Goal: Task Accomplishment & Management: Manage account settings

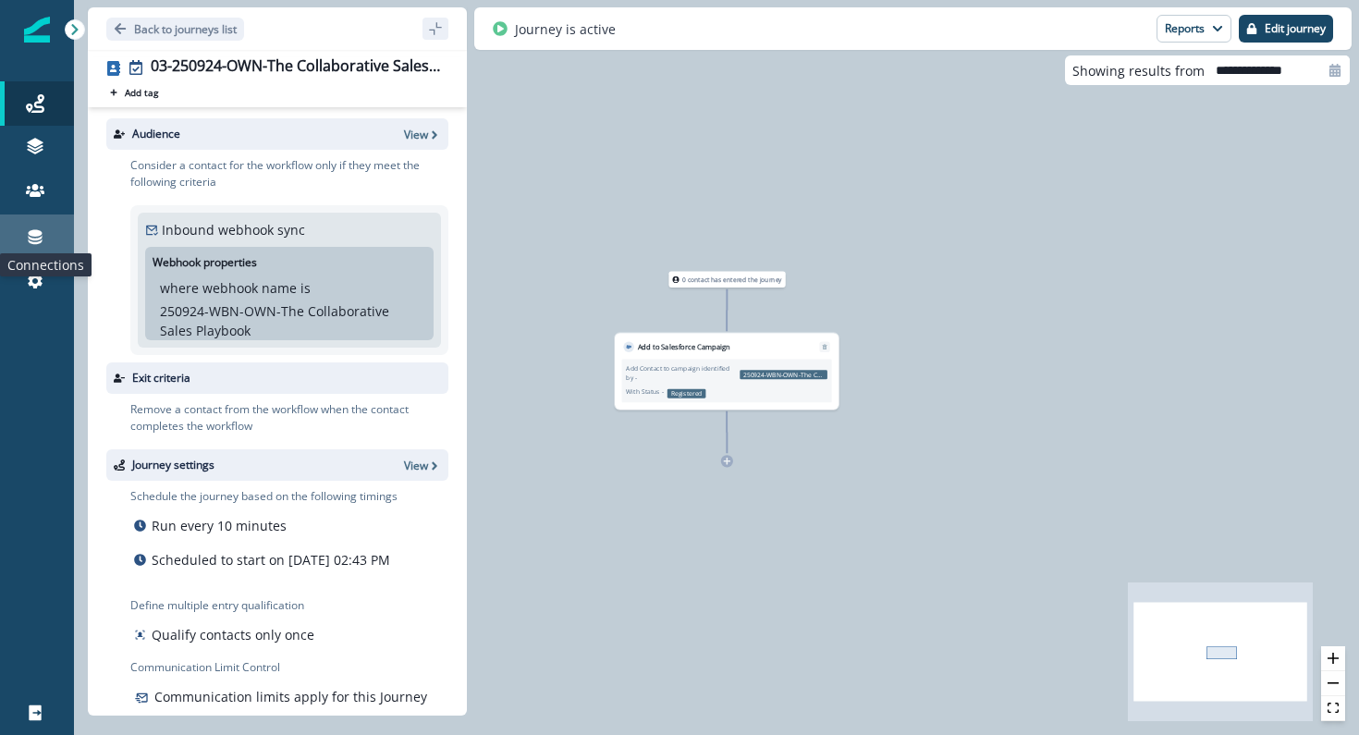
click at [32, 236] on icon at bounding box center [36, 237] width 14 height 15
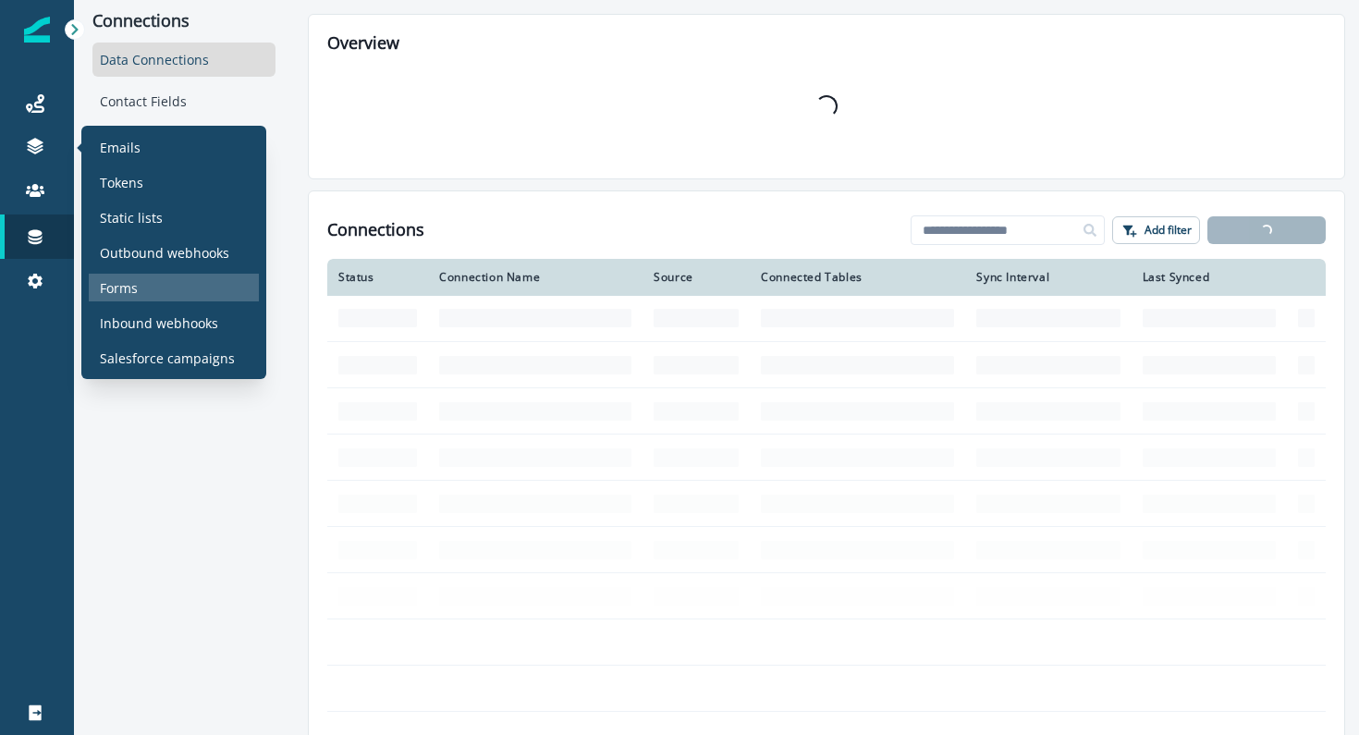
click at [116, 287] on p "Forms" at bounding box center [119, 287] width 38 height 19
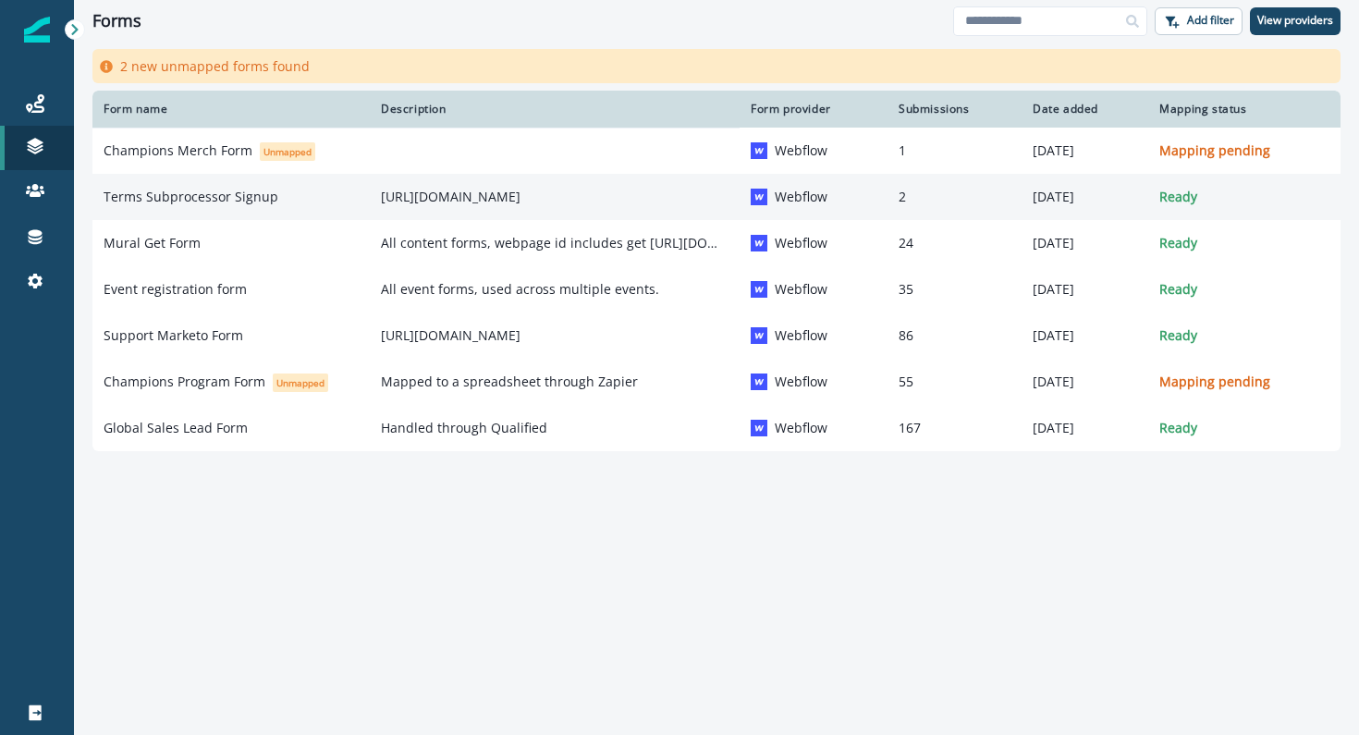
click at [197, 202] on p "Terms Subprocessor Signup" at bounding box center [191, 197] width 175 height 18
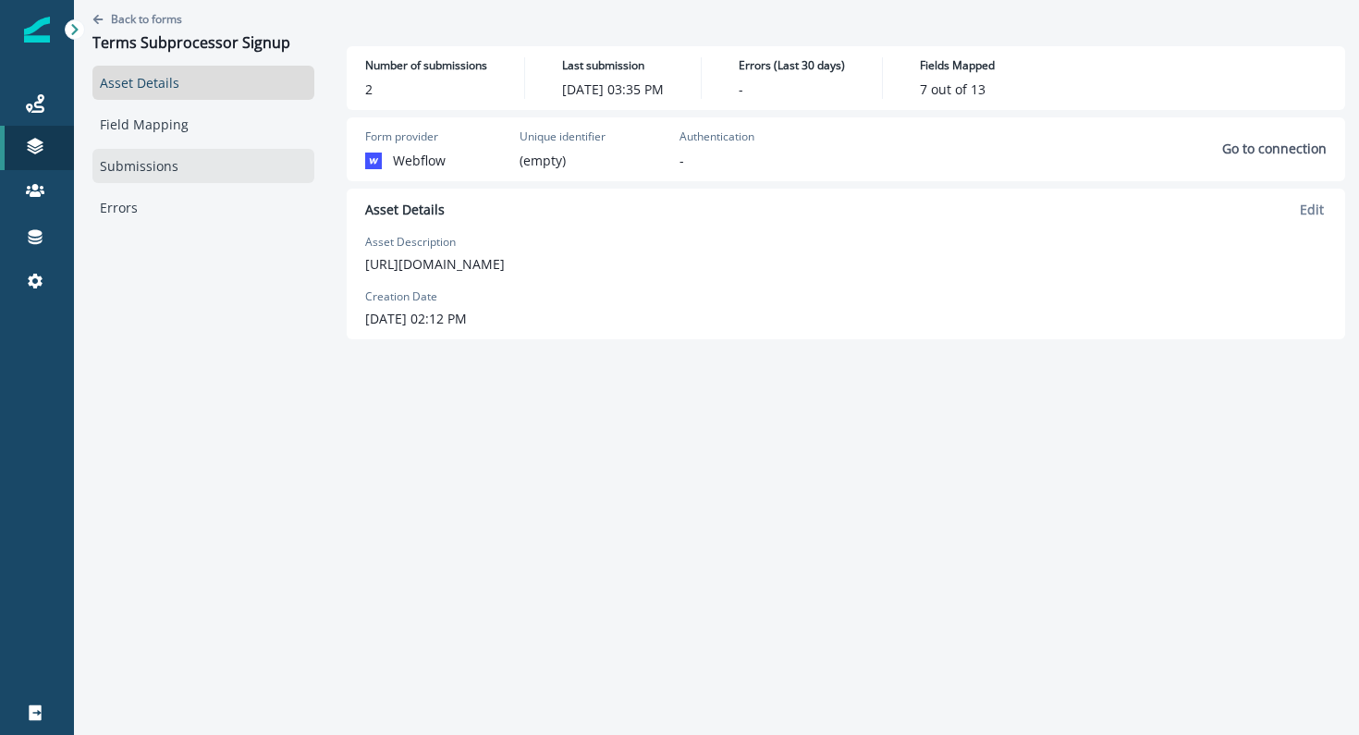
click at [160, 168] on link "Submissions" at bounding box center [203, 166] width 222 height 34
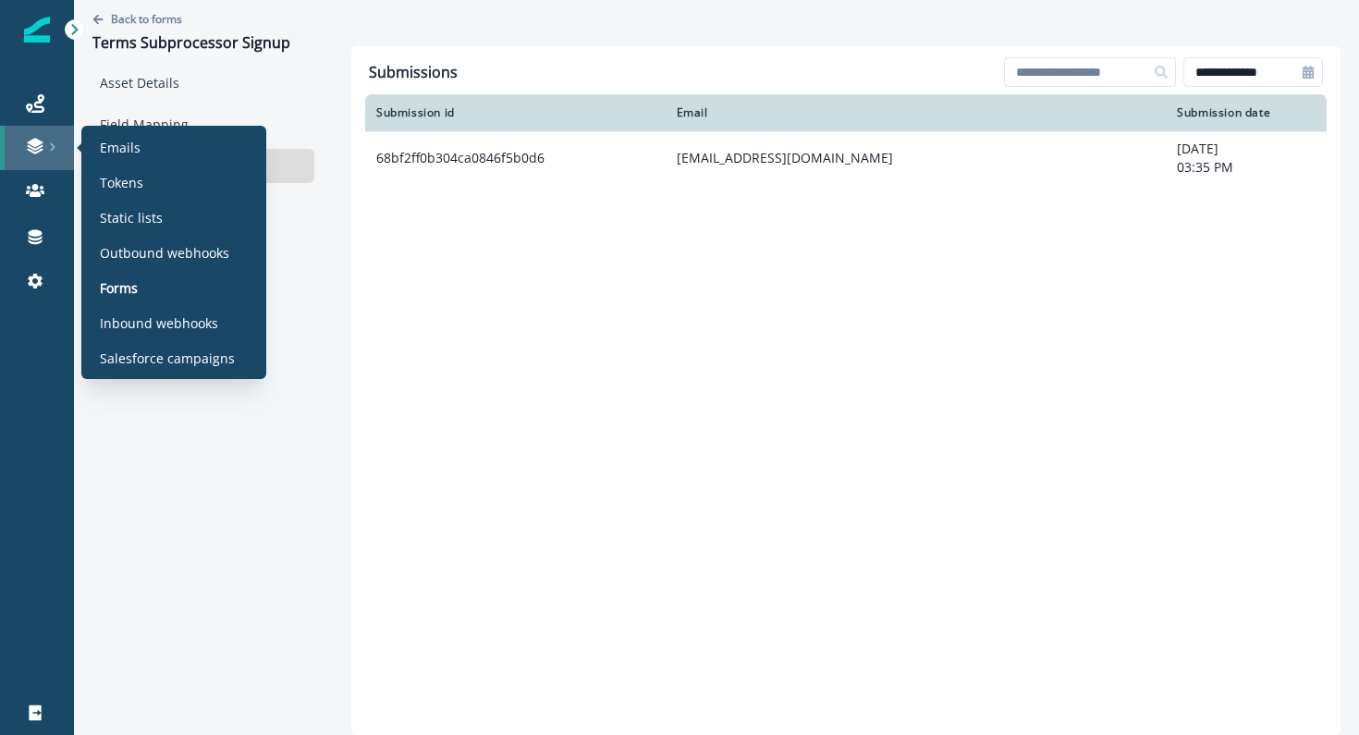
click at [36, 156] on link at bounding box center [37, 148] width 74 height 44
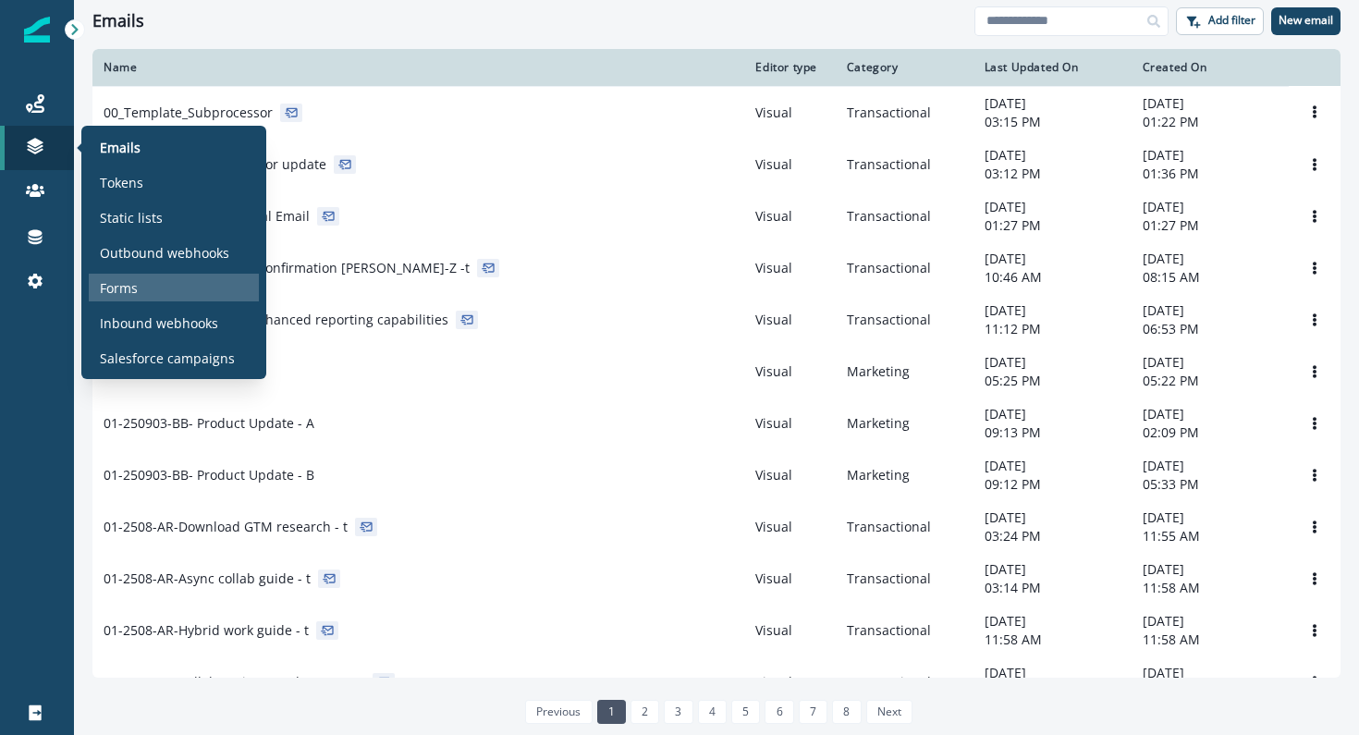
click at [123, 294] on p "Forms" at bounding box center [119, 287] width 38 height 19
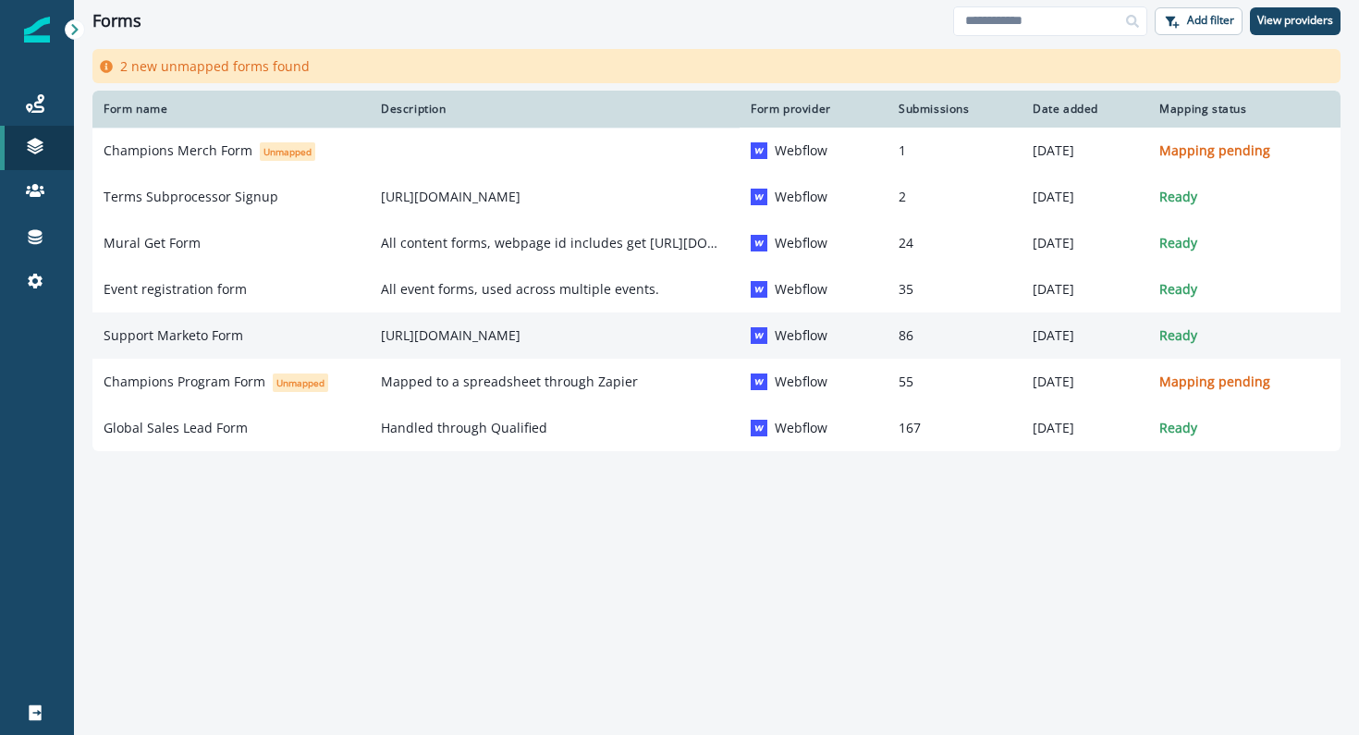
click at [200, 331] on p "Support Marketo Form" at bounding box center [174, 335] width 140 height 18
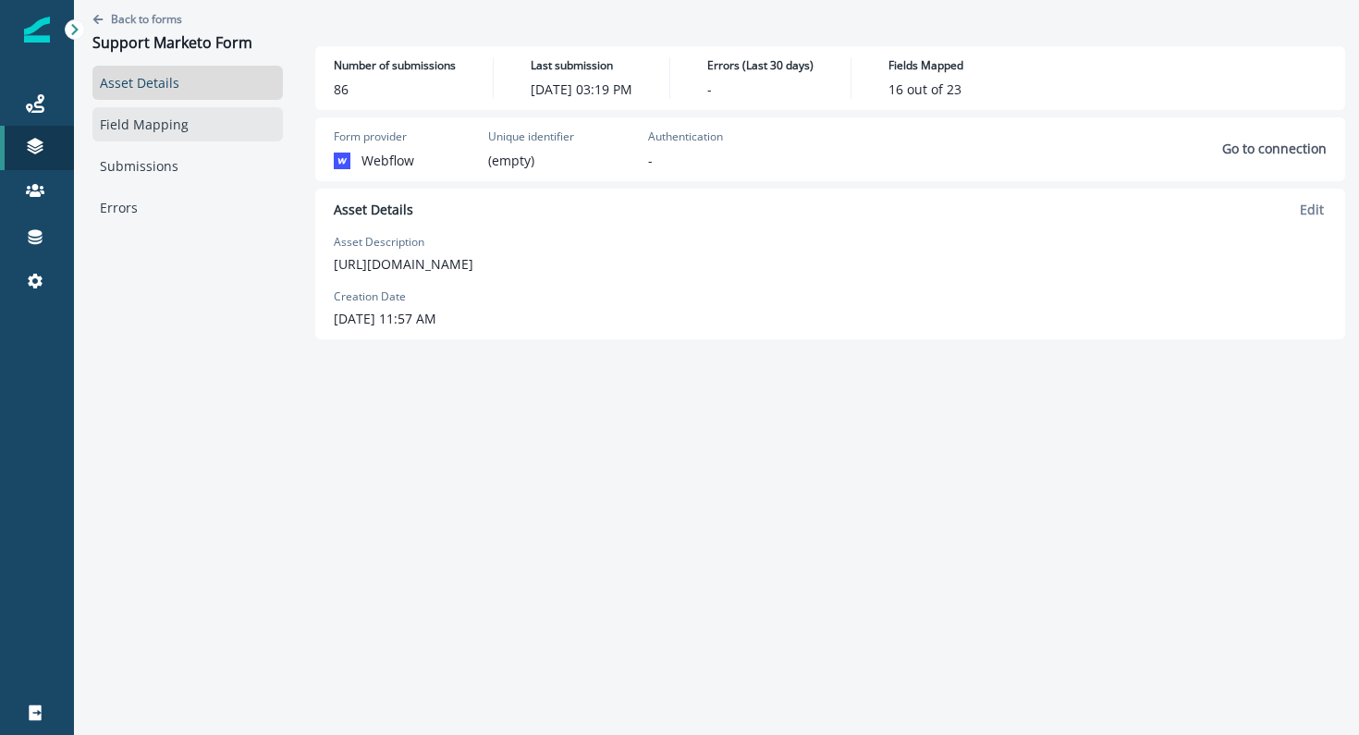
click at [141, 131] on link "Field Mapping" at bounding box center [187, 124] width 190 height 34
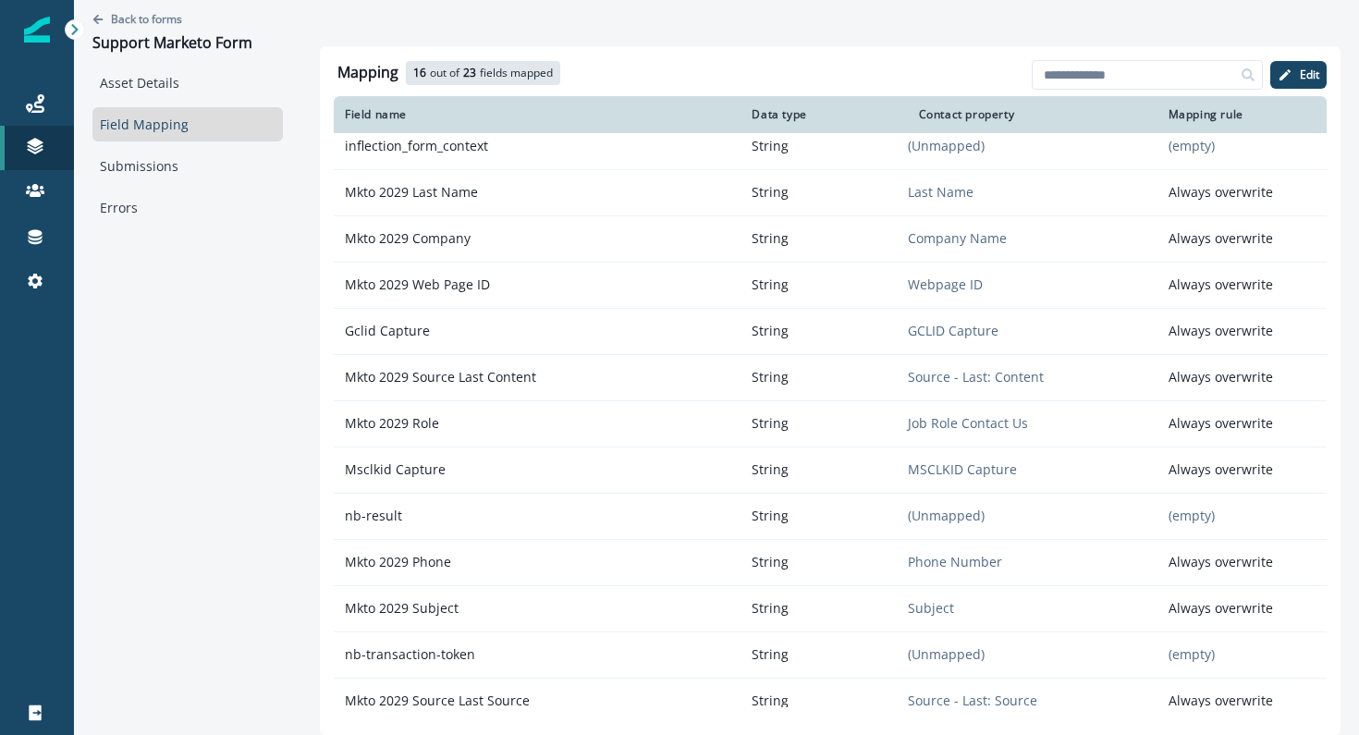
scroll to position [125, 0]
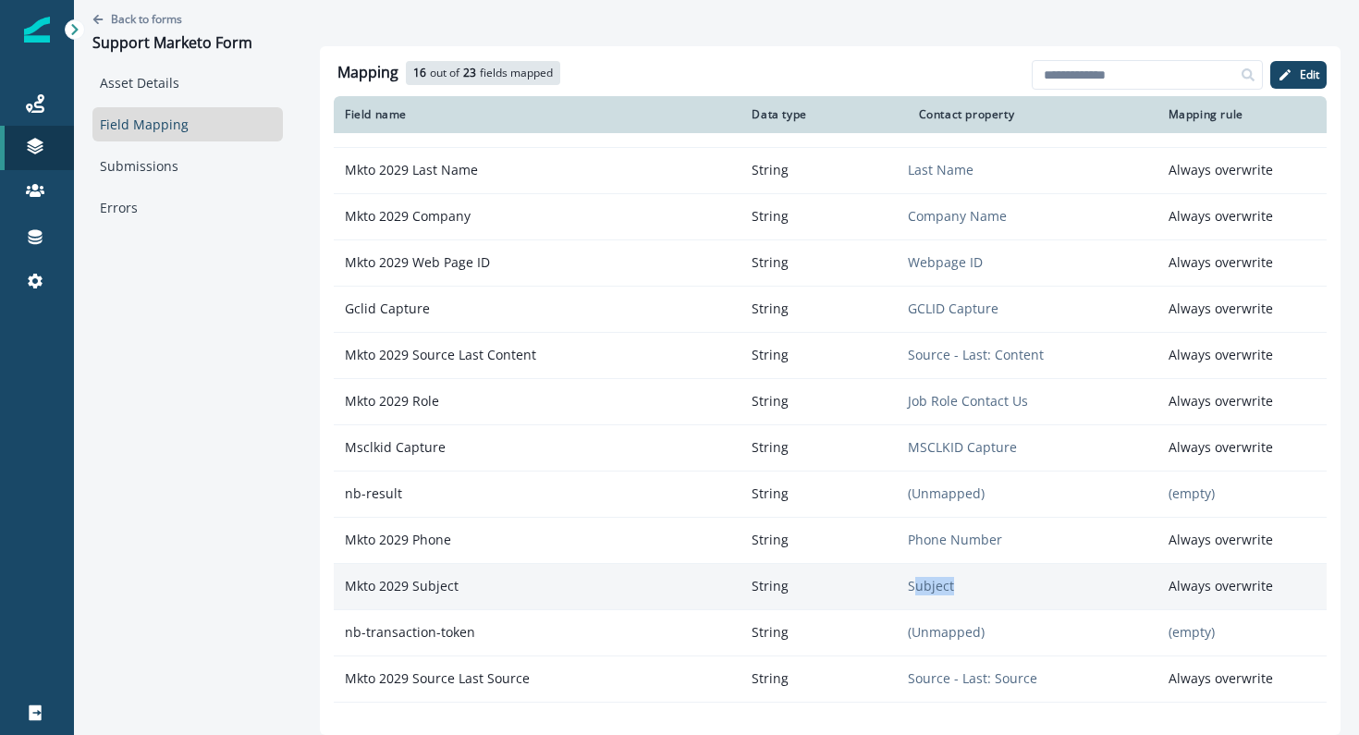
drag, startPoint x: 915, startPoint y: 586, endPoint x: 972, endPoint y: 589, distance: 56.5
click at [974, 590] on p "Subject" at bounding box center [1033, 586] width 250 height 18
click at [977, 590] on p "Subject" at bounding box center [1033, 586] width 250 height 18
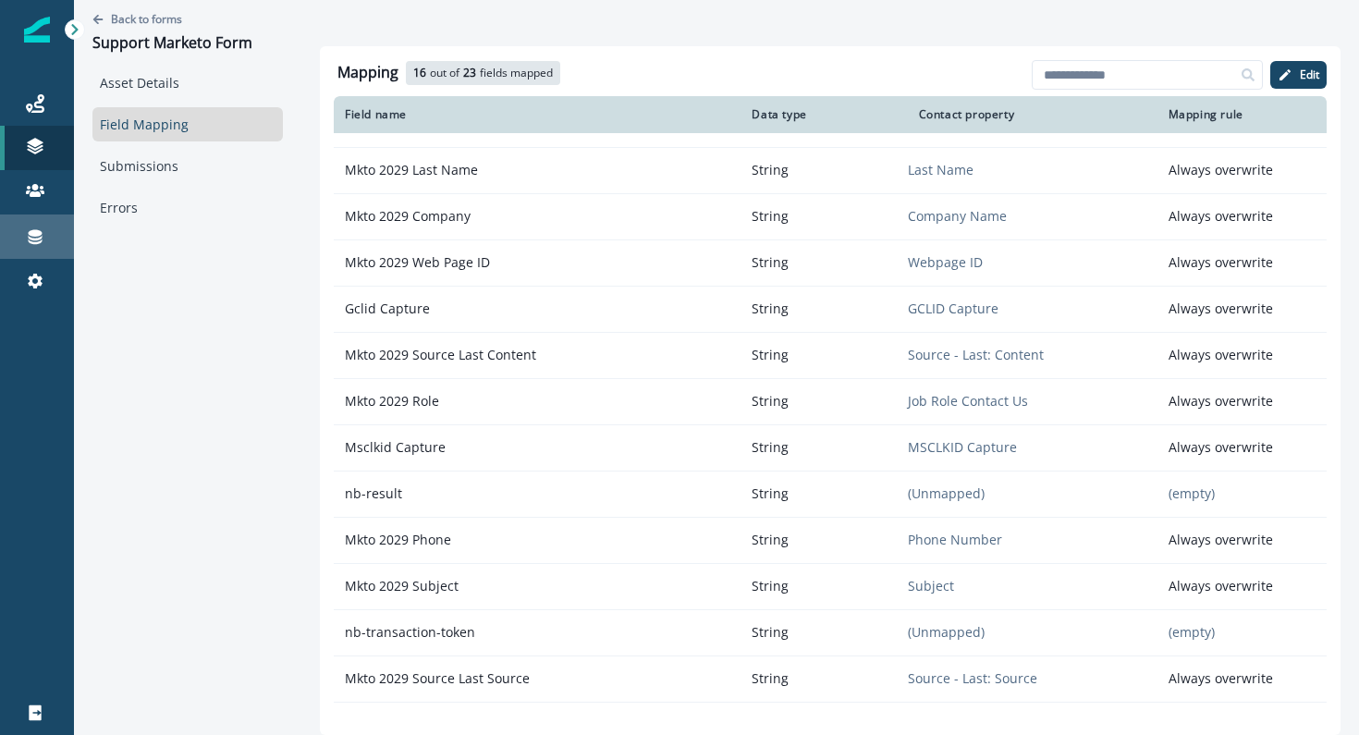
click at [46, 240] on div "Connections" at bounding box center [36, 237] width 59 height 22
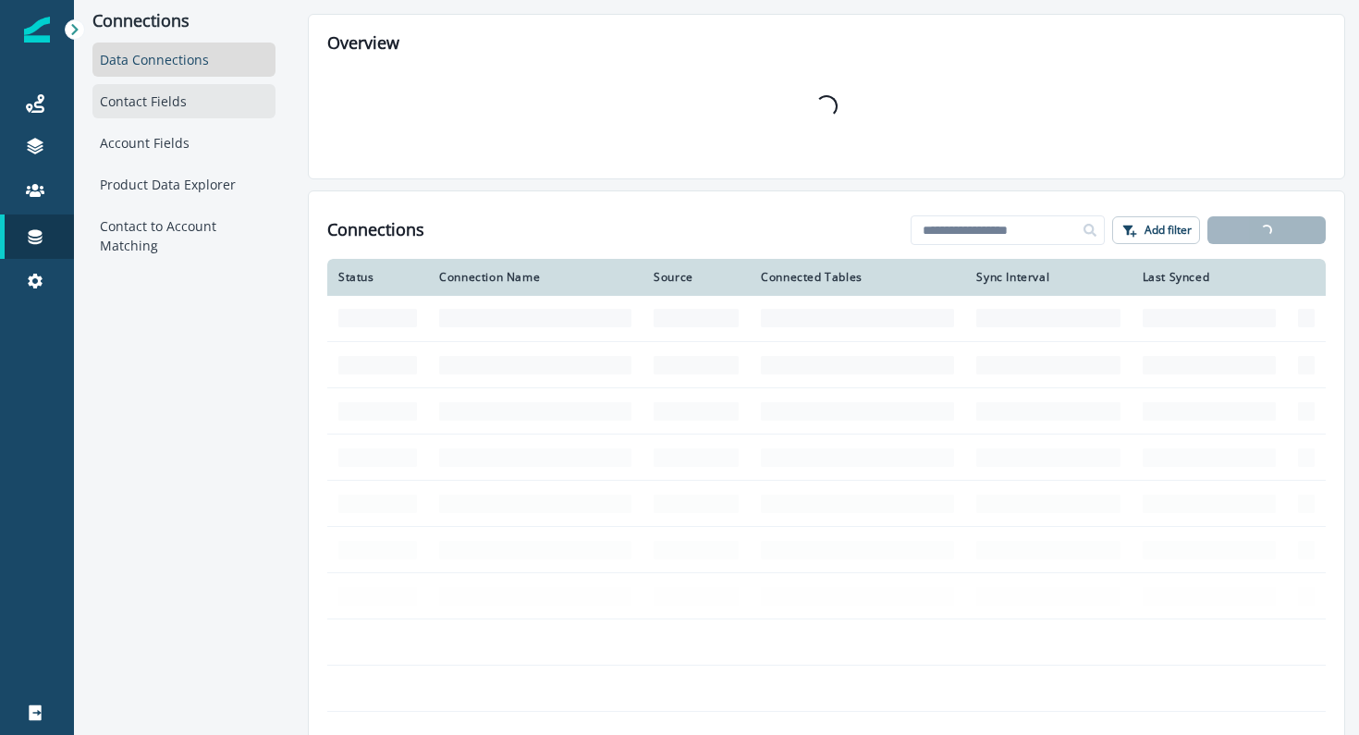
click at [185, 112] on div "Contact Fields" at bounding box center [183, 101] width 183 height 34
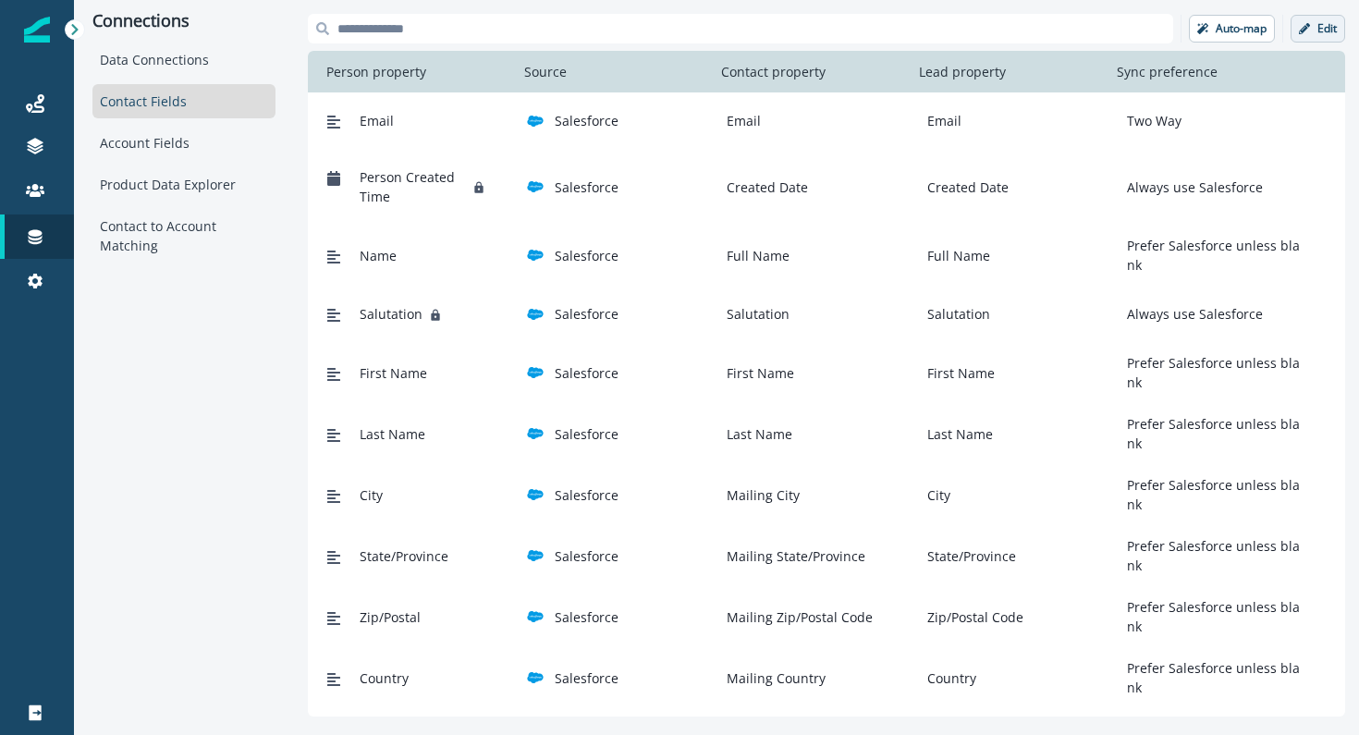
click at [1328, 33] on p "Edit" at bounding box center [1327, 28] width 19 height 13
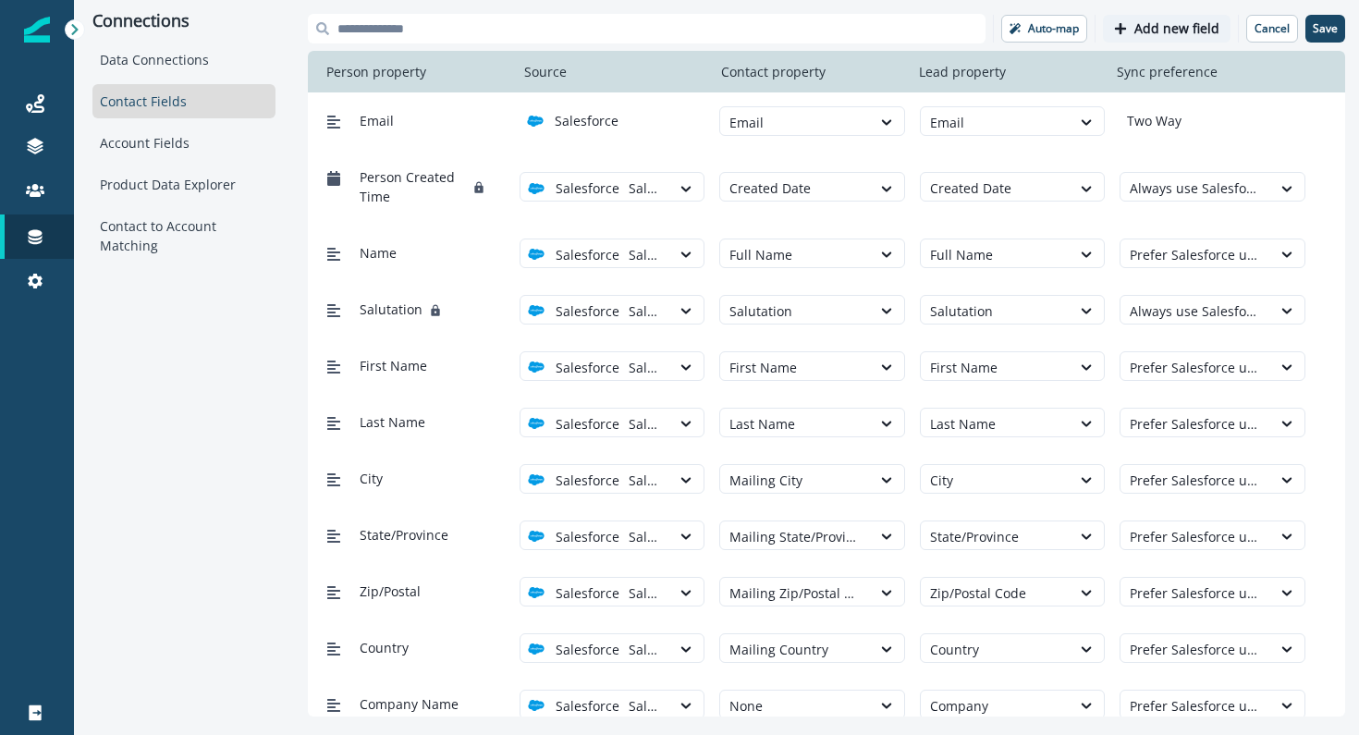
click at [1188, 35] on p "Add new field" at bounding box center [1177, 29] width 85 height 16
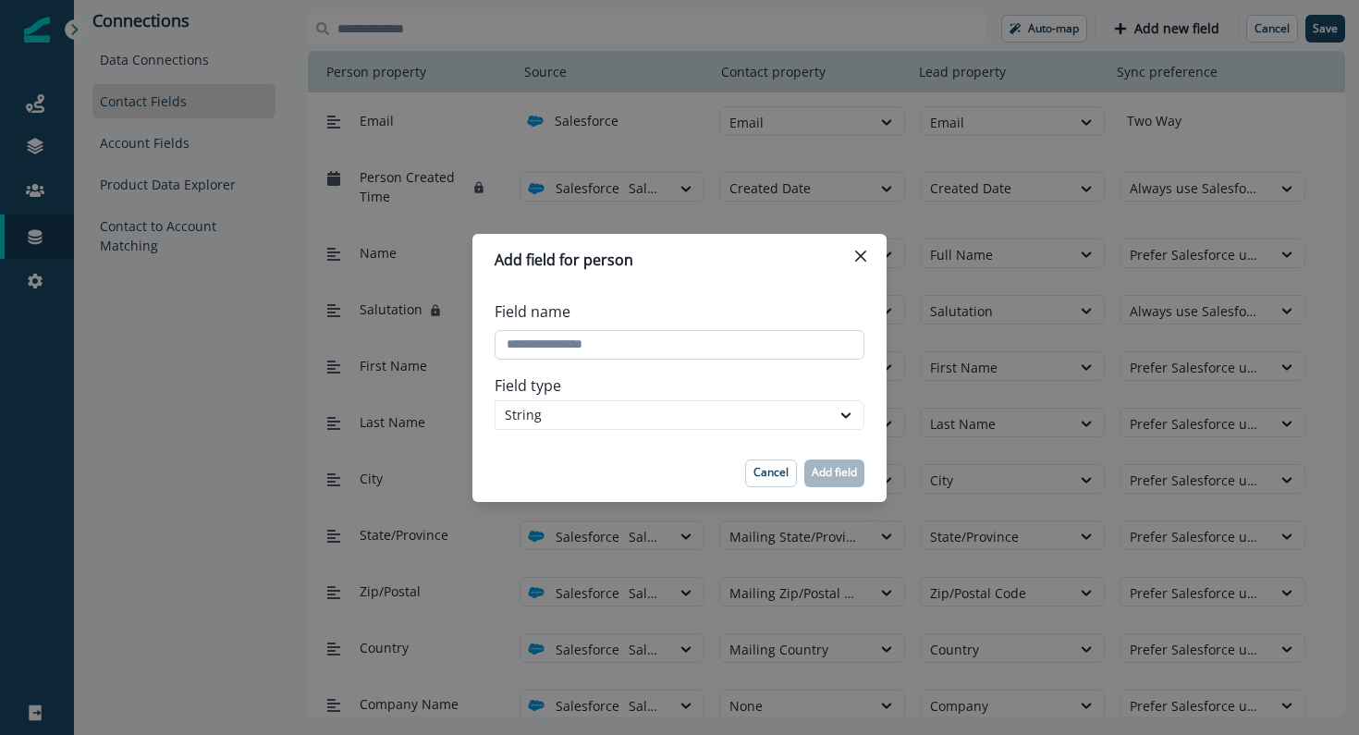
click at [555, 355] on input "Field name" at bounding box center [680, 345] width 370 height 30
type input "*******"
click at [606, 410] on div "String" at bounding box center [663, 414] width 316 height 19
click at [609, 386] on label "Field type" at bounding box center [674, 385] width 359 height 22
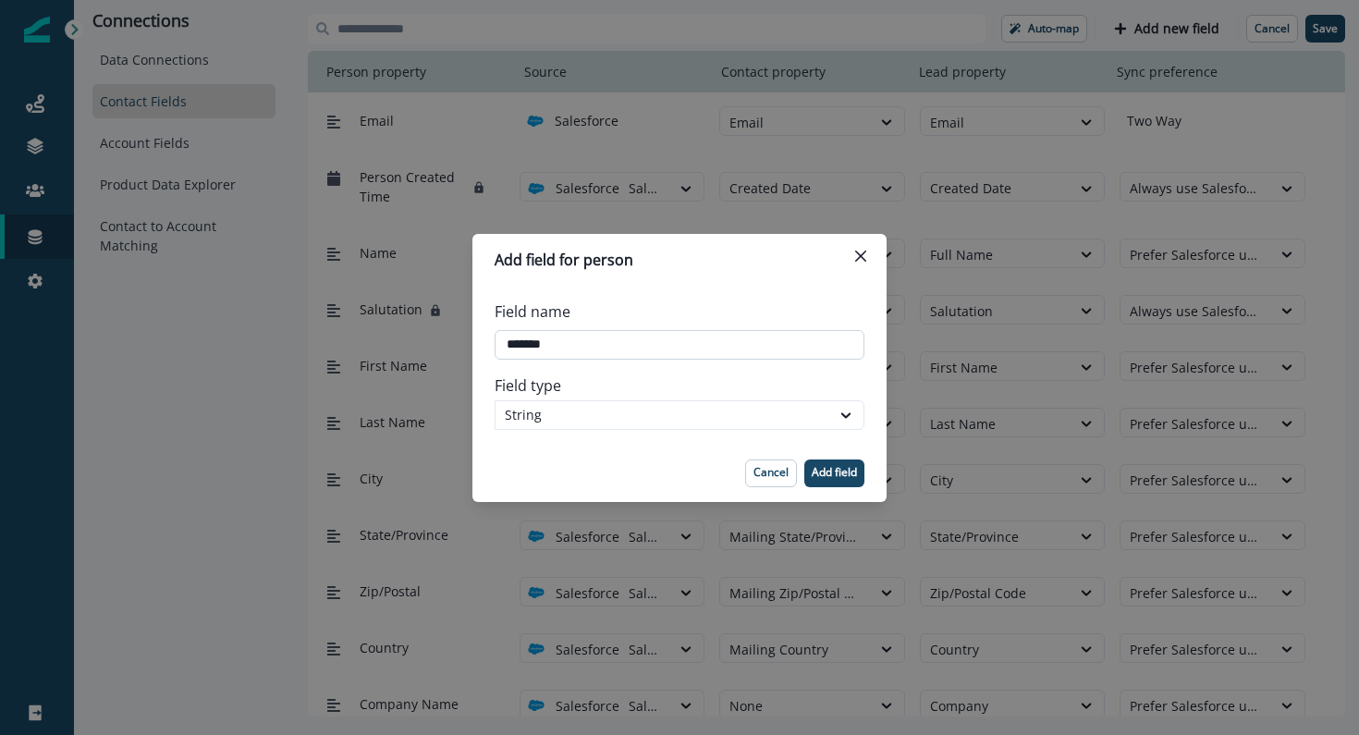
click at [596, 356] on input "Field name" at bounding box center [680, 345] width 370 height 30
click at [841, 477] on p "Add field" at bounding box center [834, 472] width 45 height 13
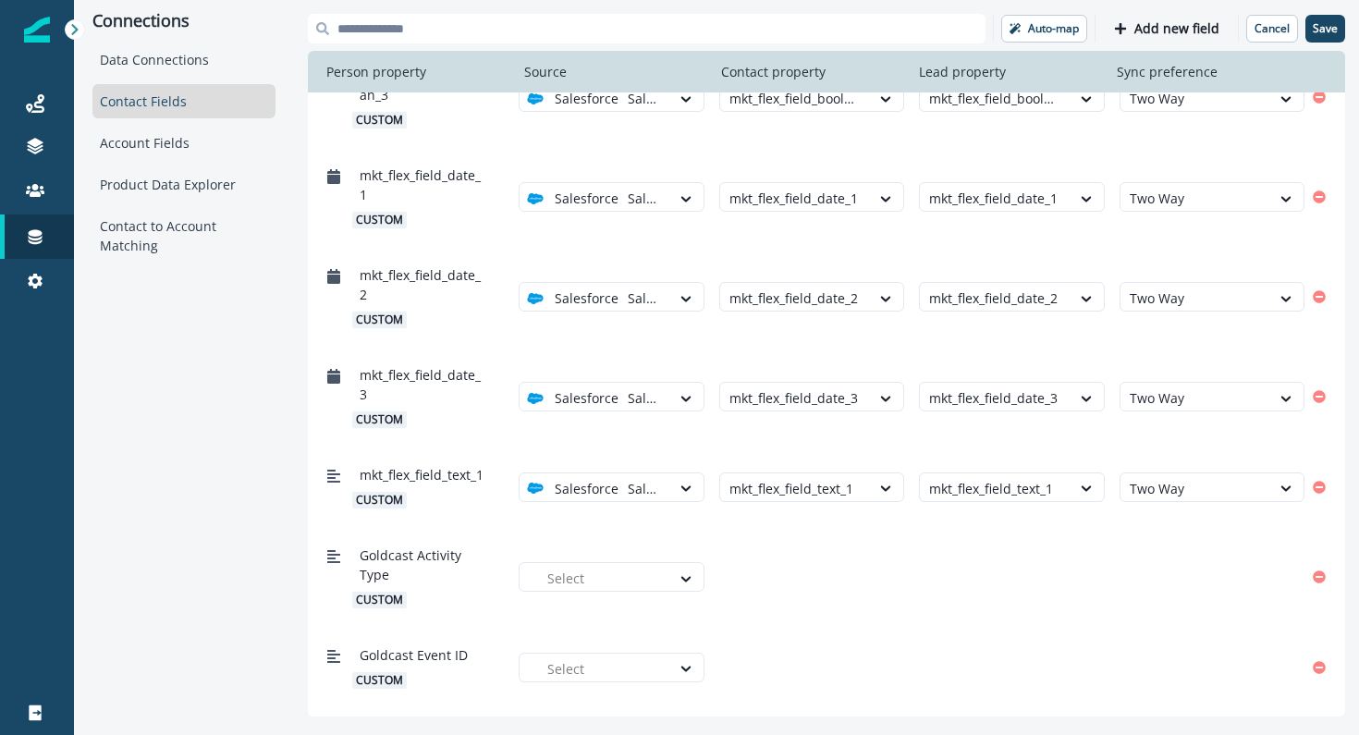
scroll to position [1657, 0]
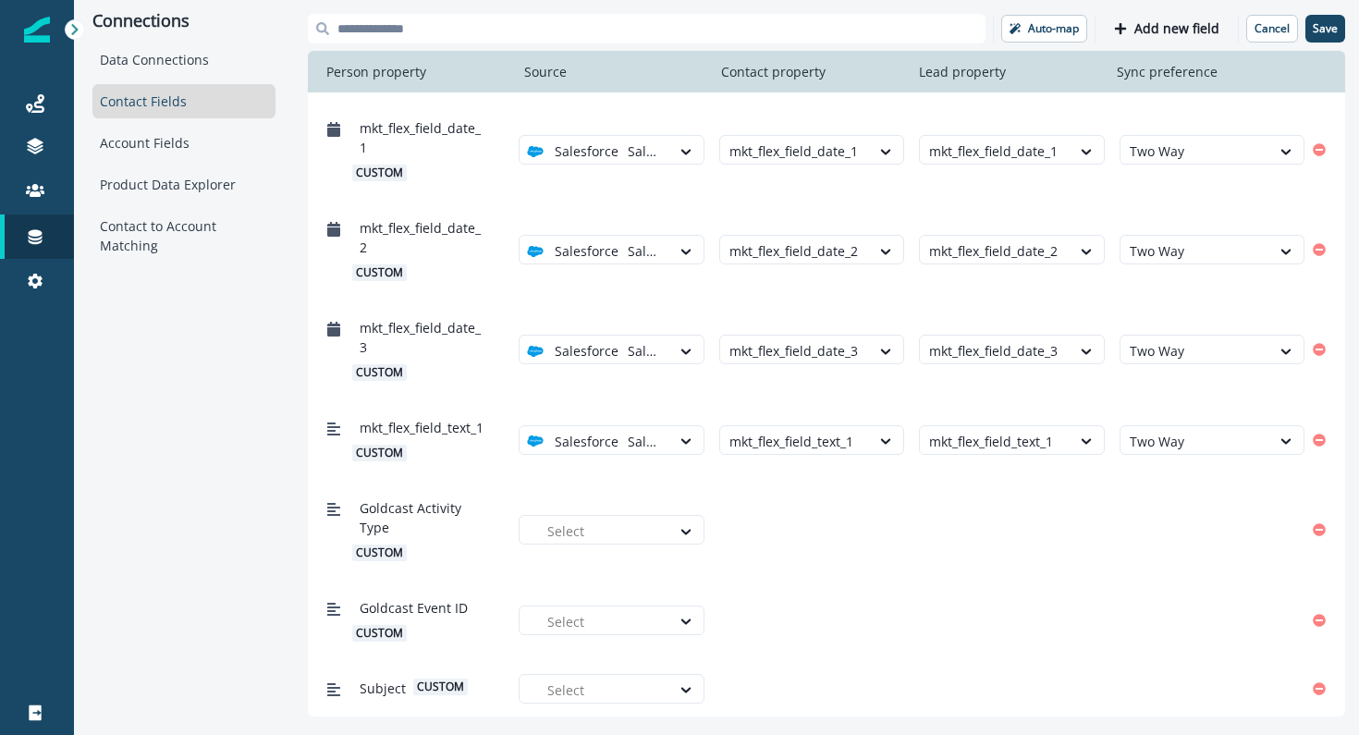
click at [580, 706] on div "Subject custom Select" at bounding box center [826, 688] width 1037 height 56
click at [580, 690] on div at bounding box center [603, 690] width 113 height 23
click at [581, 656] on div "Salesforce" at bounding box center [611, 646] width 185 height 34
click at [739, 688] on div at bounding box center [795, 690] width 131 height 23
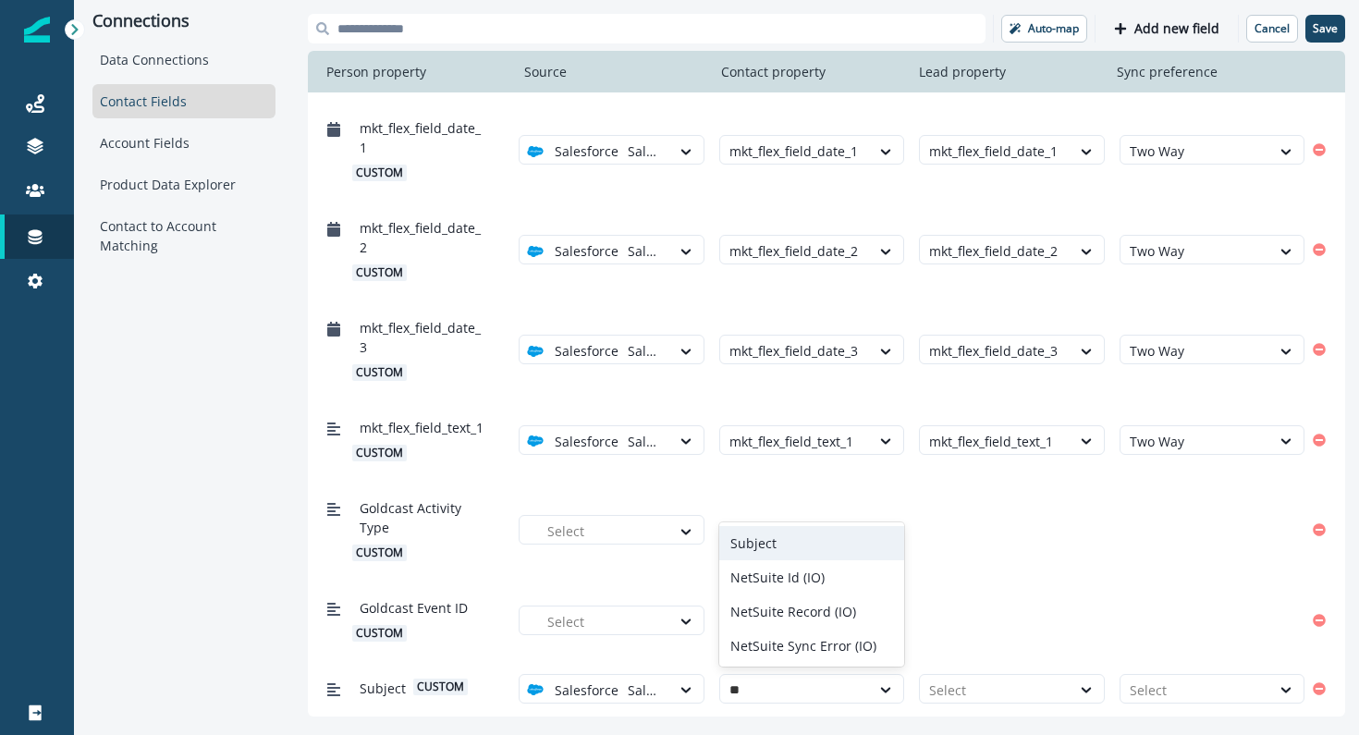
scroll to position [0, 0]
type input "***"
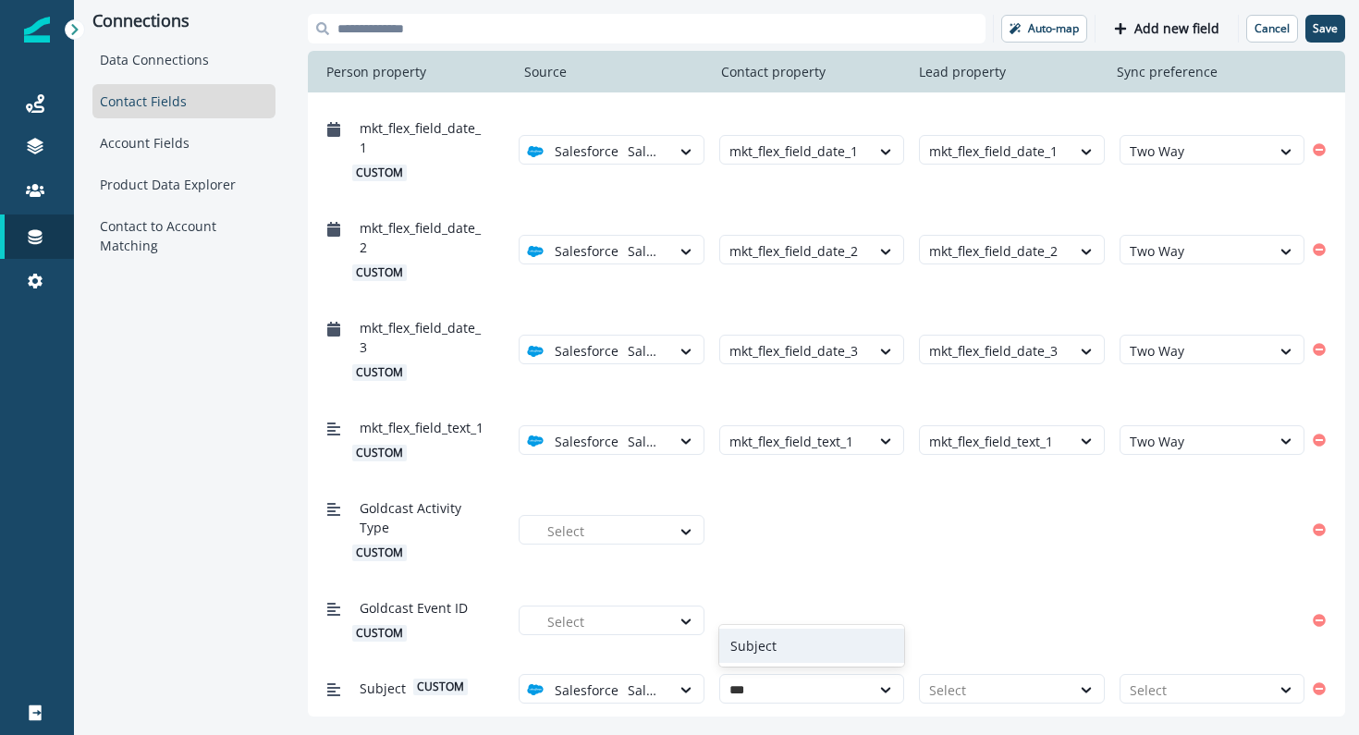
click at [761, 634] on div "Subject" at bounding box center [811, 646] width 185 height 34
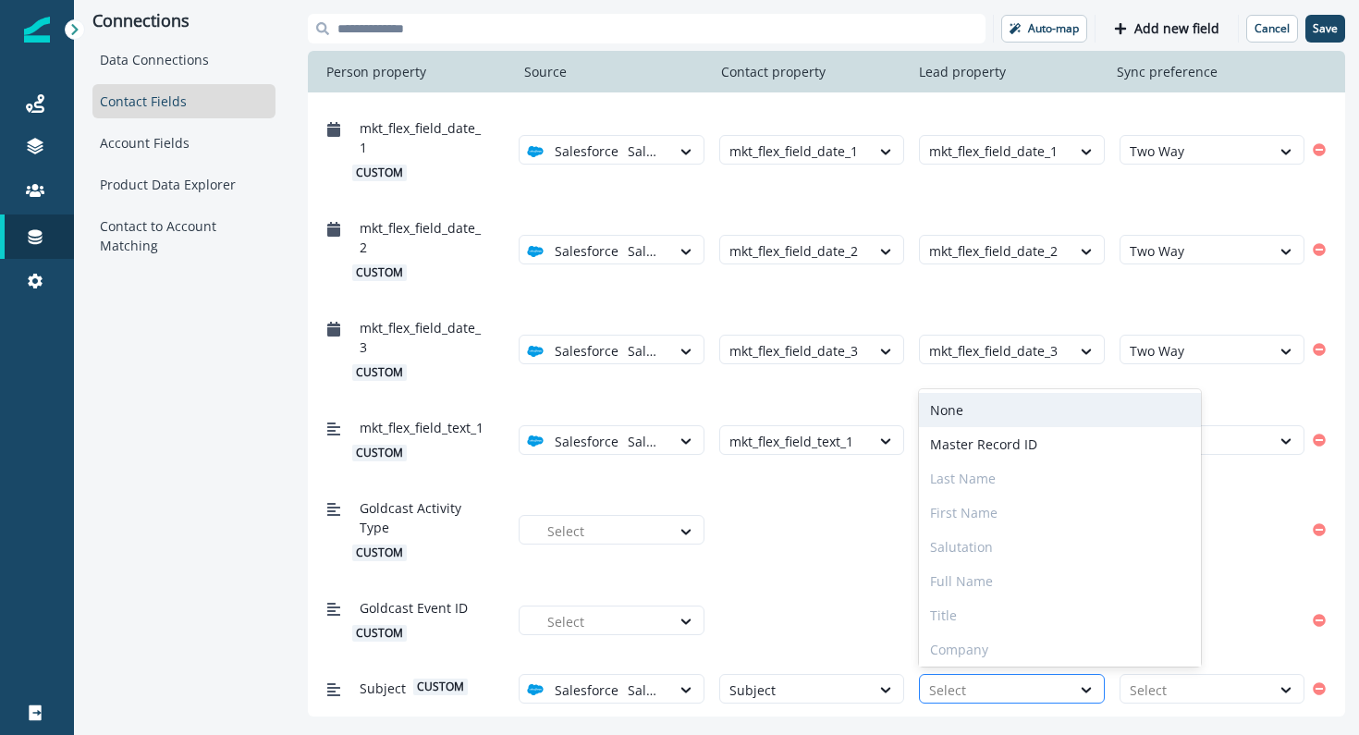
click at [964, 691] on div at bounding box center [994, 690] width 131 height 23
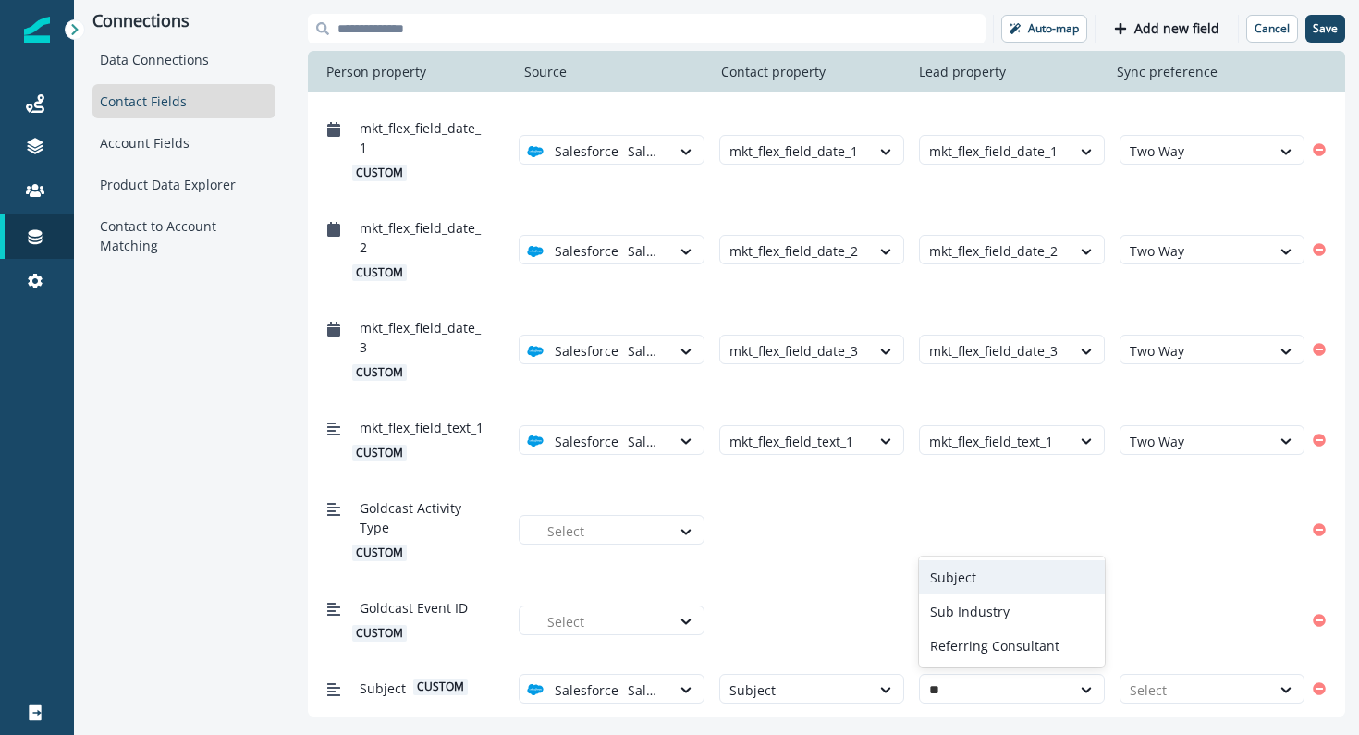
type input "***"
click at [979, 604] on div "Subject" at bounding box center [1011, 612] width 185 height 34
click at [1173, 694] on div at bounding box center [1195, 690] width 131 height 23
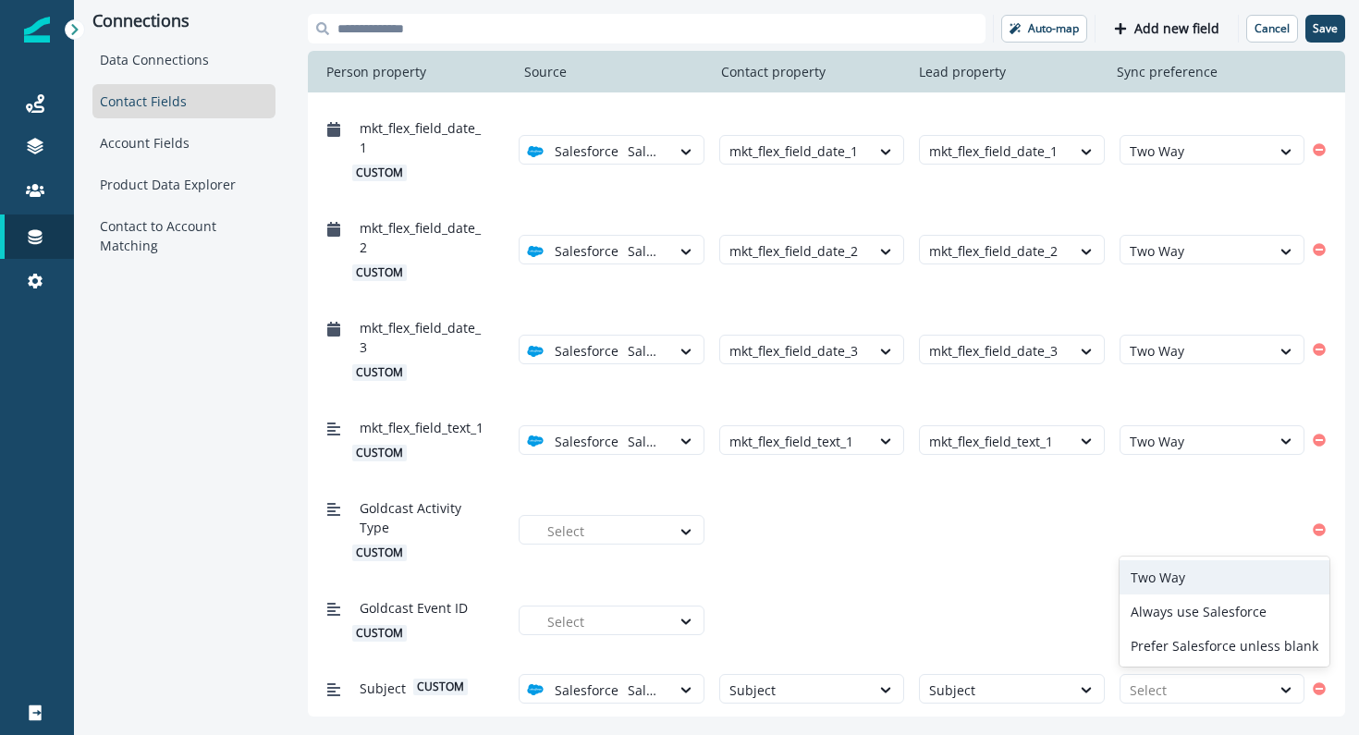
click at [1193, 583] on div "Two Way" at bounding box center [1225, 577] width 210 height 34
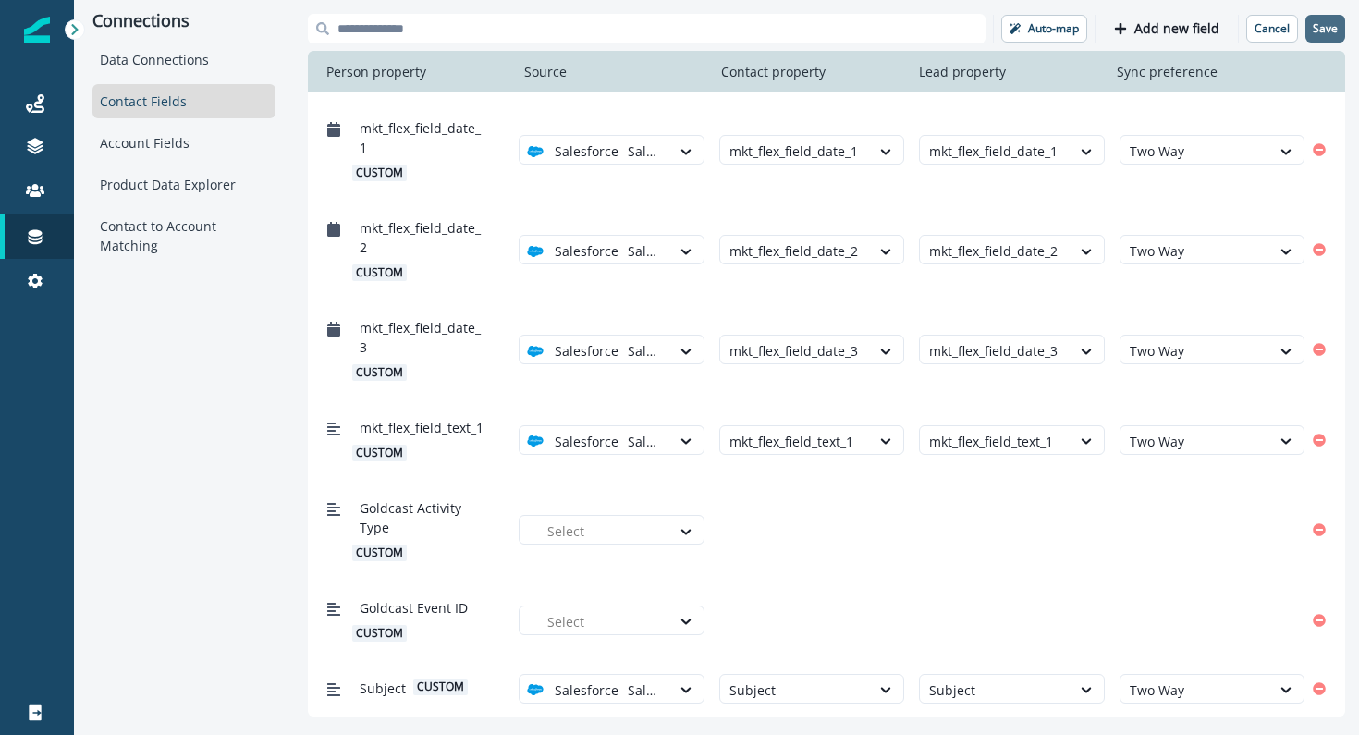
click at [1323, 32] on p "Save" at bounding box center [1325, 28] width 25 height 13
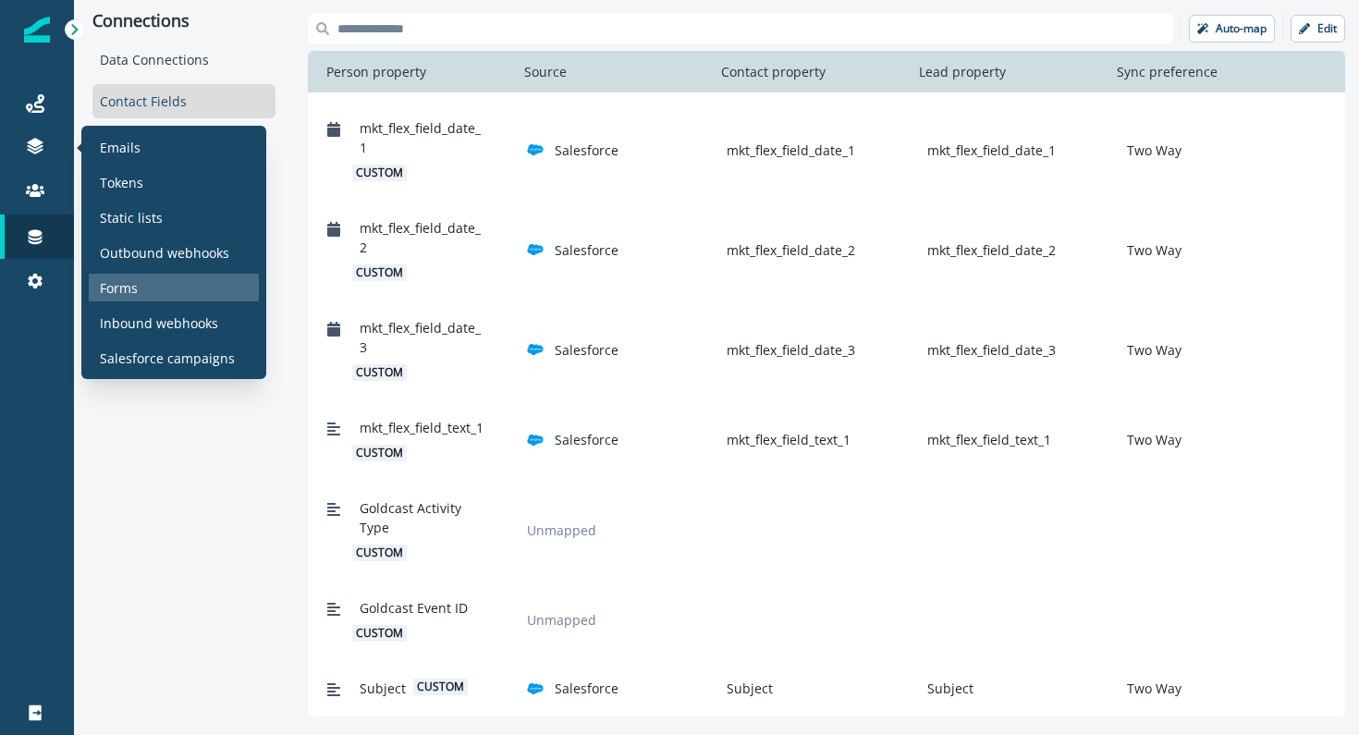
click at [123, 286] on p "Forms" at bounding box center [119, 287] width 38 height 19
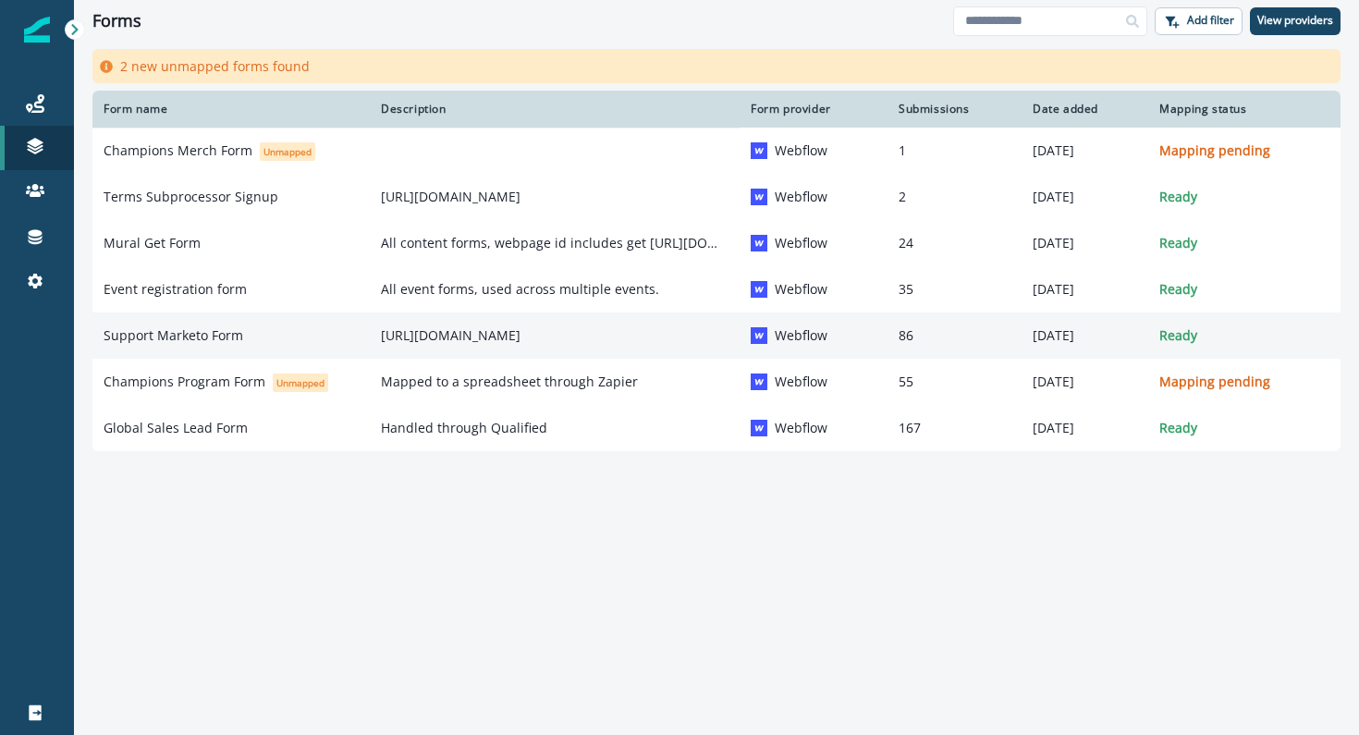
click at [239, 336] on p "Support Marketo Form" at bounding box center [174, 335] width 140 height 18
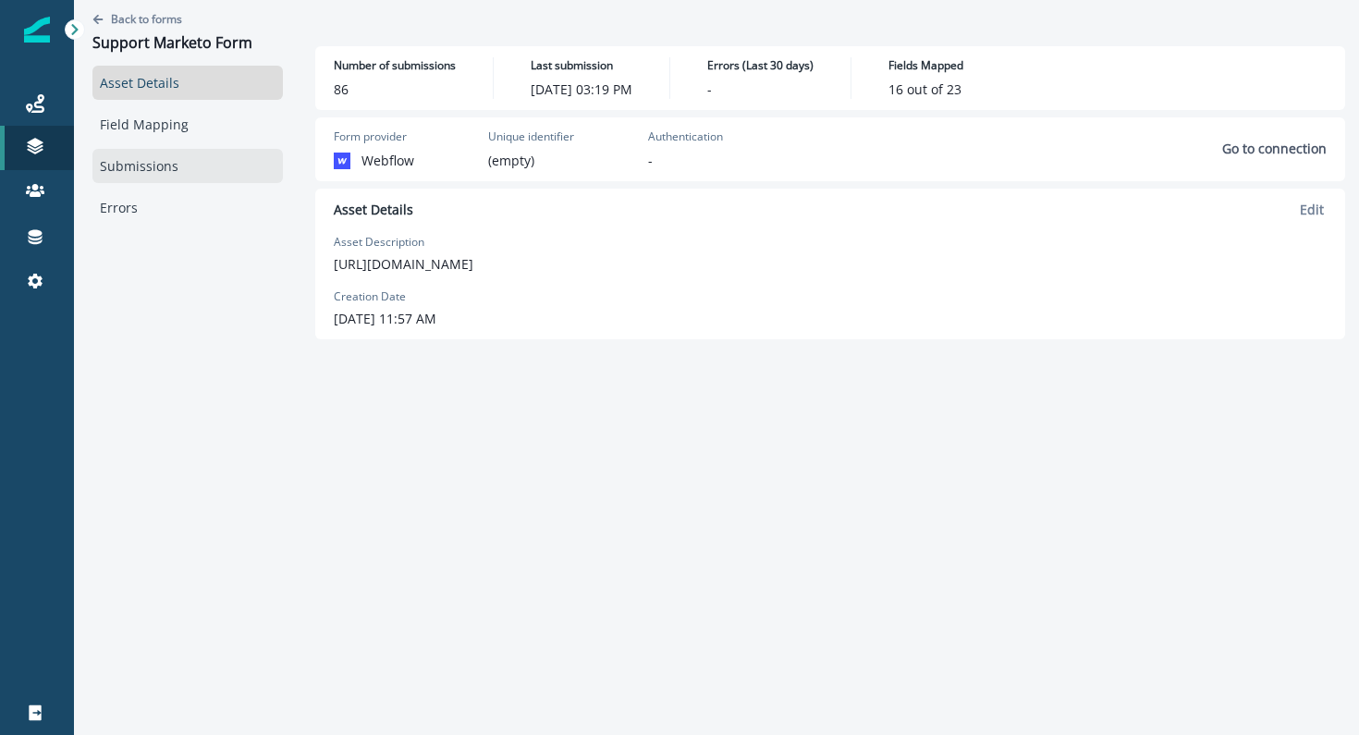
click at [159, 162] on link "Submissions" at bounding box center [187, 166] width 190 height 34
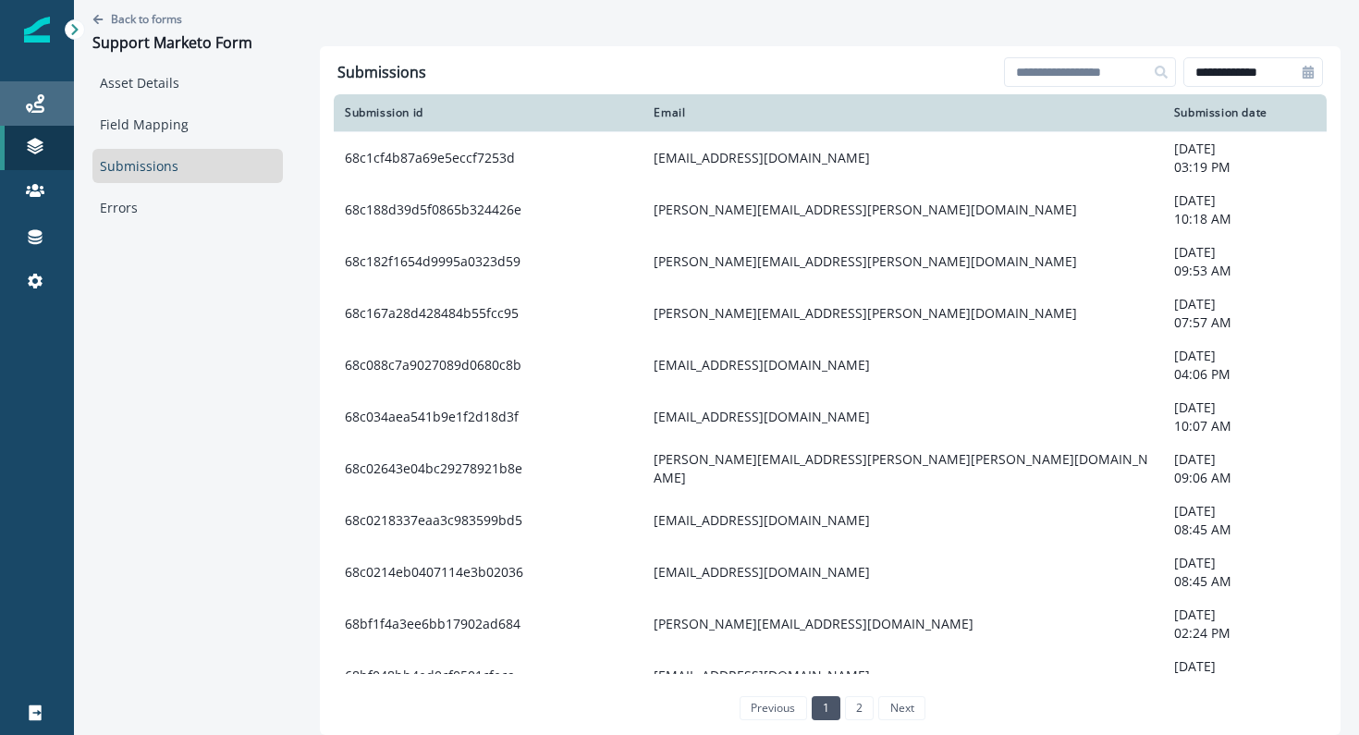
click at [46, 103] on div "Journeys" at bounding box center [36, 103] width 59 height 22
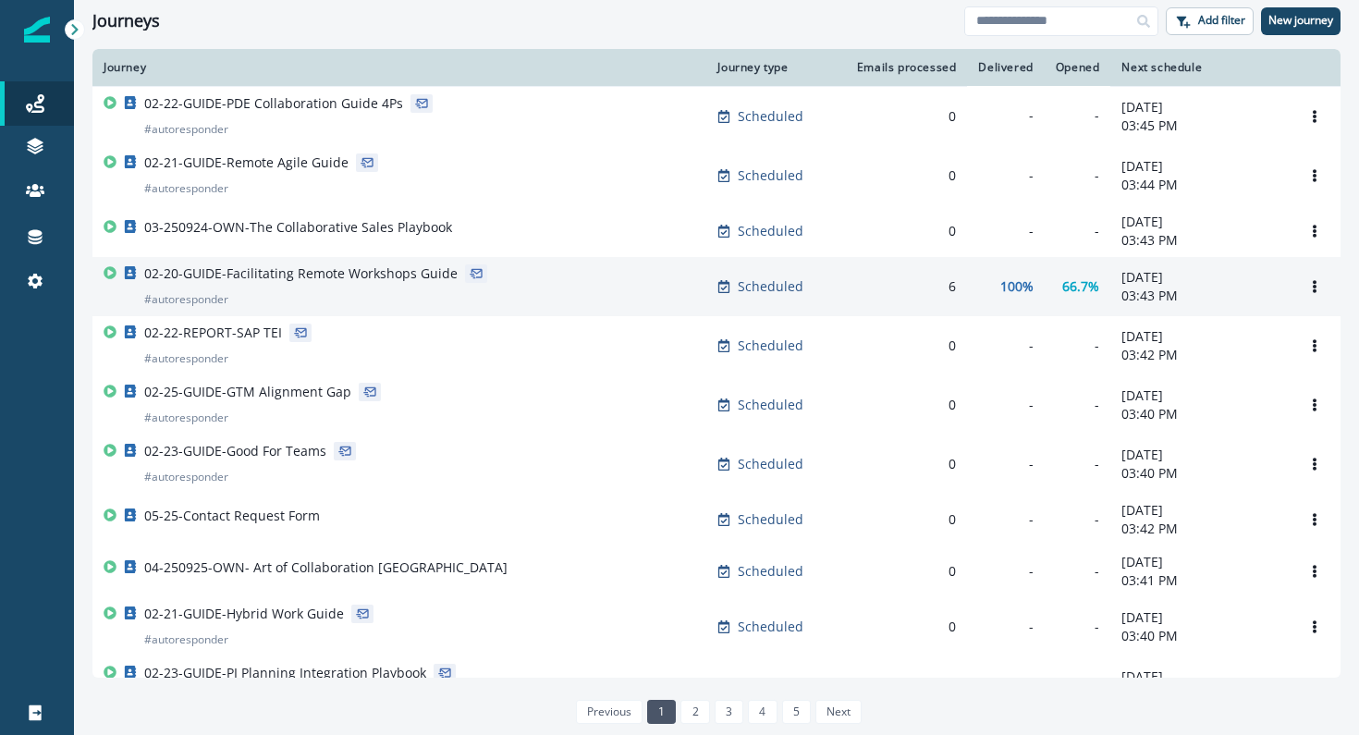
scroll to position [5, 0]
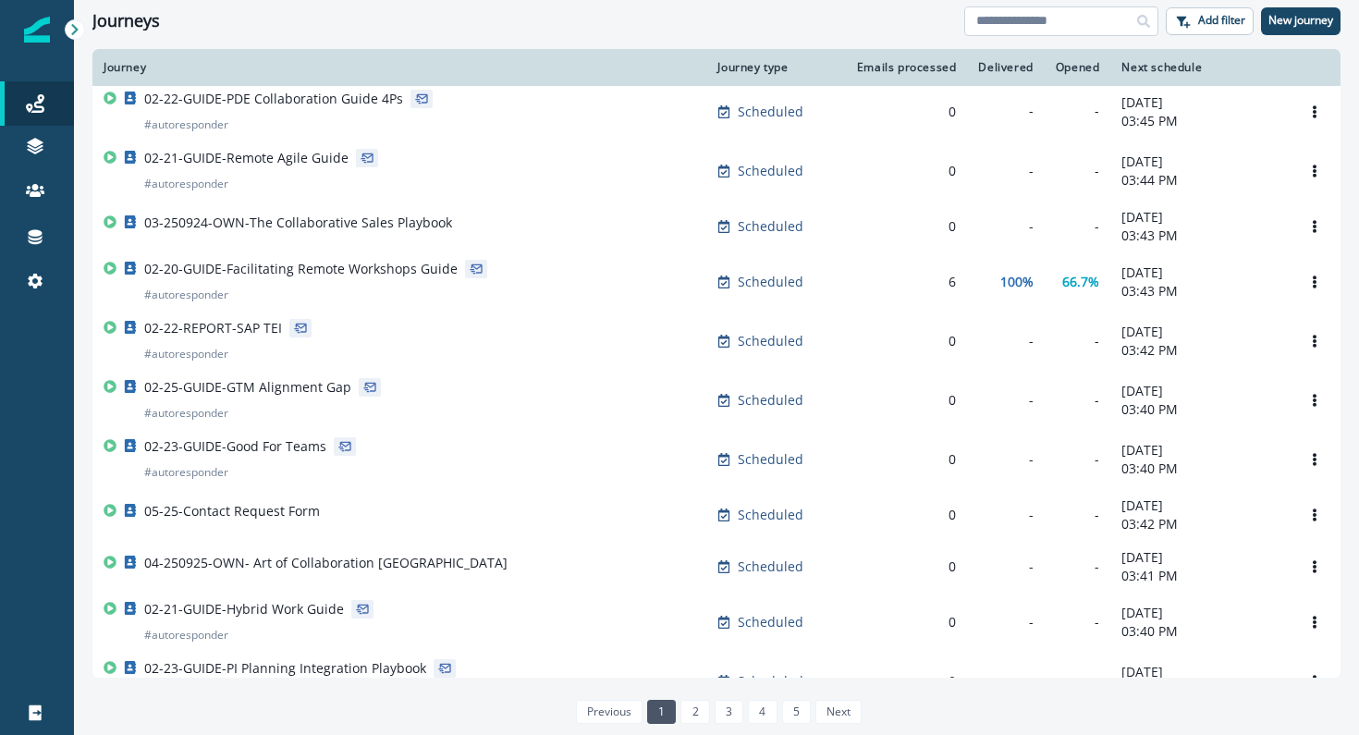
click at [1093, 30] on input at bounding box center [1061, 21] width 194 height 30
type input "*******"
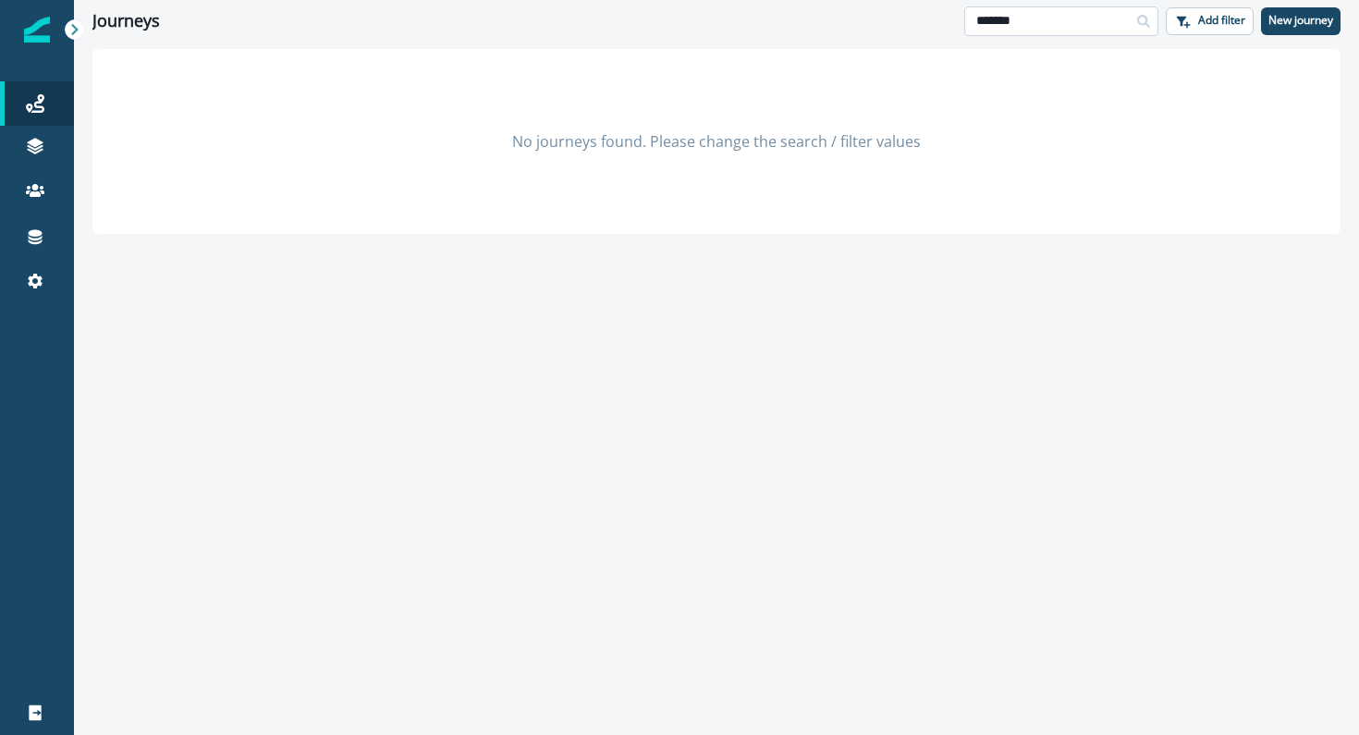
click at [1092, 22] on input "*******" at bounding box center [1061, 21] width 194 height 30
type input "*******"
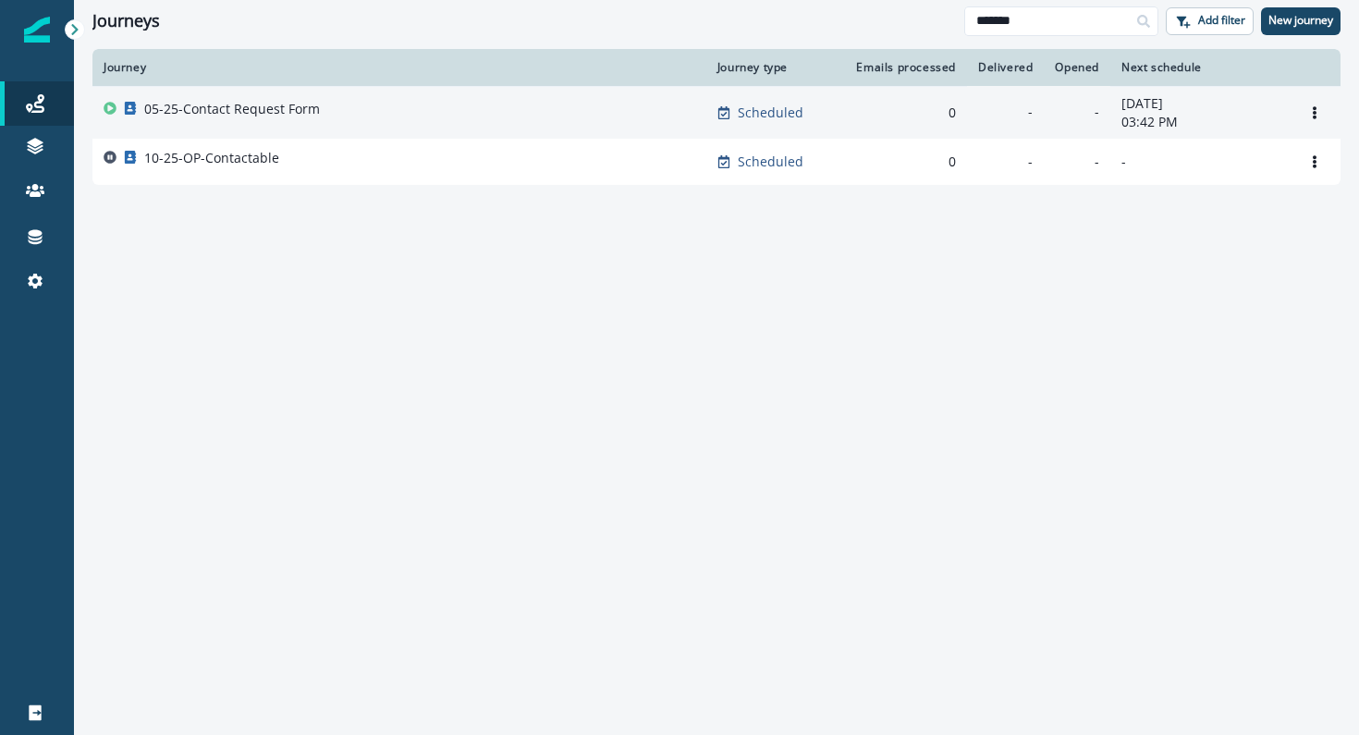
click at [291, 115] on p "05-25-Contact Request Form" at bounding box center [232, 109] width 176 height 18
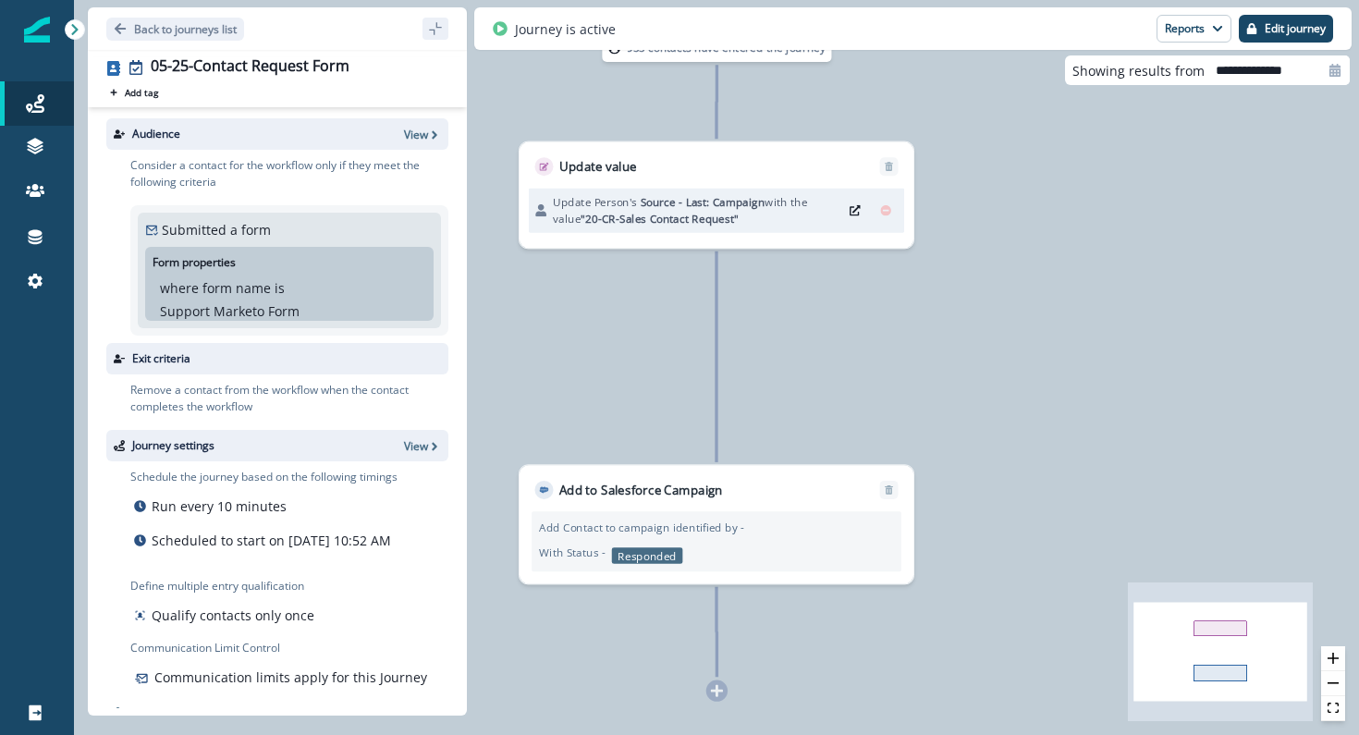
scroll to position [4, 0]
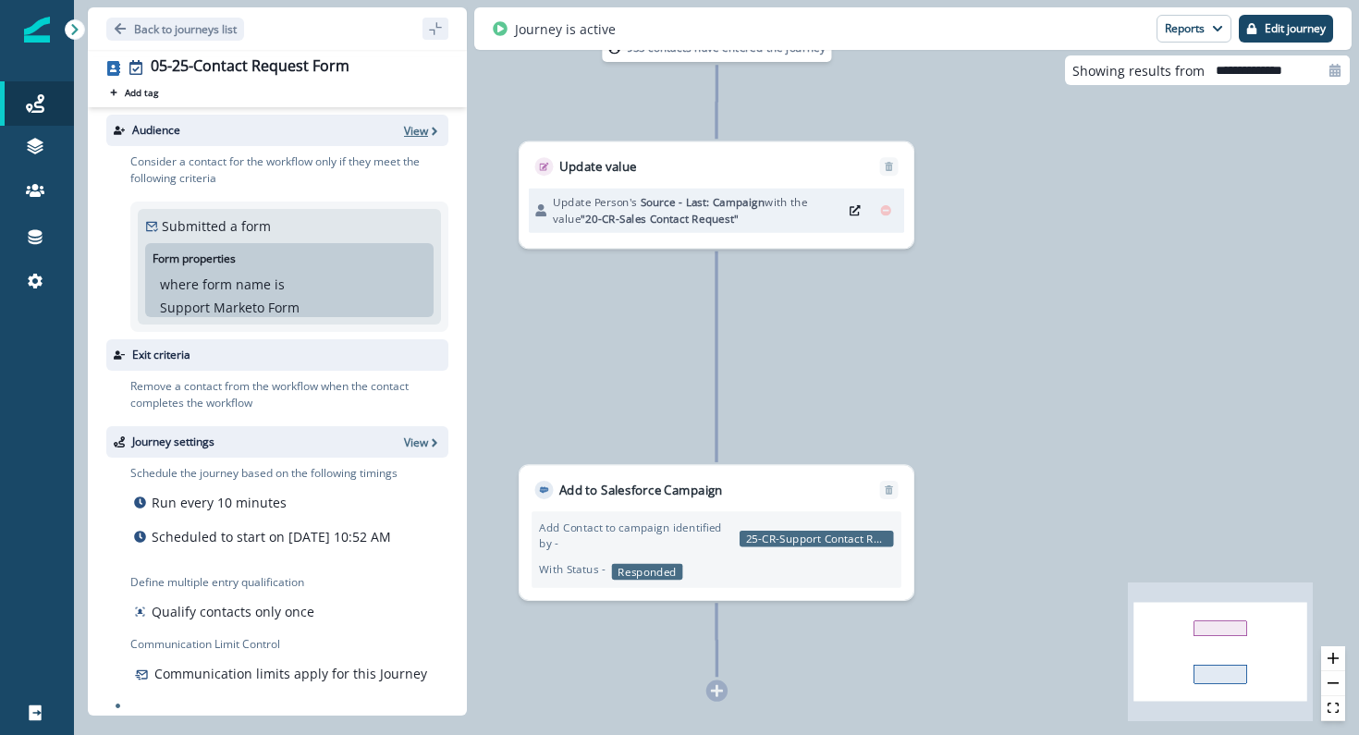
click at [424, 136] on p "View" at bounding box center [416, 131] width 24 height 16
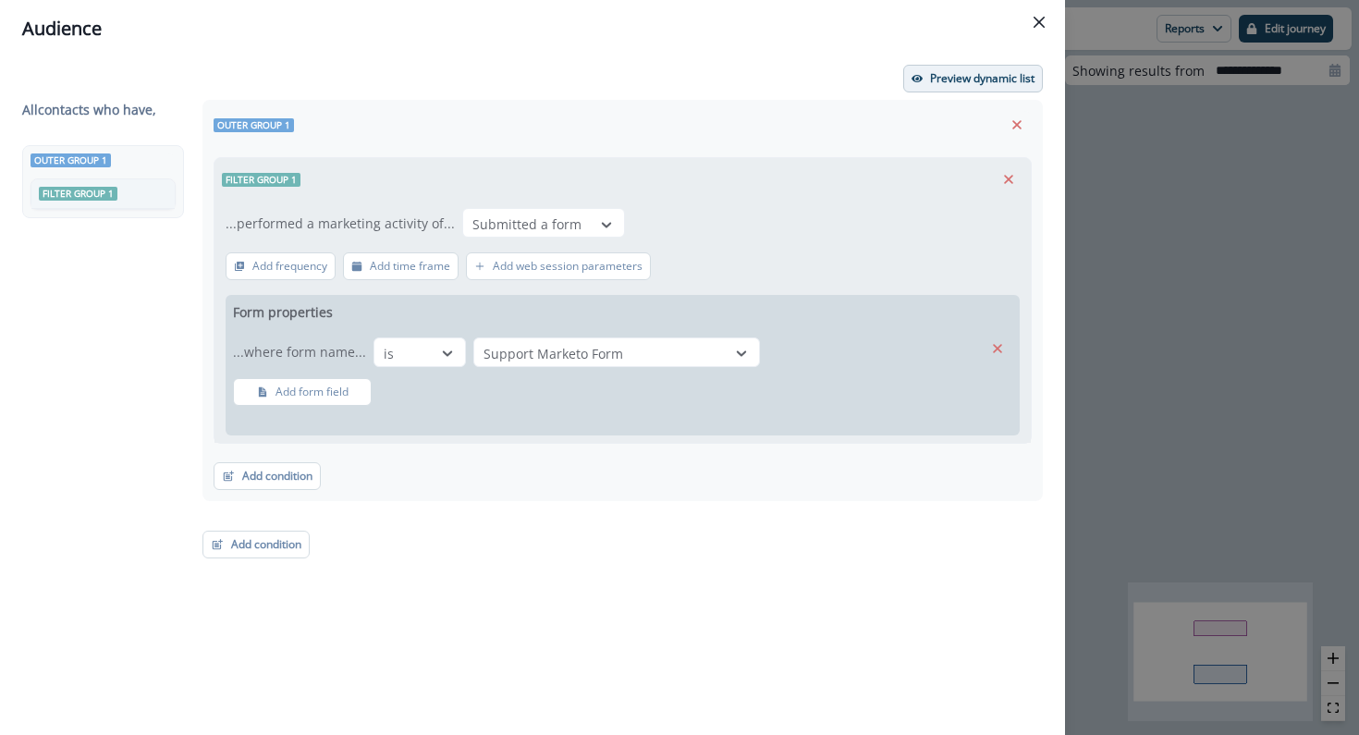
click at [998, 80] on p "Preview dynamic list" at bounding box center [982, 78] width 104 height 13
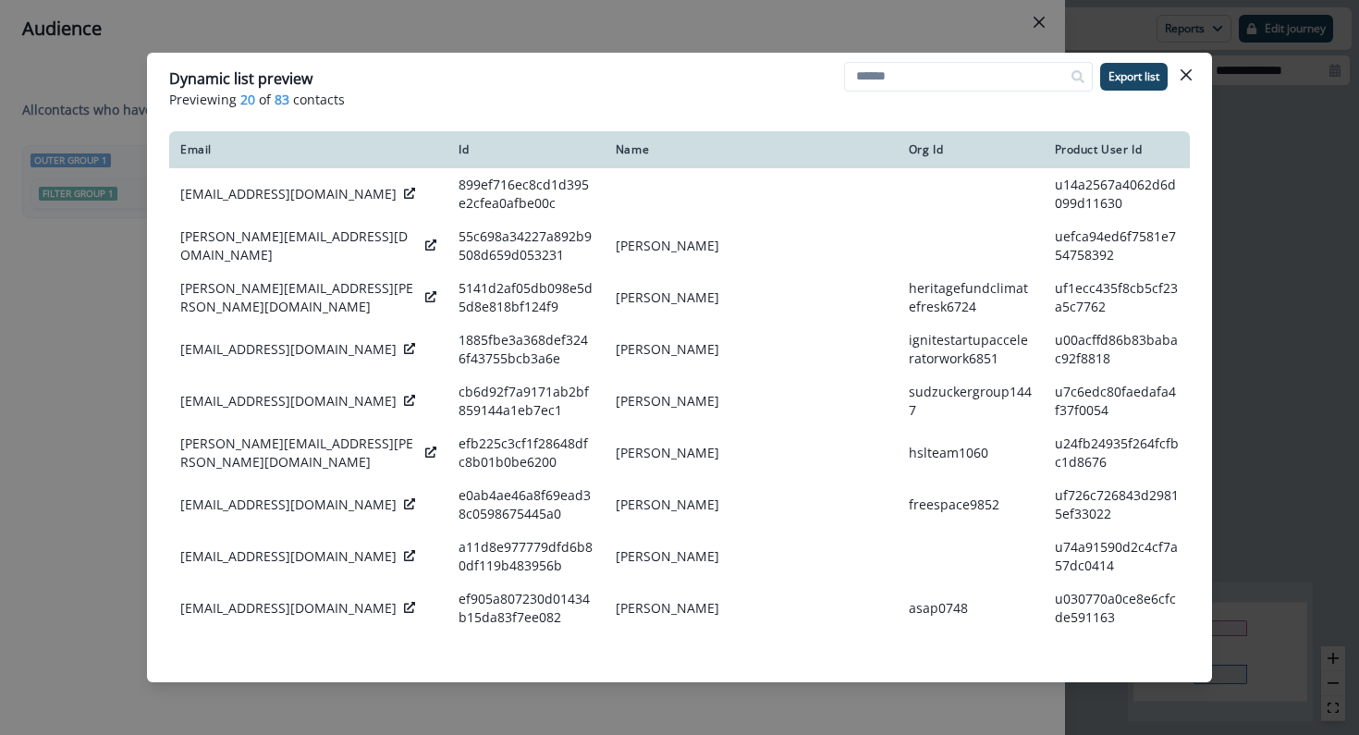
click at [1203, 69] on header "Dynamic list preview Previewing 20 of 83 contacts Export list" at bounding box center [679, 88] width 1065 height 71
click at [1186, 70] on icon "Close" at bounding box center [1186, 74] width 11 height 11
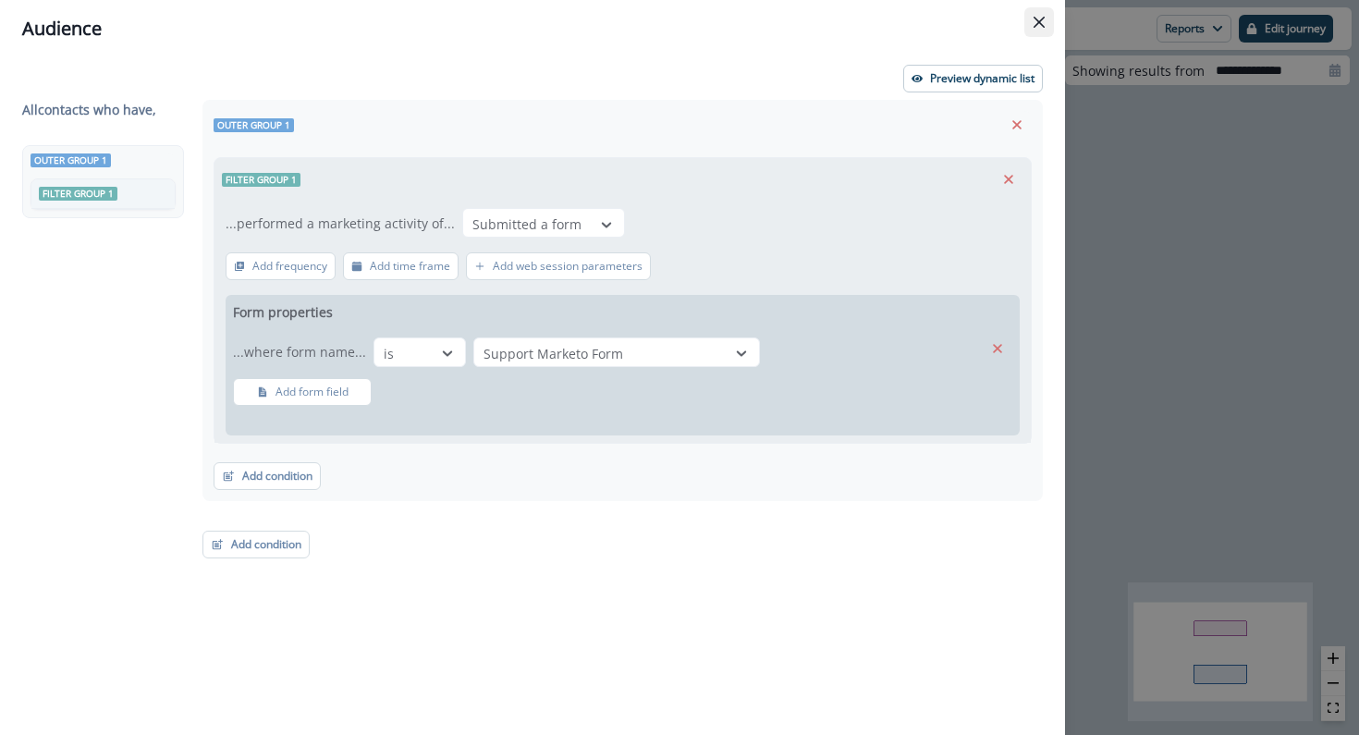
click at [1035, 26] on icon "Close" at bounding box center [1039, 22] width 11 height 11
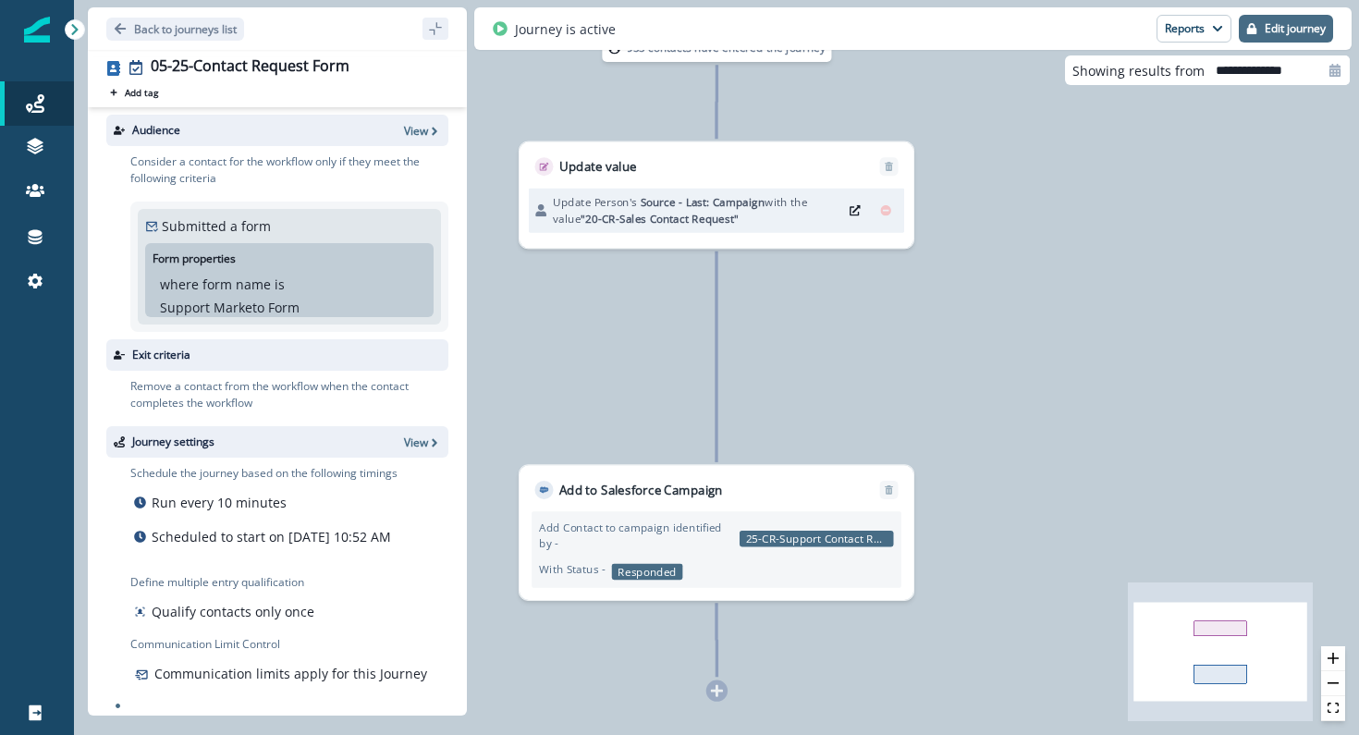
click at [1299, 39] on button "Edit journey" at bounding box center [1286, 29] width 94 height 28
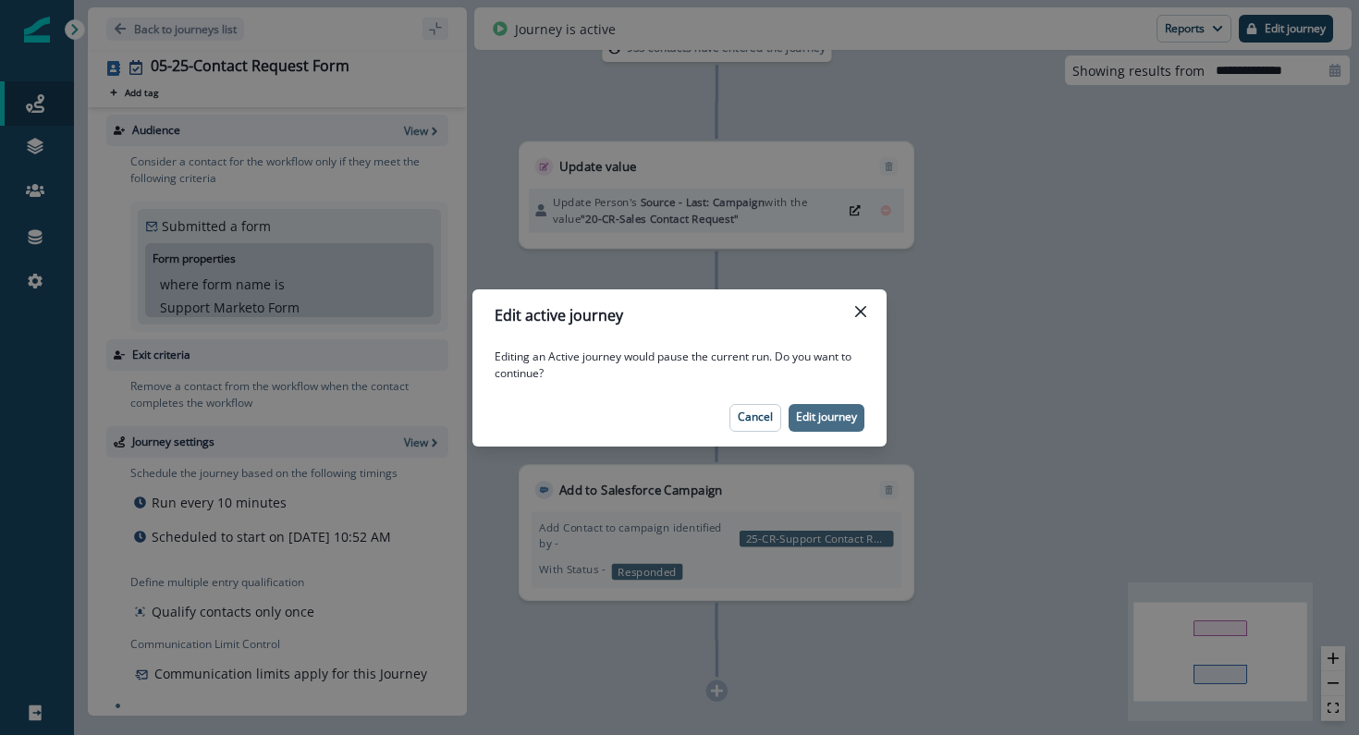
click at [792, 426] on button "Edit journey" at bounding box center [827, 418] width 76 height 28
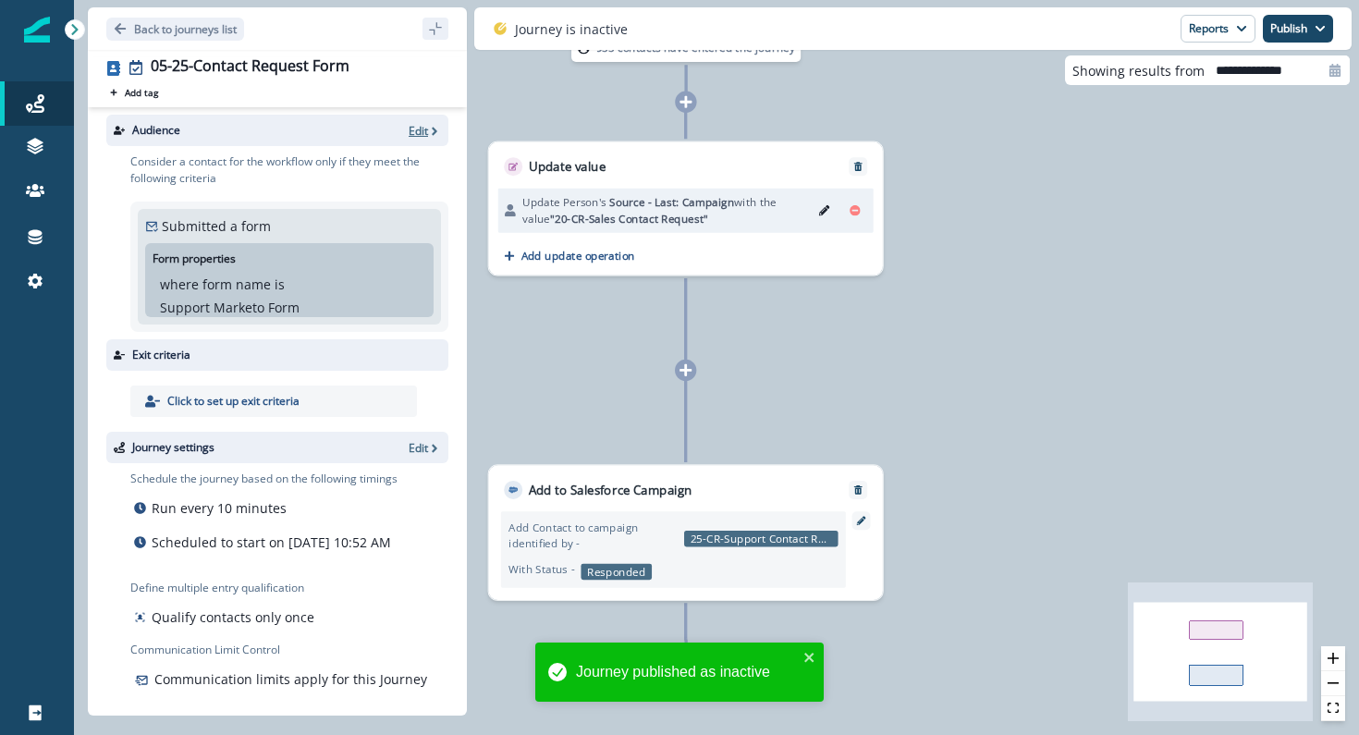
click at [419, 133] on p "Edit" at bounding box center [418, 131] width 19 height 16
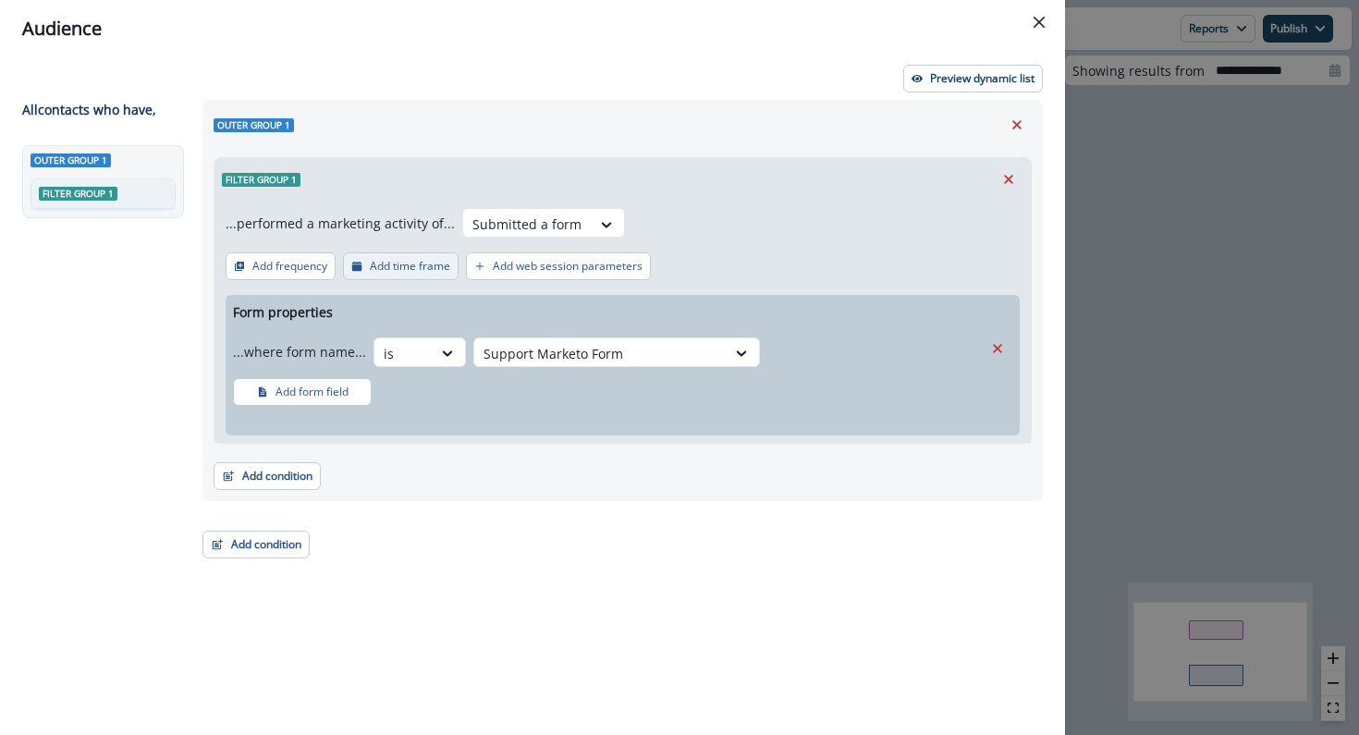
click at [387, 276] on button "Add time frame" at bounding box center [401, 266] width 116 height 28
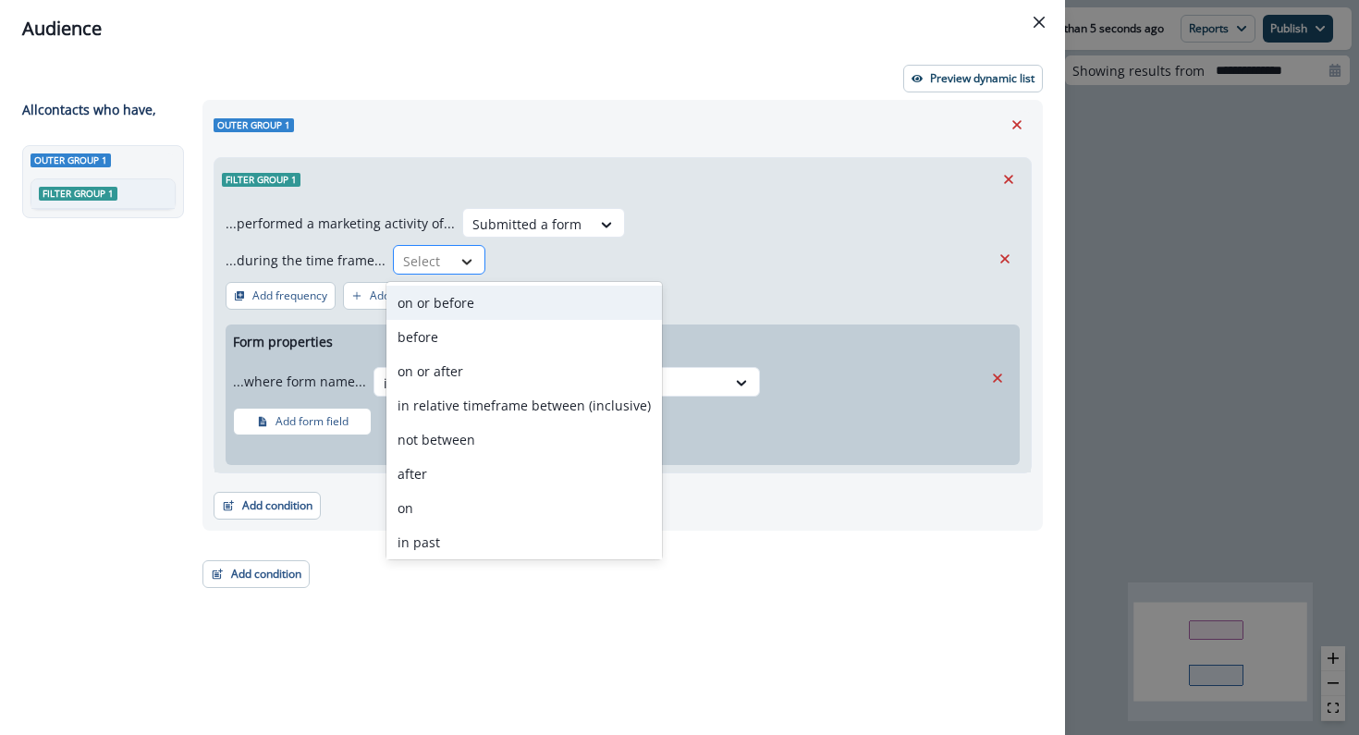
click at [451, 258] on div at bounding box center [466, 261] width 31 height 18
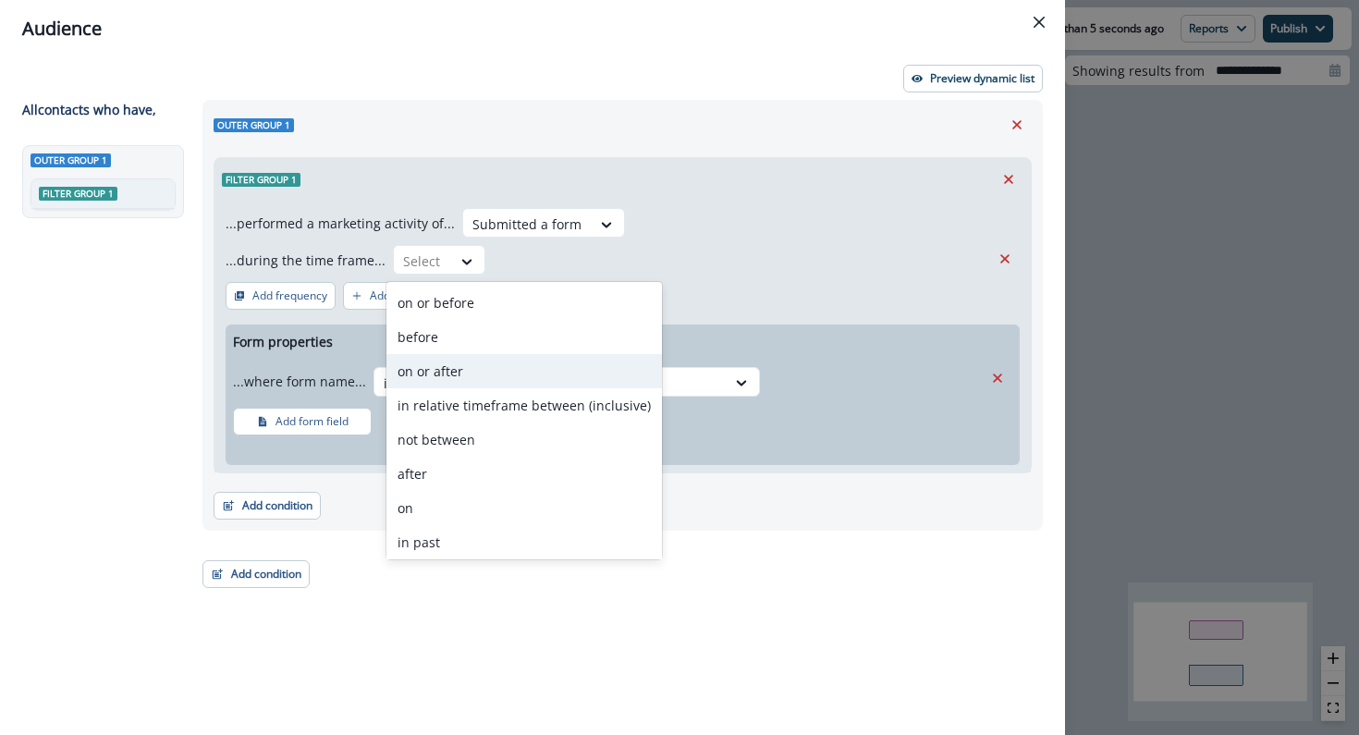
click at [446, 375] on div "on or after" at bounding box center [525, 371] width 276 height 34
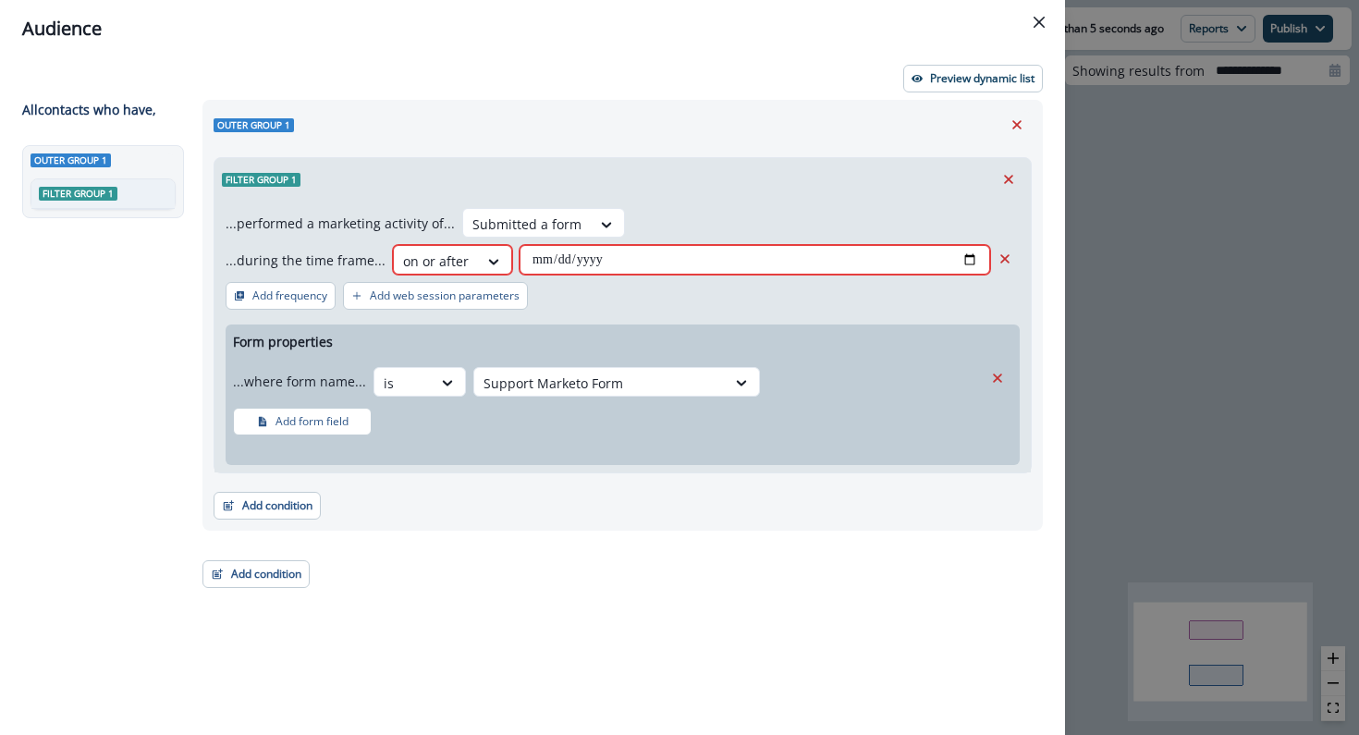
click at [586, 263] on input "date" at bounding box center [755, 260] width 471 height 30
click at [965, 256] on input "date" at bounding box center [755, 260] width 471 height 30
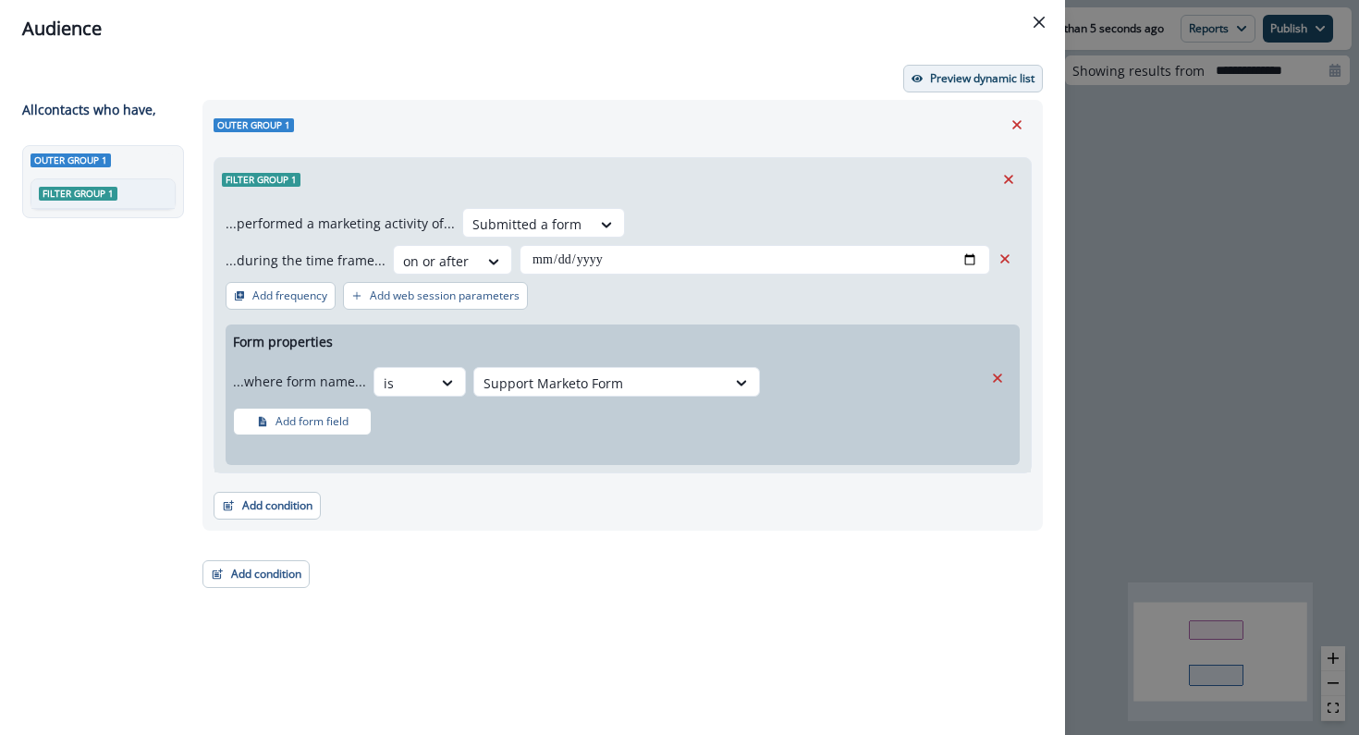
click at [976, 79] on p "Preview dynamic list" at bounding box center [982, 78] width 104 height 13
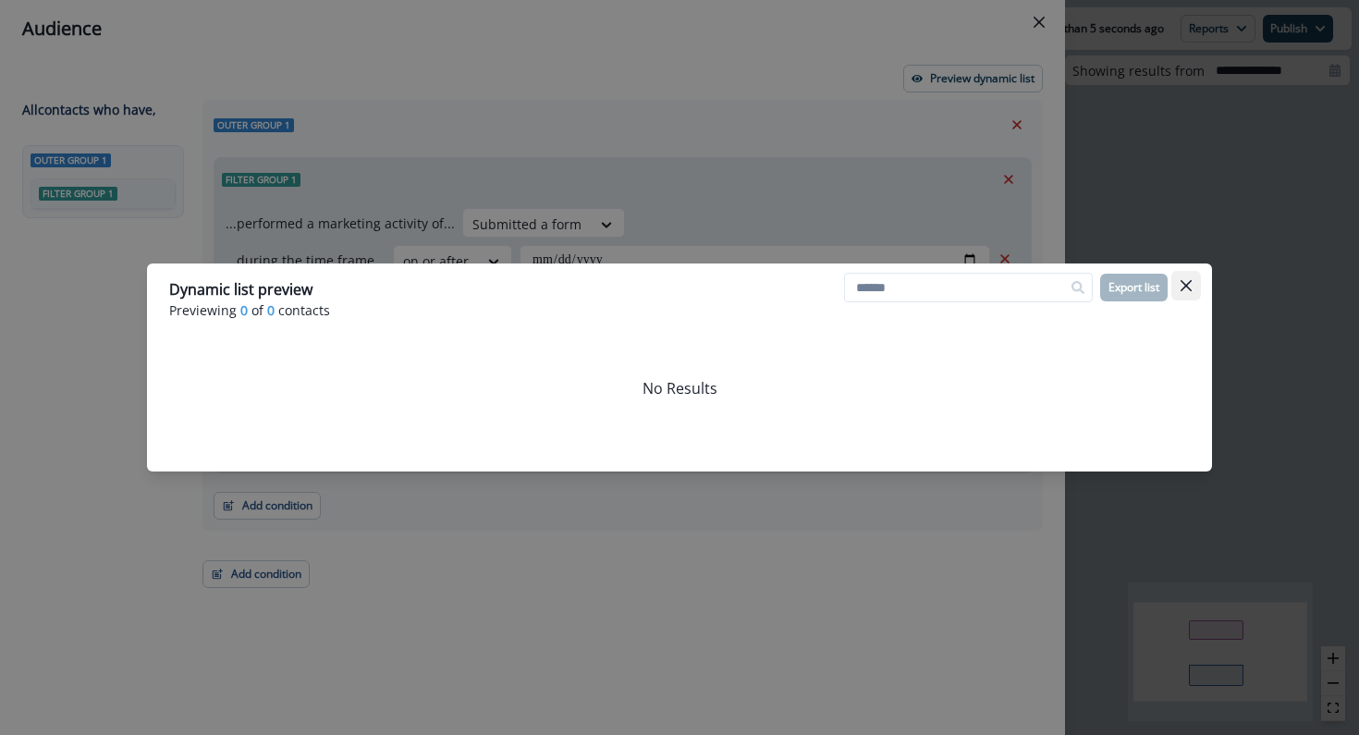
click at [1182, 274] on button "Close" at bounding box center [1187, 286] width 30 height 30
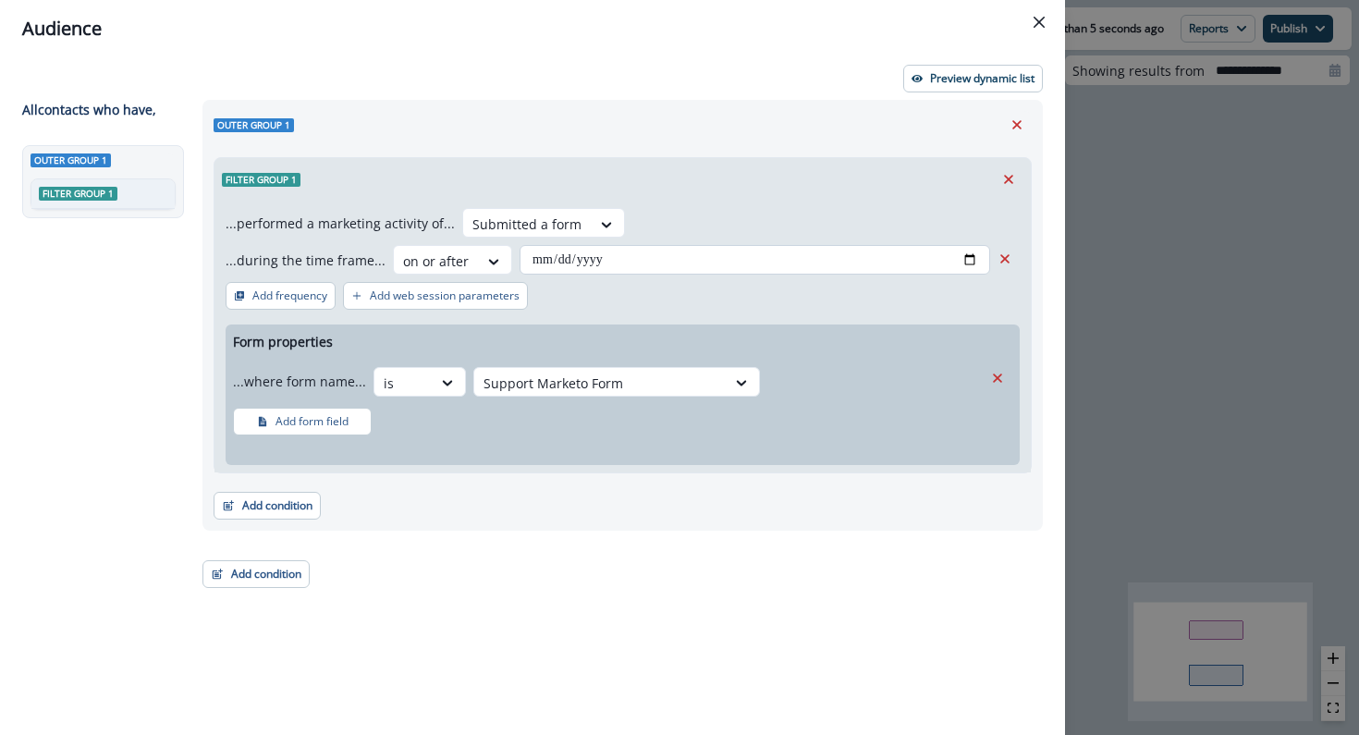
click at [965, 260] on input "**********" at bounding box center [755, 260] width 471 height 30
type input "**********"
click at [944, 68] on button "Preview dynamic list" at bounding box center [973, 79] width 140 height 28
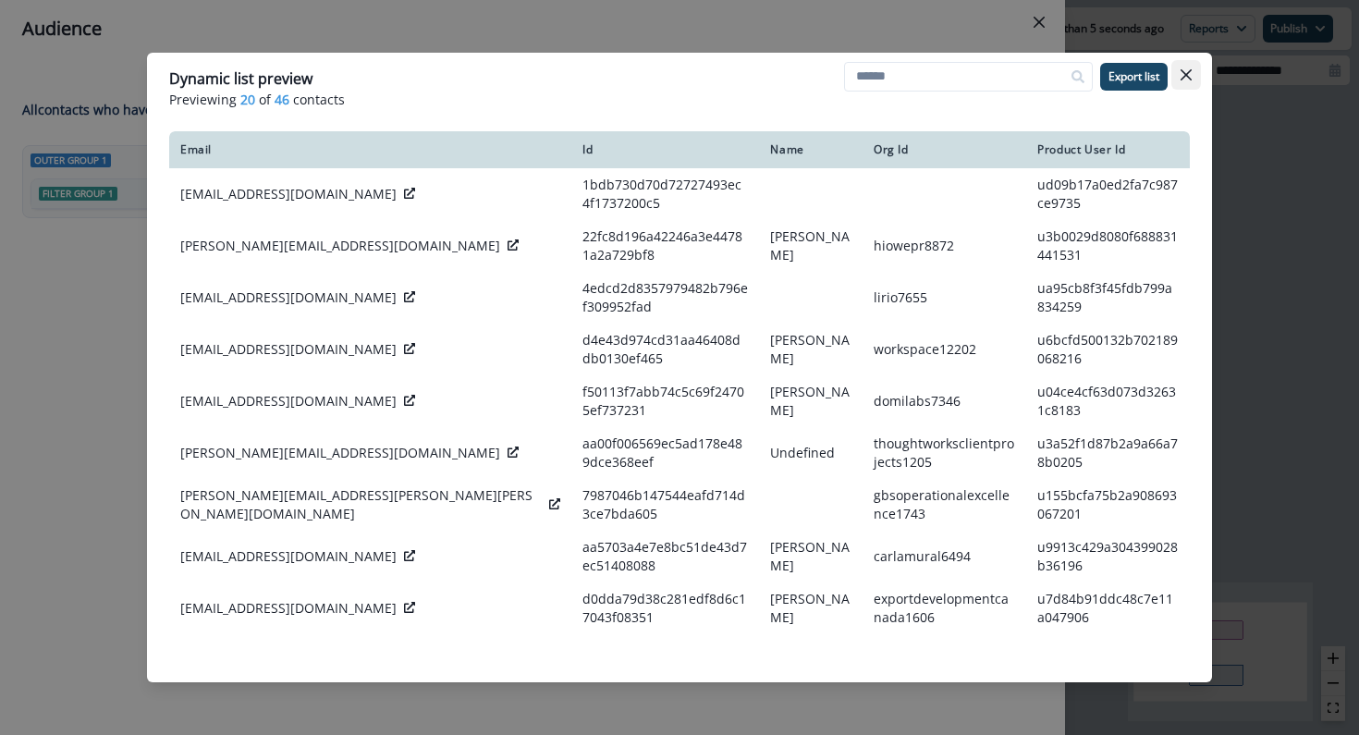
click at [1188, 69] on icon "Close" at bounding box center [1186, 74] width 11 height 11
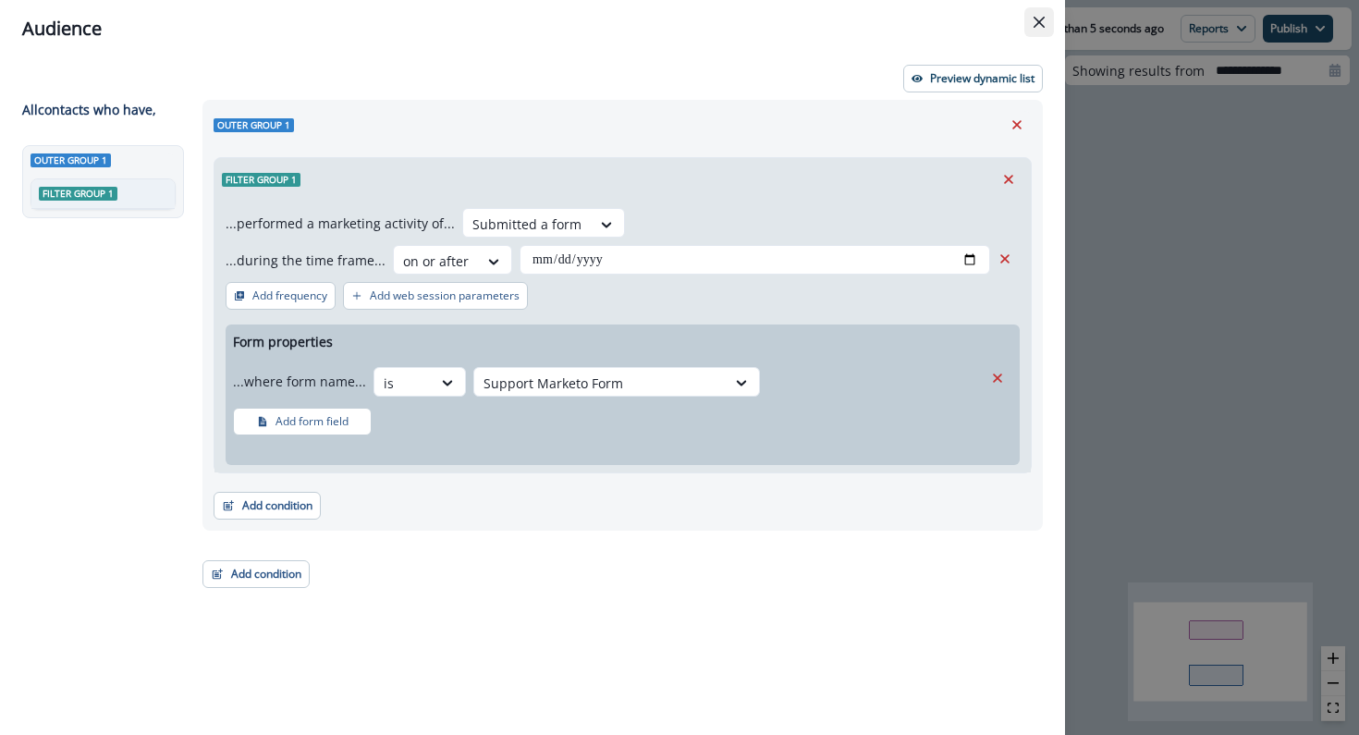
click at [1047, 20] on button "Close" at bounding box center [1040, 22] width 30 height 30
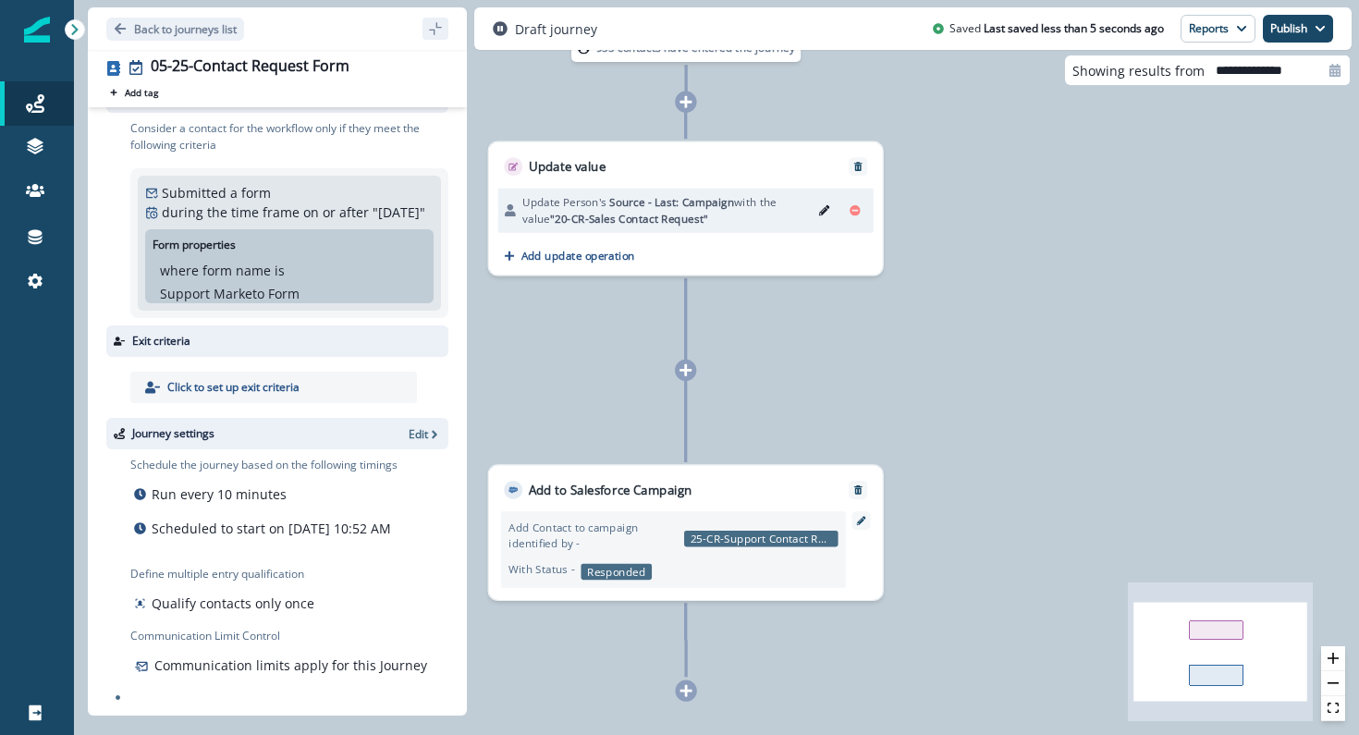
scroll to position [80, 0]
click at [205, 582] on p "Define multiple entry qualification" at bounding box center [224, 574] width 188 height 17
click at [412, 426] on p "Edit" at bounding box center [418, 434] width 19 height 16
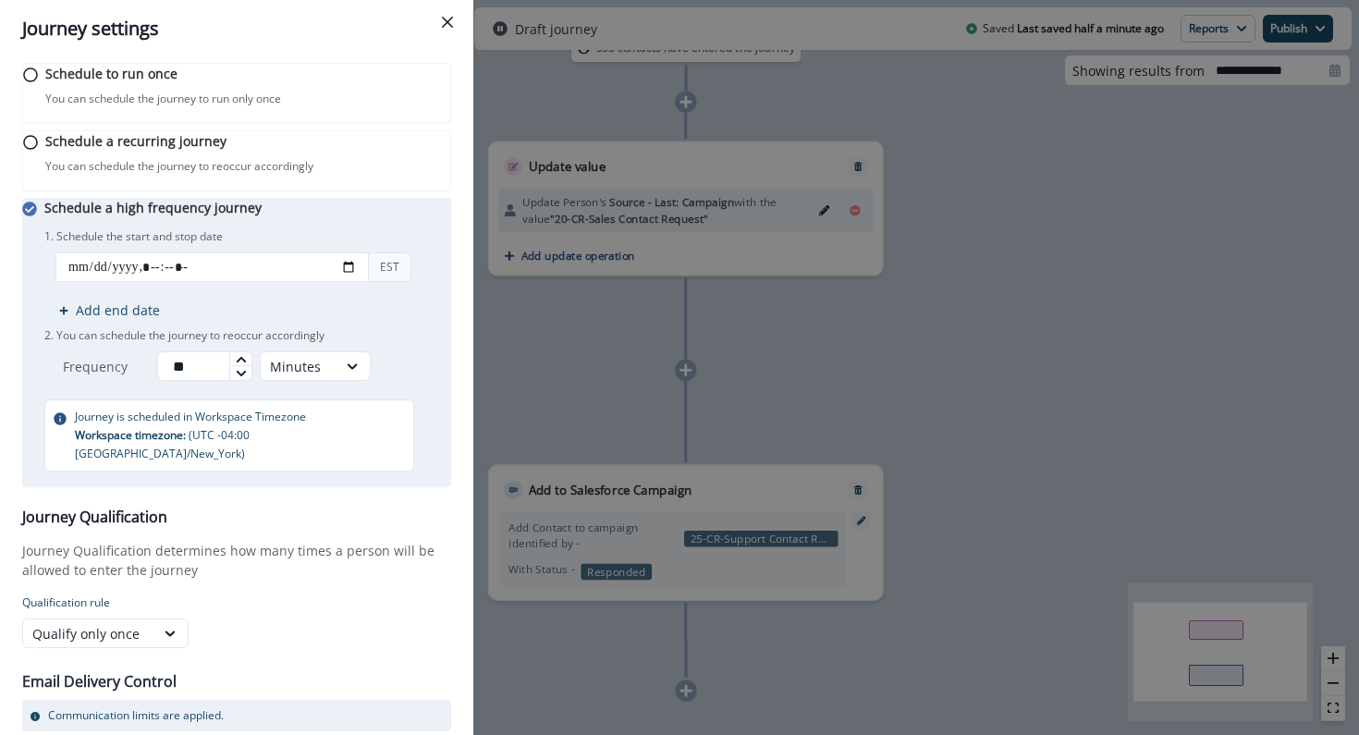
scroll to position [202, 0]
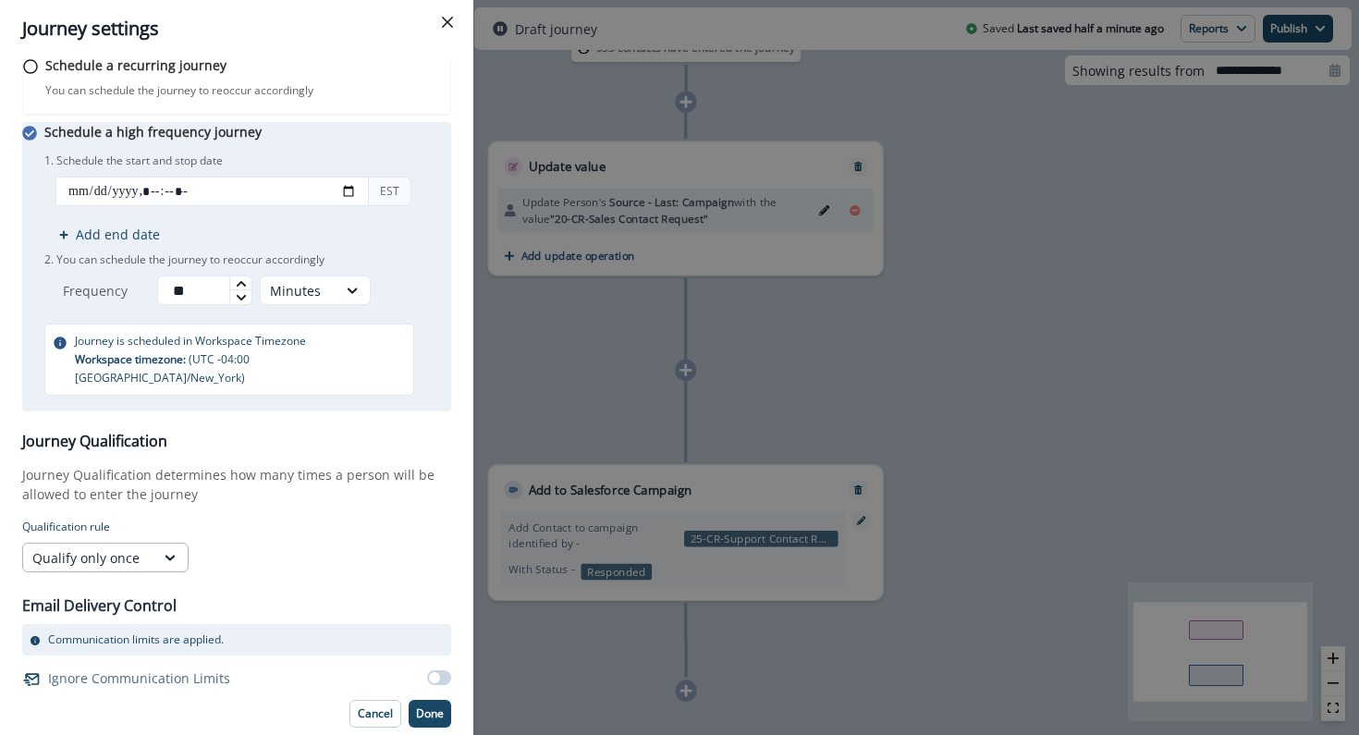
click at [149, 560] on div "Qualify only once" at bounding box center [88, 557] width 131 height 23
click at [125, 663] on div "Qualify always" at bounding box center [105, 669] width 166 height 34
click at [432, 707] on p "Done" at bounding box center [430, 713] width 28 height 13
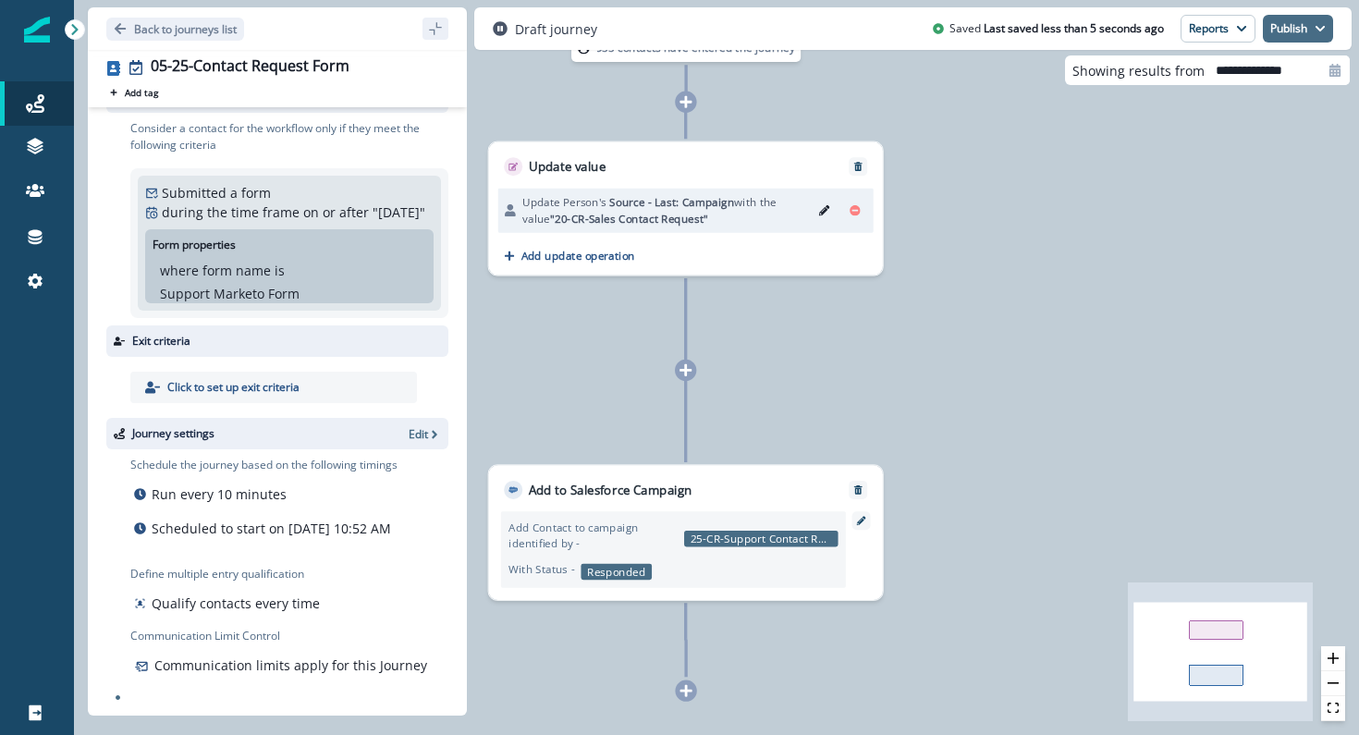
click at [1306, 35] on button "Publish" at bounding box center [1298, 29] width 70 height 28
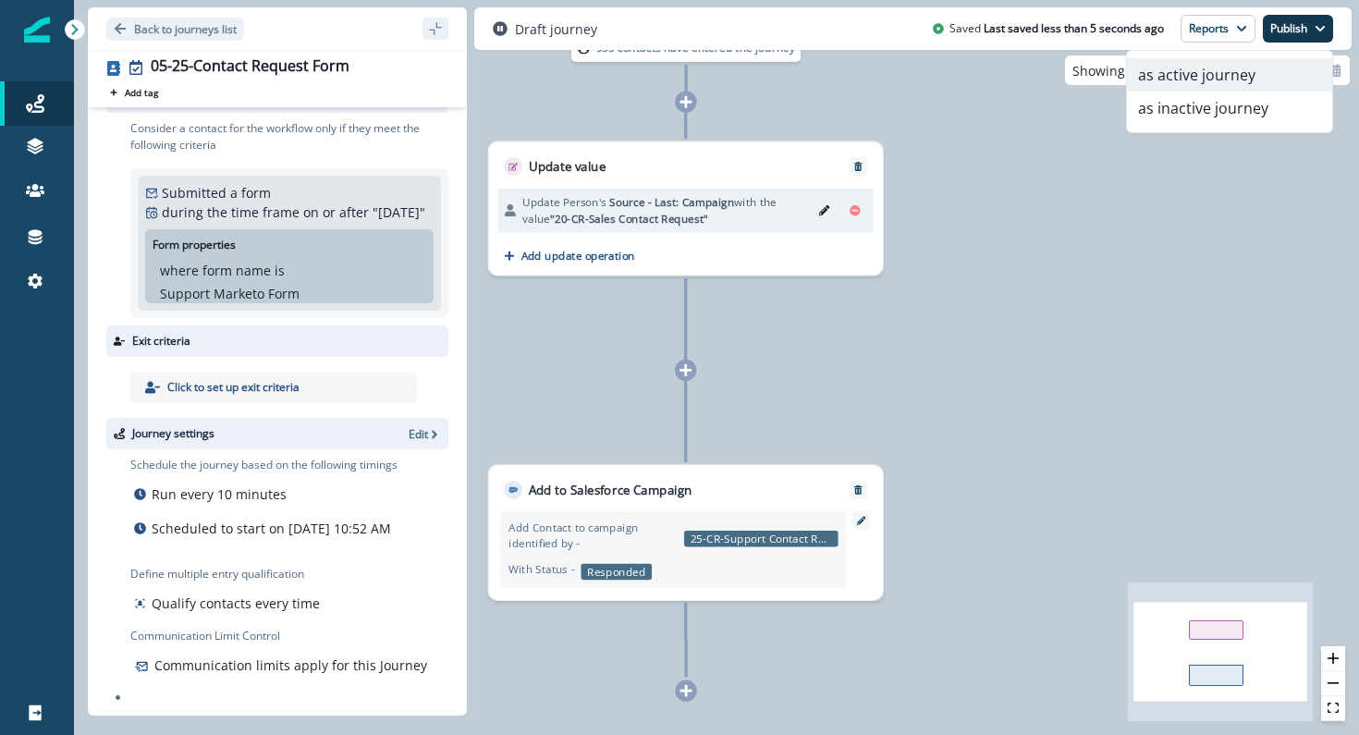
click at [1267, 78] on button "as active journey" at bounding box center [1229, 74] width 205 height 33
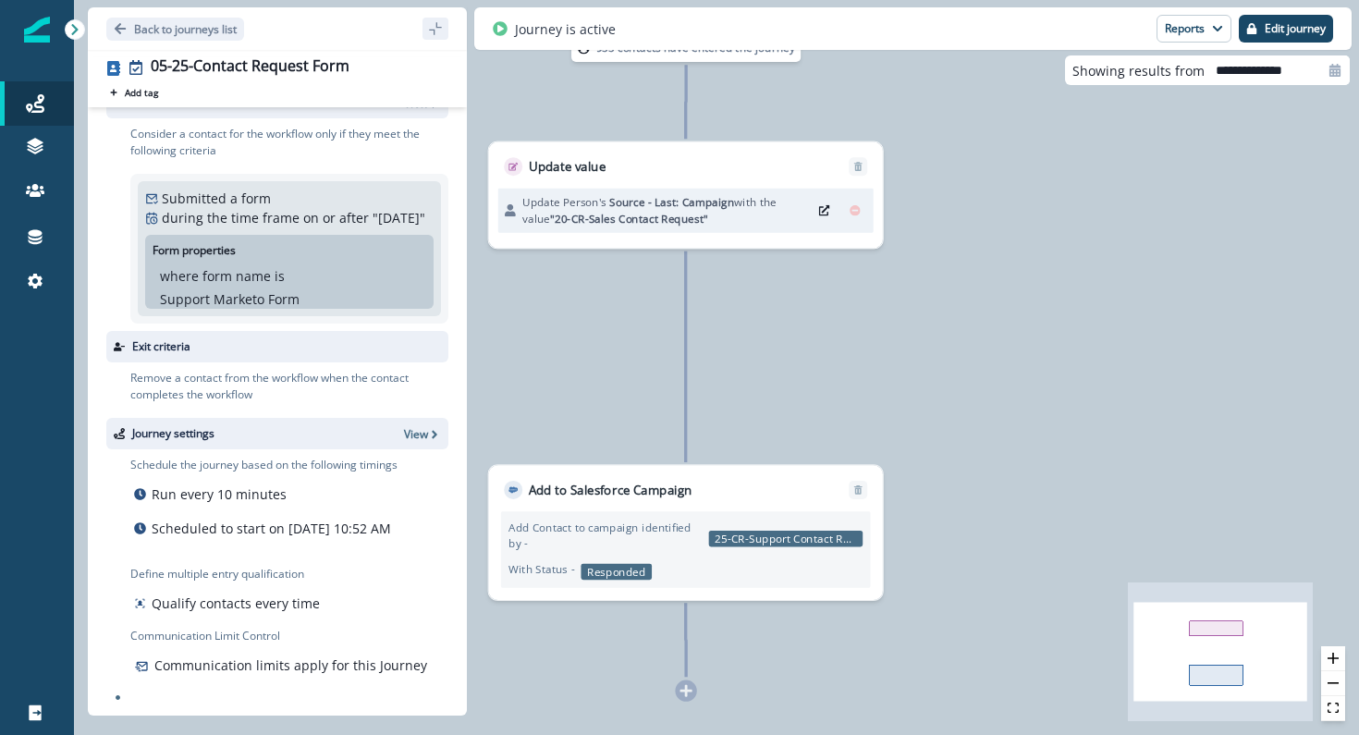
scroll to position [0, 0]
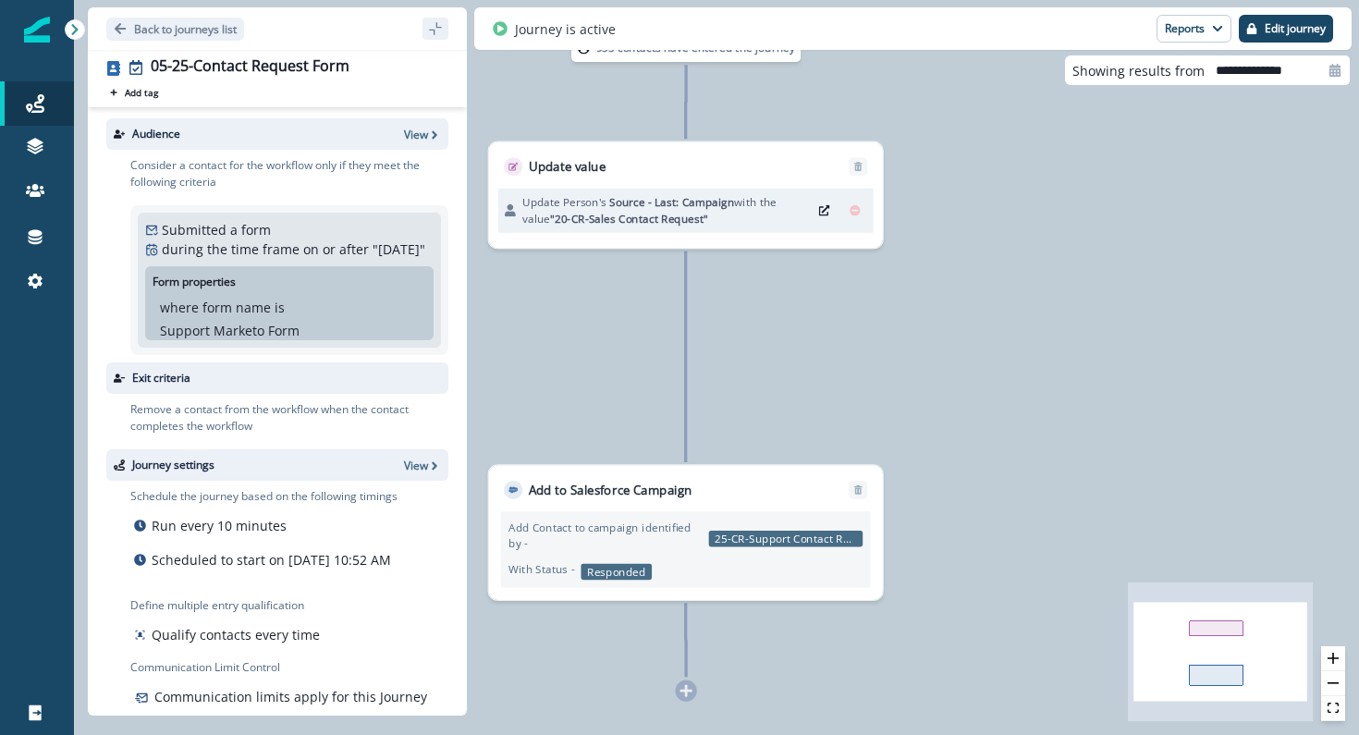
click at [422, 148] on div "Audience View" at bounding box center [277, 133] width 342 height 31
click at [422, 141] on p "View" at bounding box center [416, 135] width 24 height 16
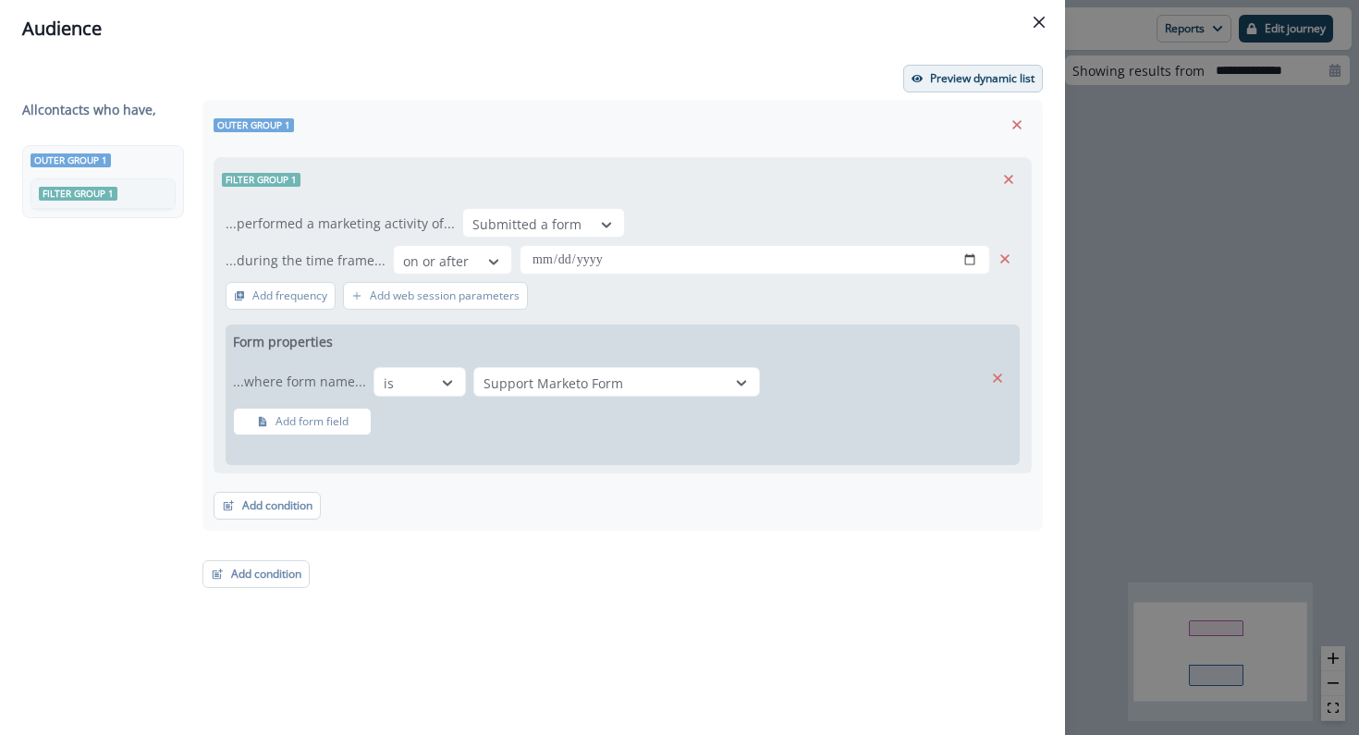
click at [920, 75] on icon "button" at bounding box center [917, 78] width 11 height 11
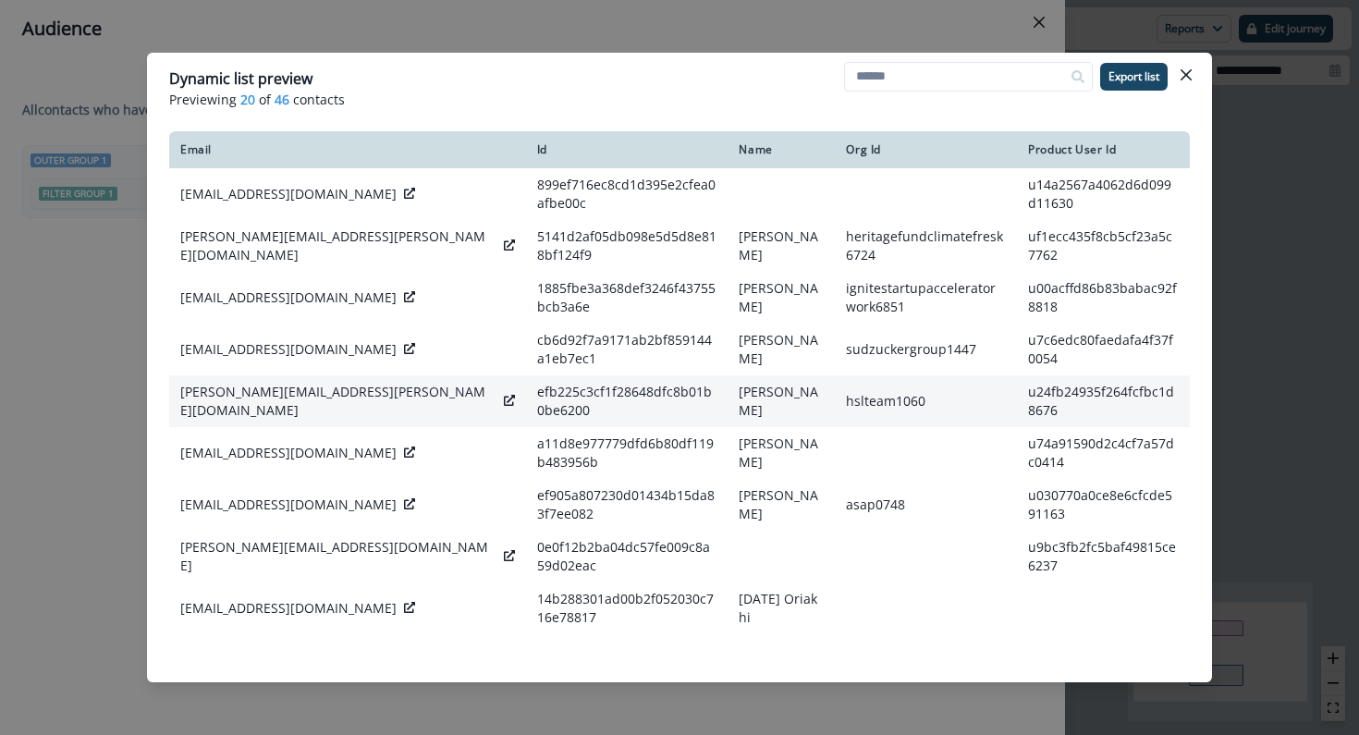
scroll to position [491, 0]
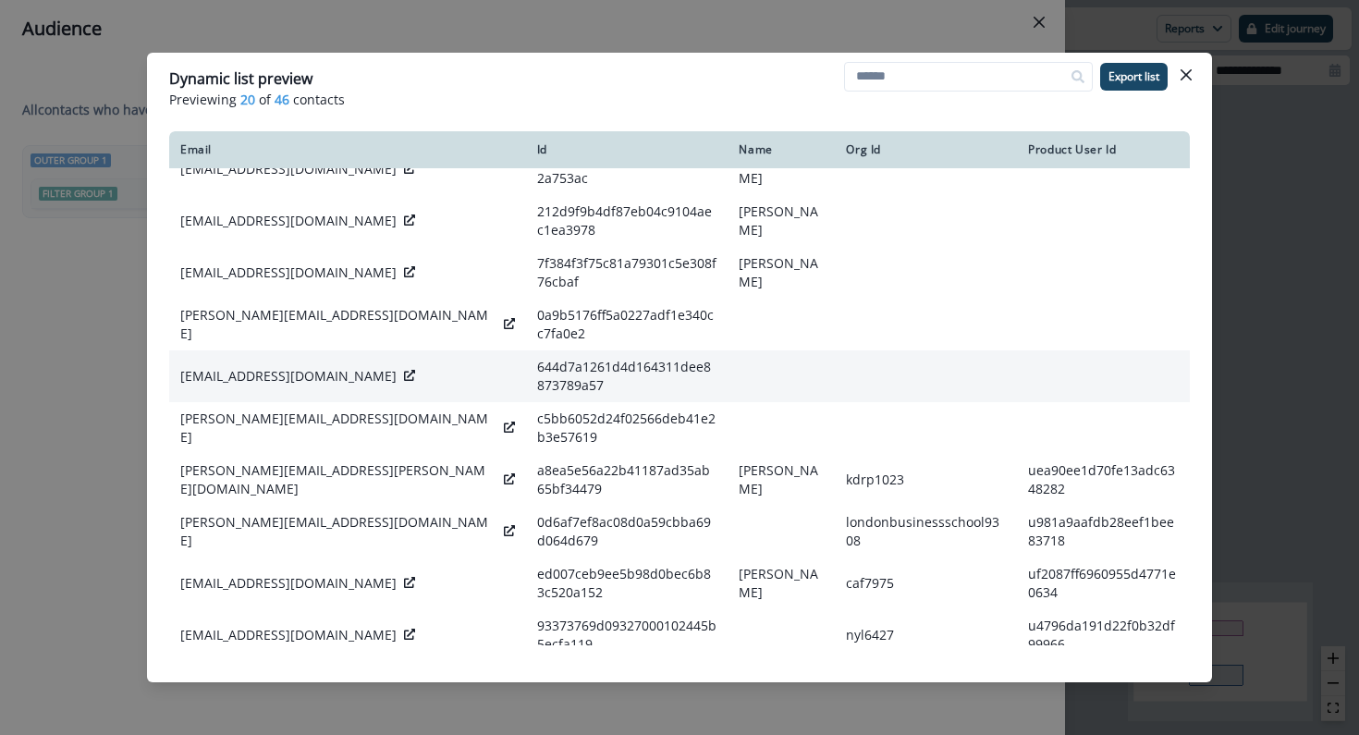
click at [728, 402] on td at bounding box center [781, 376] width 107 height 52
click at [404, 386] on div at bounding box center [409, 376] width 11 height 18
click at [404, 381] on icon at bounding box center [409, 375] width 11 height 11
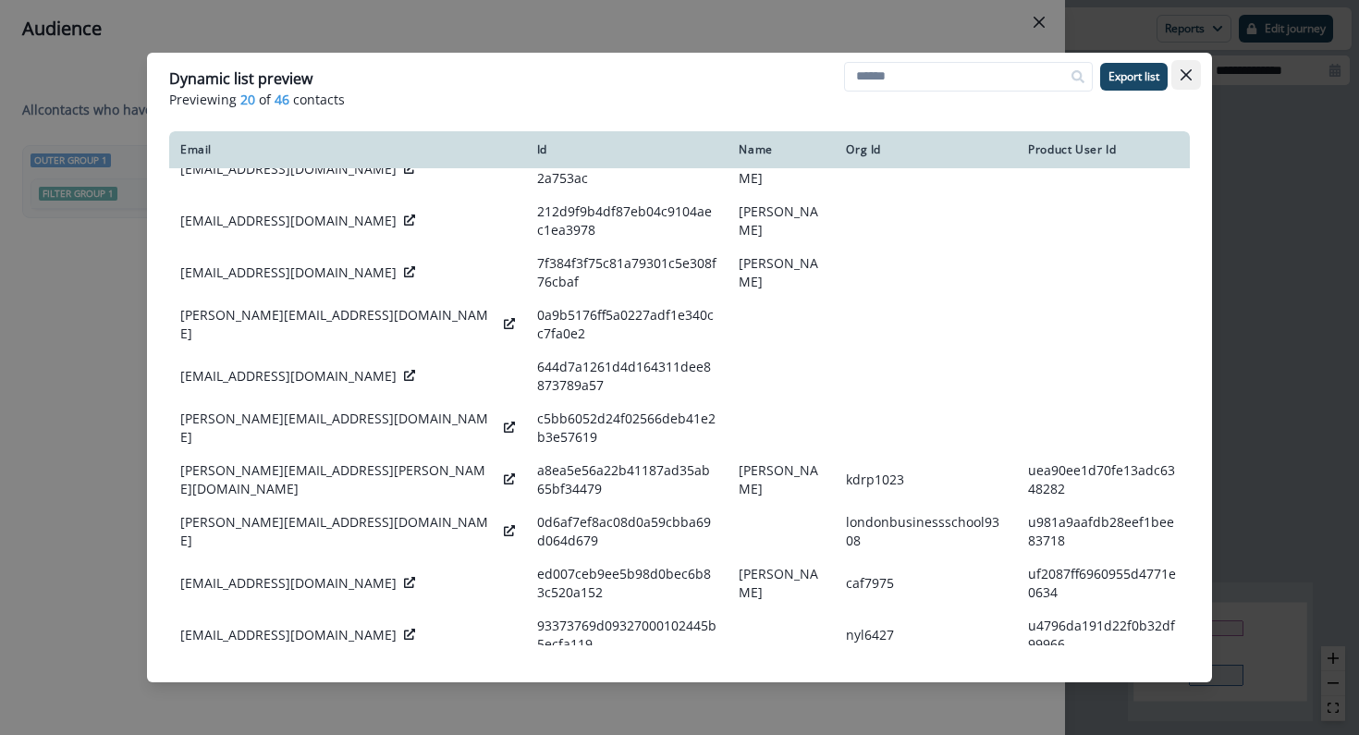
click at [1177, 65] on button "Close" at bounding box center [1187, 75] width 30 height 30
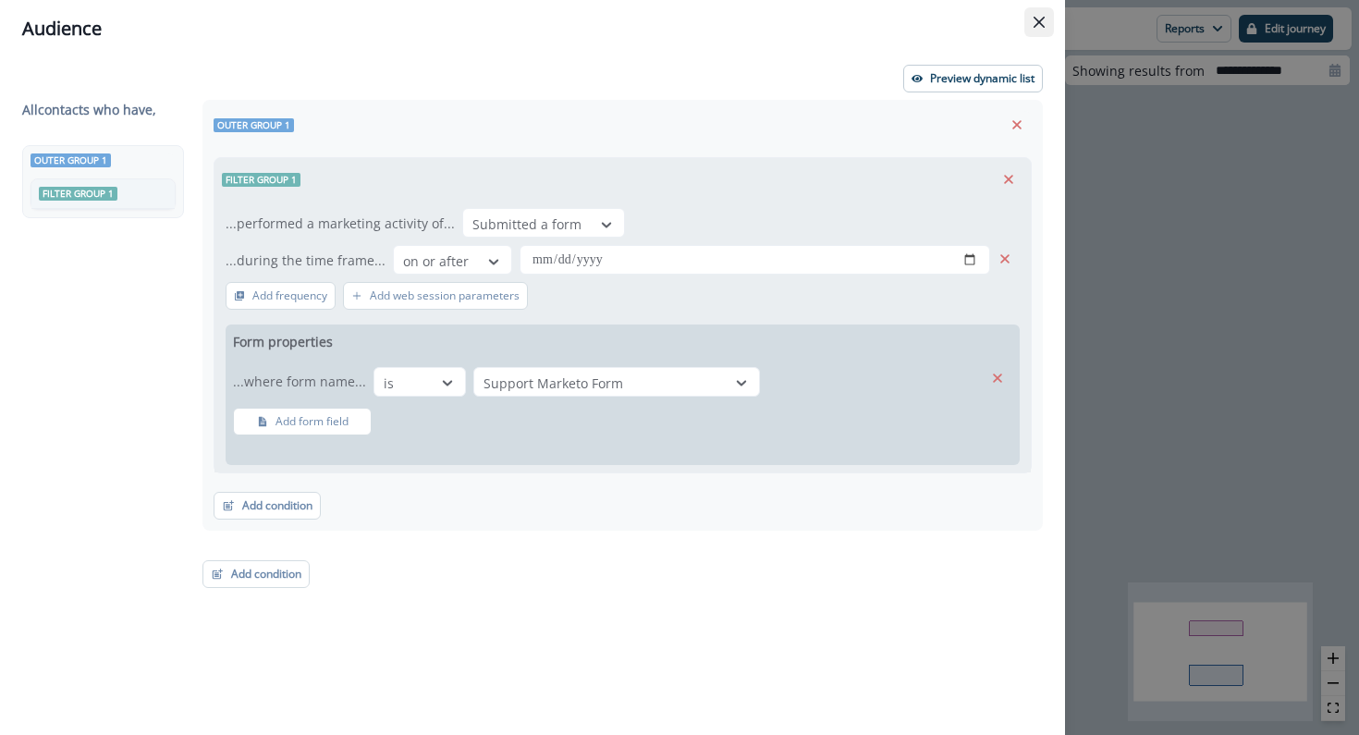
click at [1039, 23] on icon "Close" at bounding box center [1039, 22] width 11 height 11
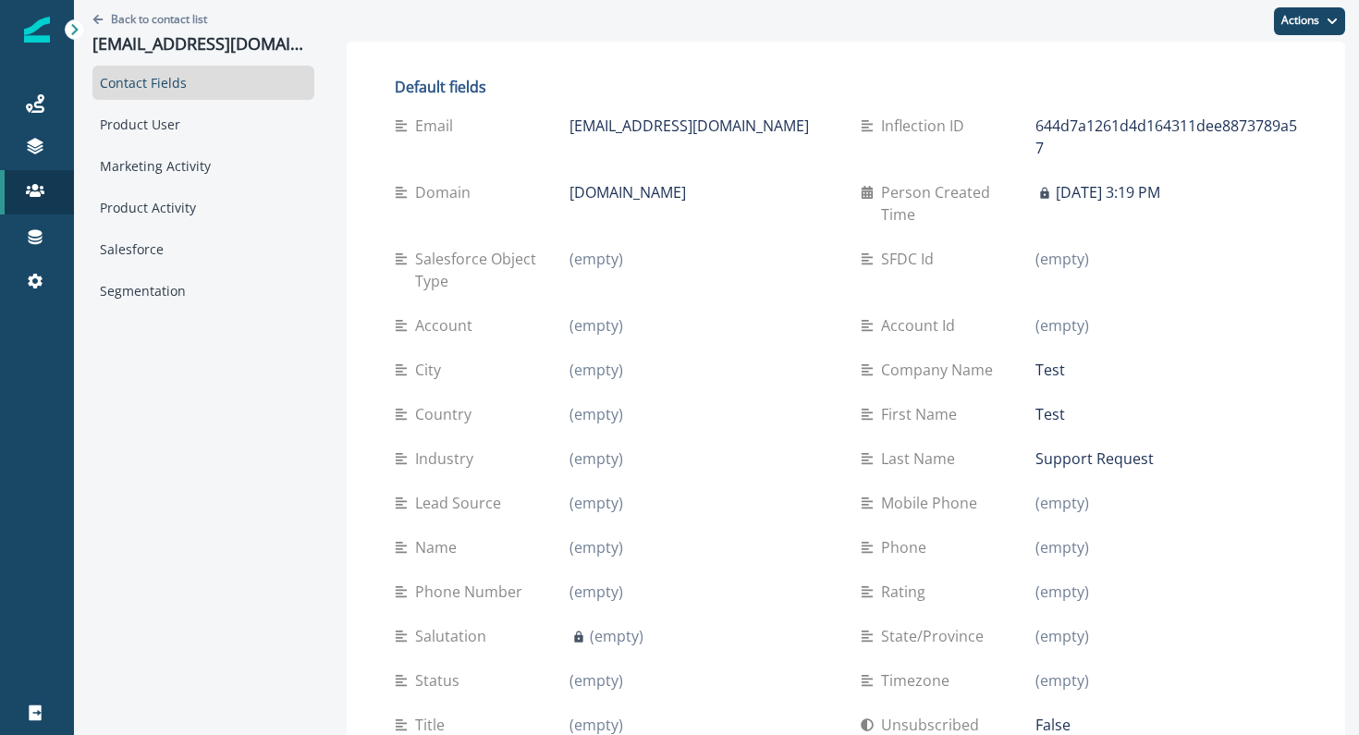
drag, startPoint x: 1286, startPoint y: 193, endPoint x: 1072, endPoint y: 178, distance: 215.1
click at [1072, 178] on div "Person Created Time September 10, 2025 at 3:19 PM" at bounding box center [1079, 203] width 436 height 67
click at [940, 448] on p "Last Name" at bounding box center [921, 459] width 81 height 22
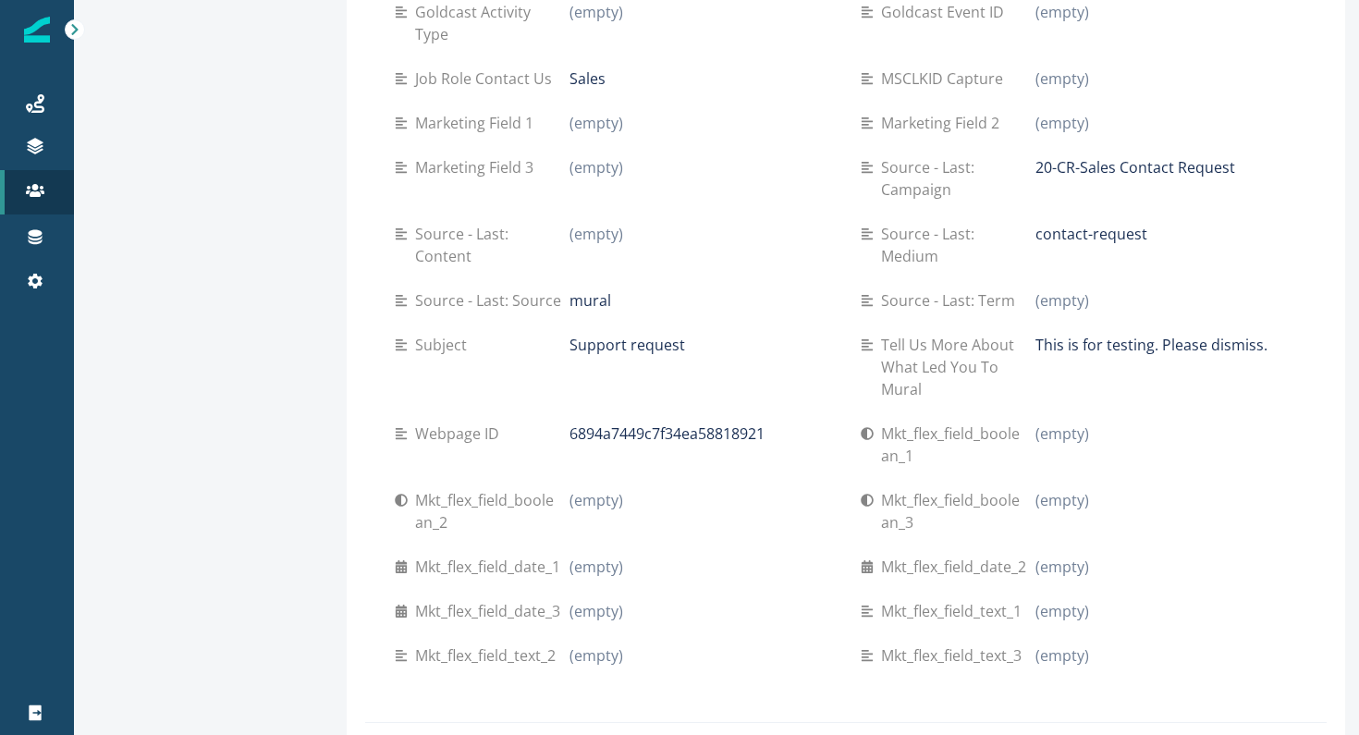
scroll to position [950, 0]
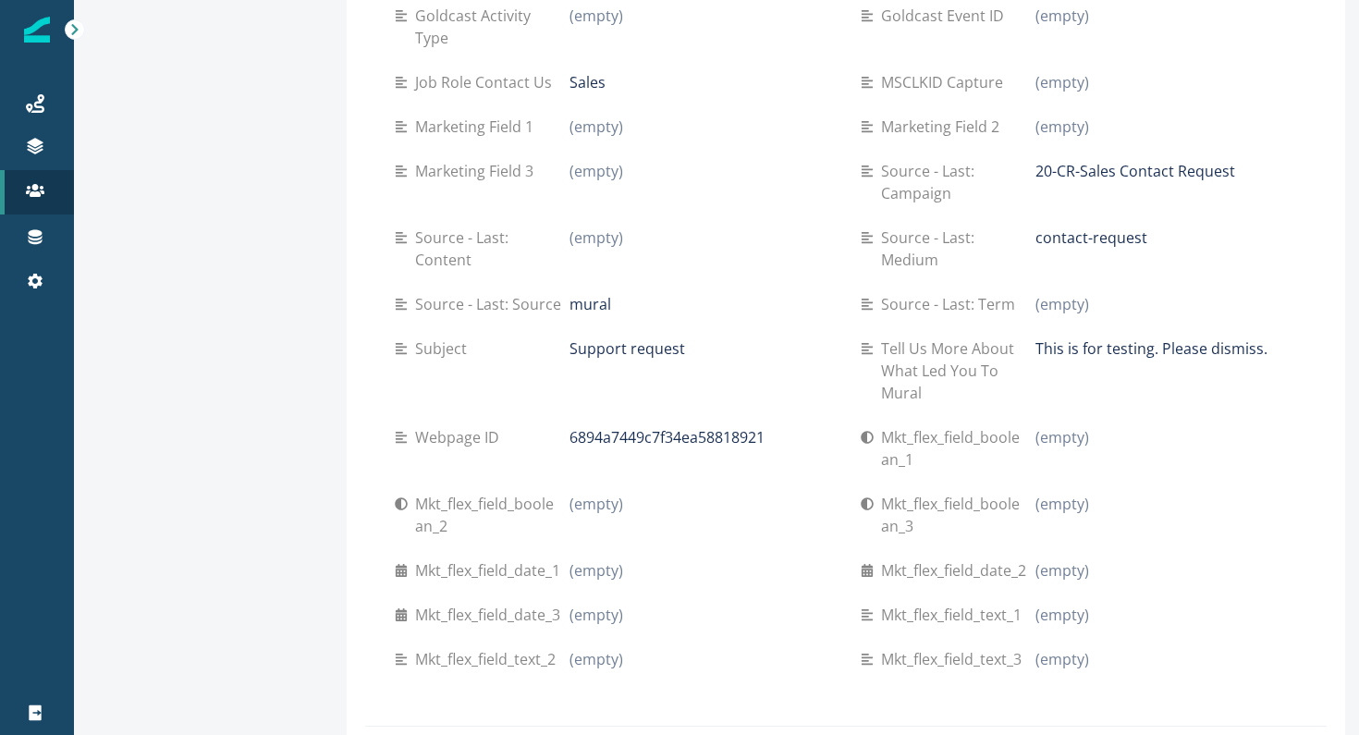
click at [638, 338] on p "Support request" at bounding box center [628, 349] width 116 height 22
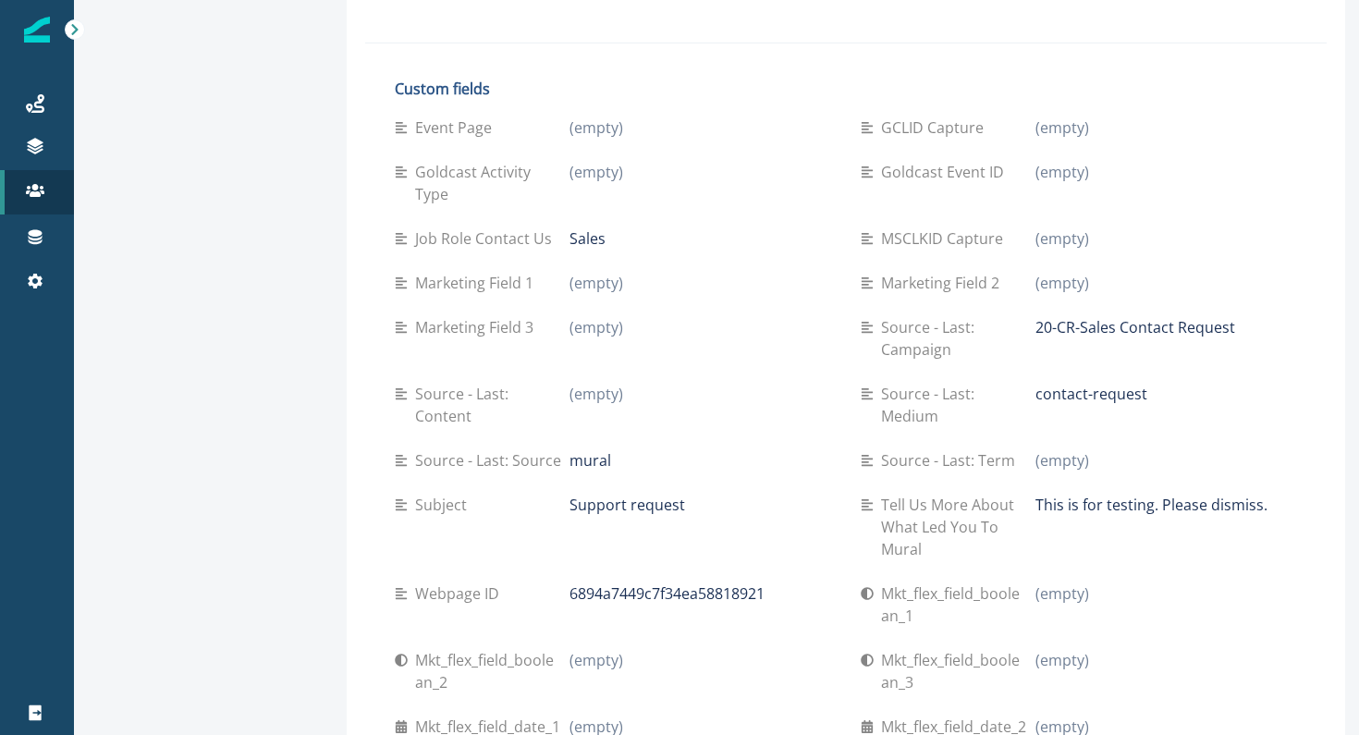
scroll to position [0, 0]
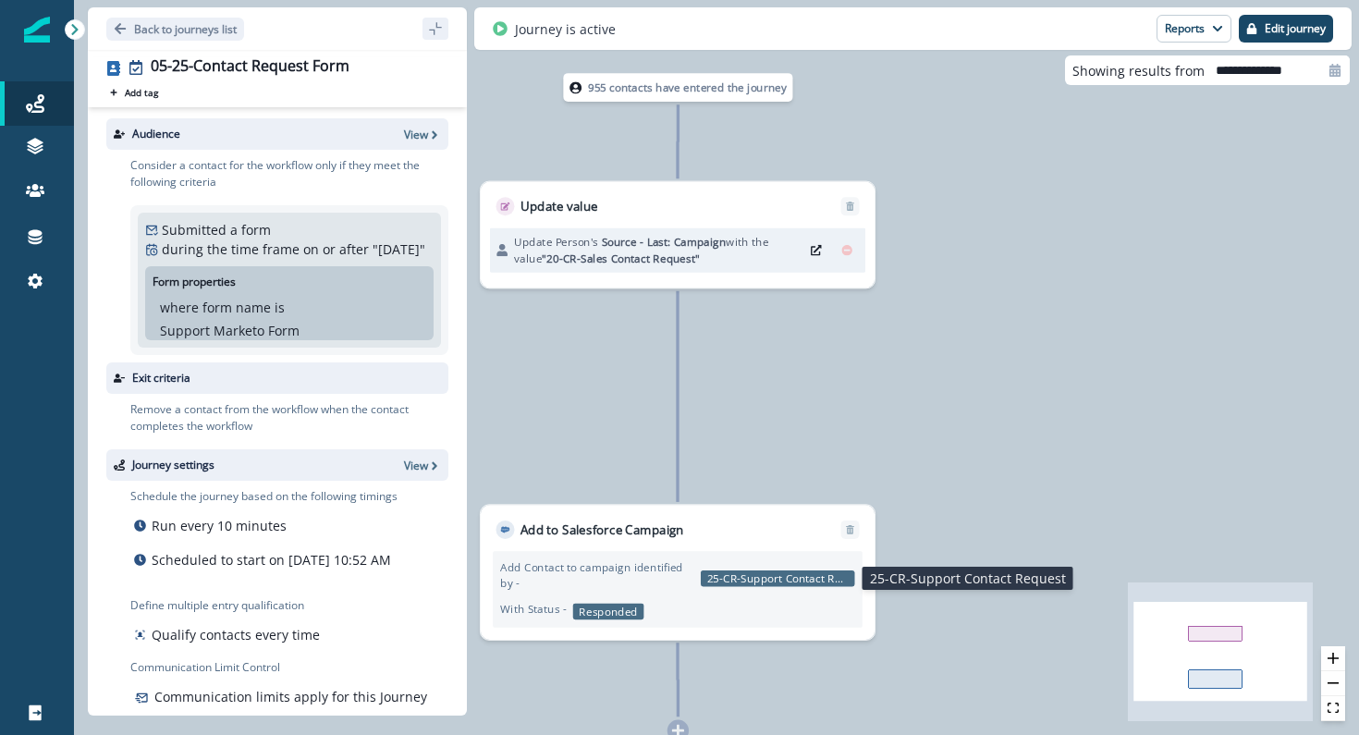
click at [812, 575] on p "25-CR-Support Contact Request" at bounding box center [778, 579] width 154 height 16
click at [1286, 31] on p "Edit journey" at bounding box center [1295, 28] width 61 height 13
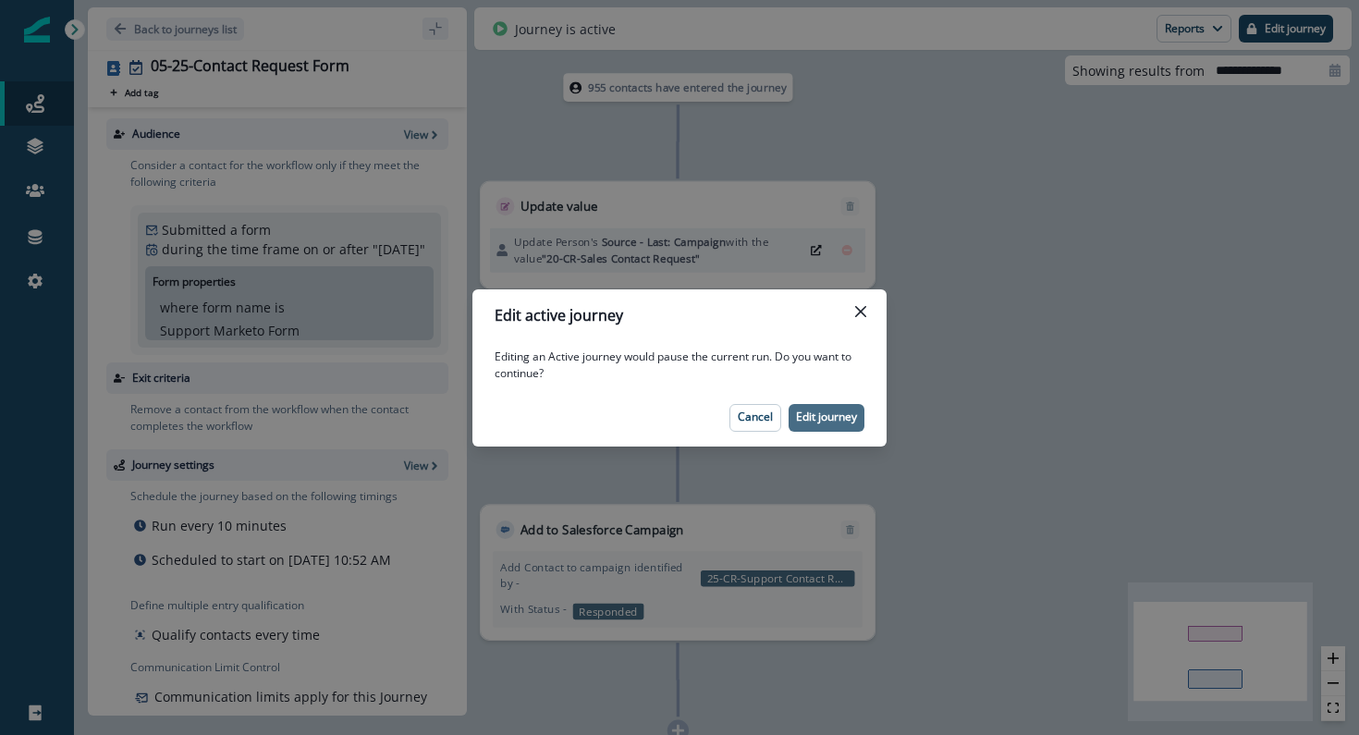
click at [837, 415] on p "Edit journey" at bounding box center [826, 417] width 61 height 13
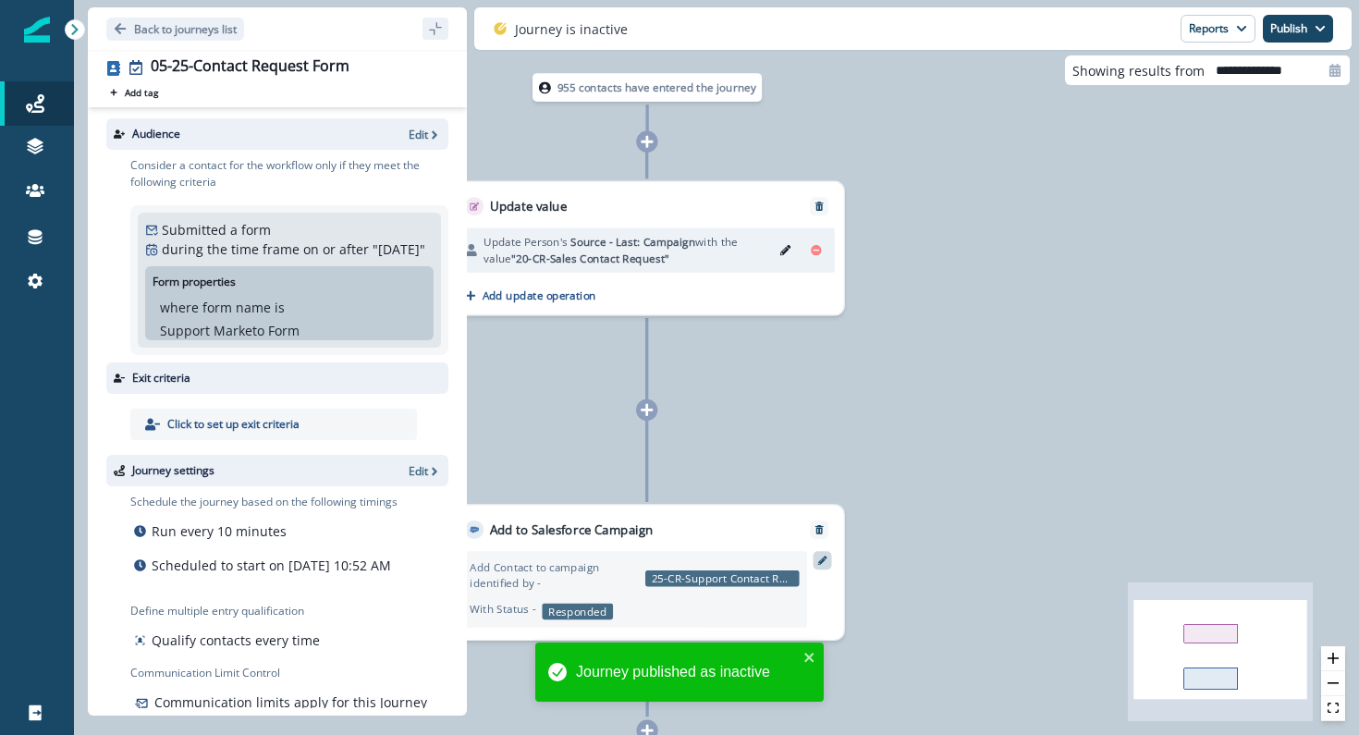
click at [822, 559] on icon at bounding box center [822, 560] width 9 height 9
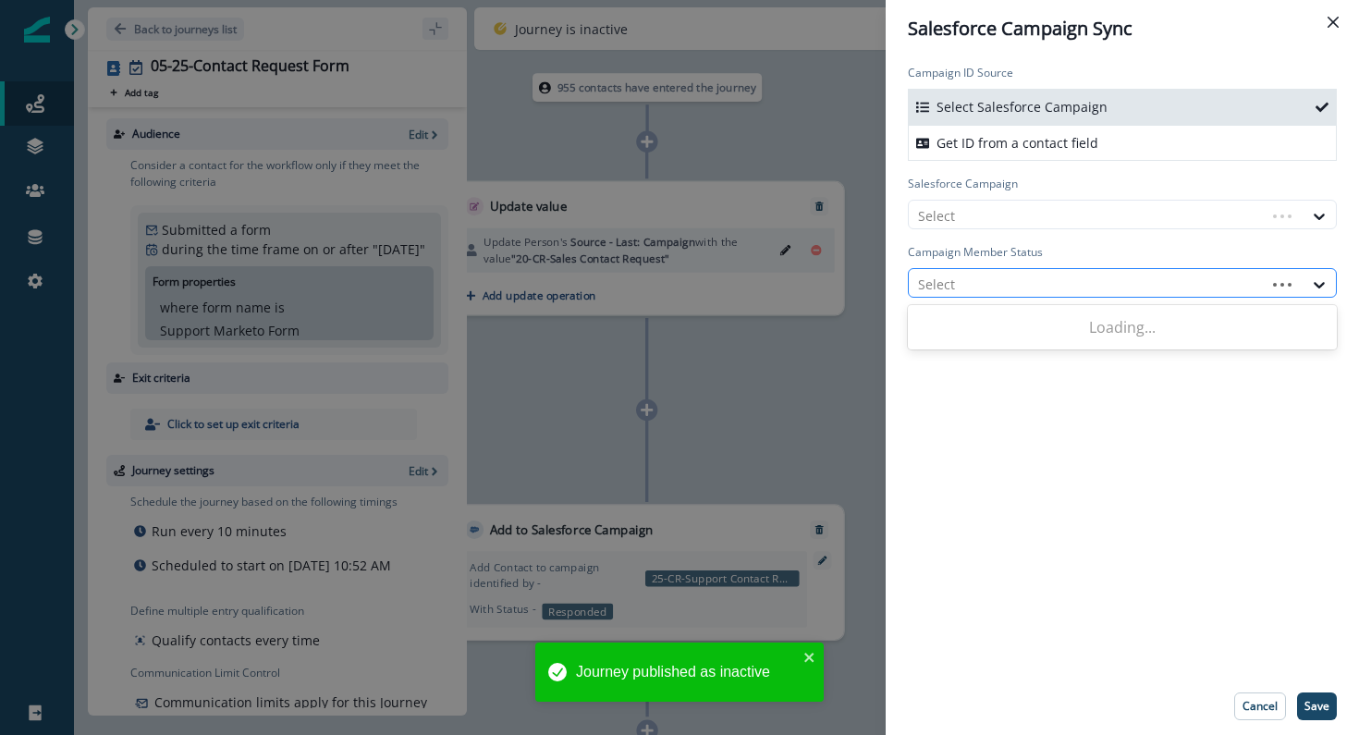
click at [966, 273] on div at bounding box center [1087, 284] width 338 height 23
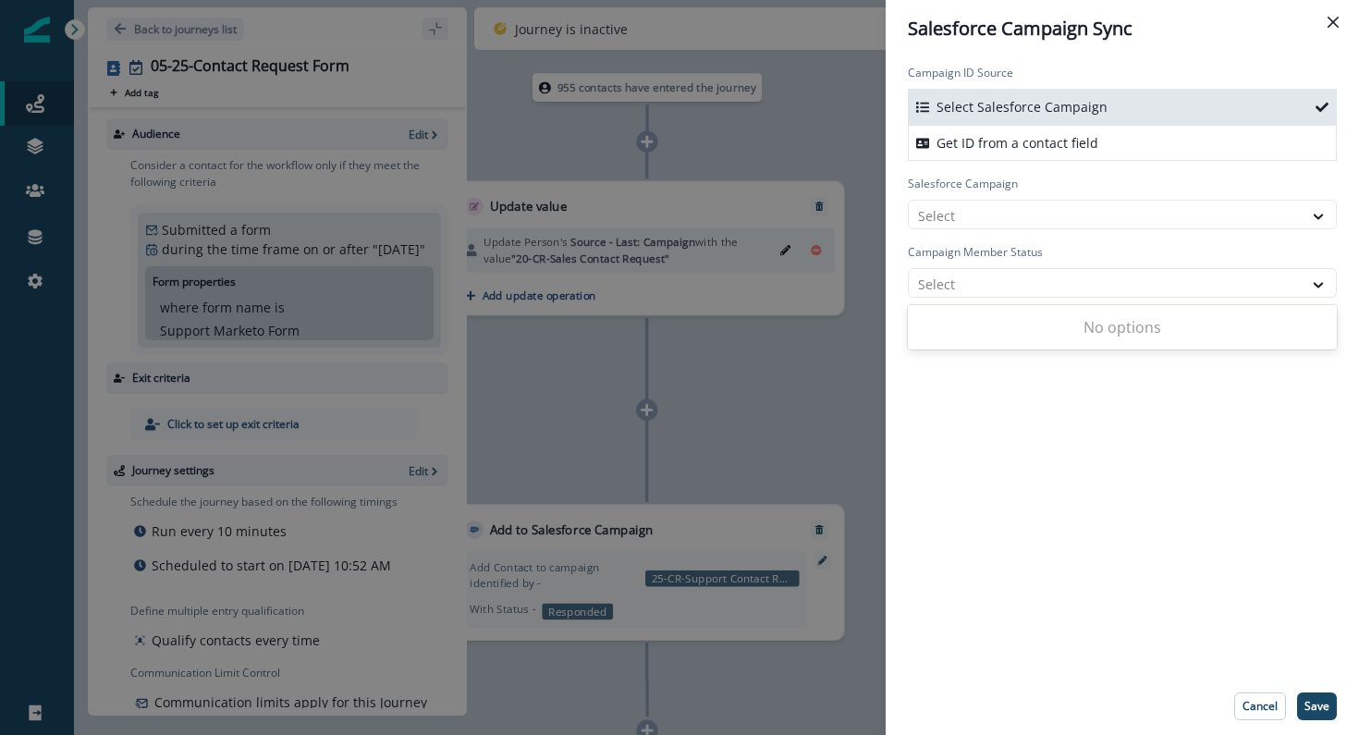
click at [1006, 194] on div "Salesforce Campaign Select" at bounding box center [1122, 203] width 429 height 54
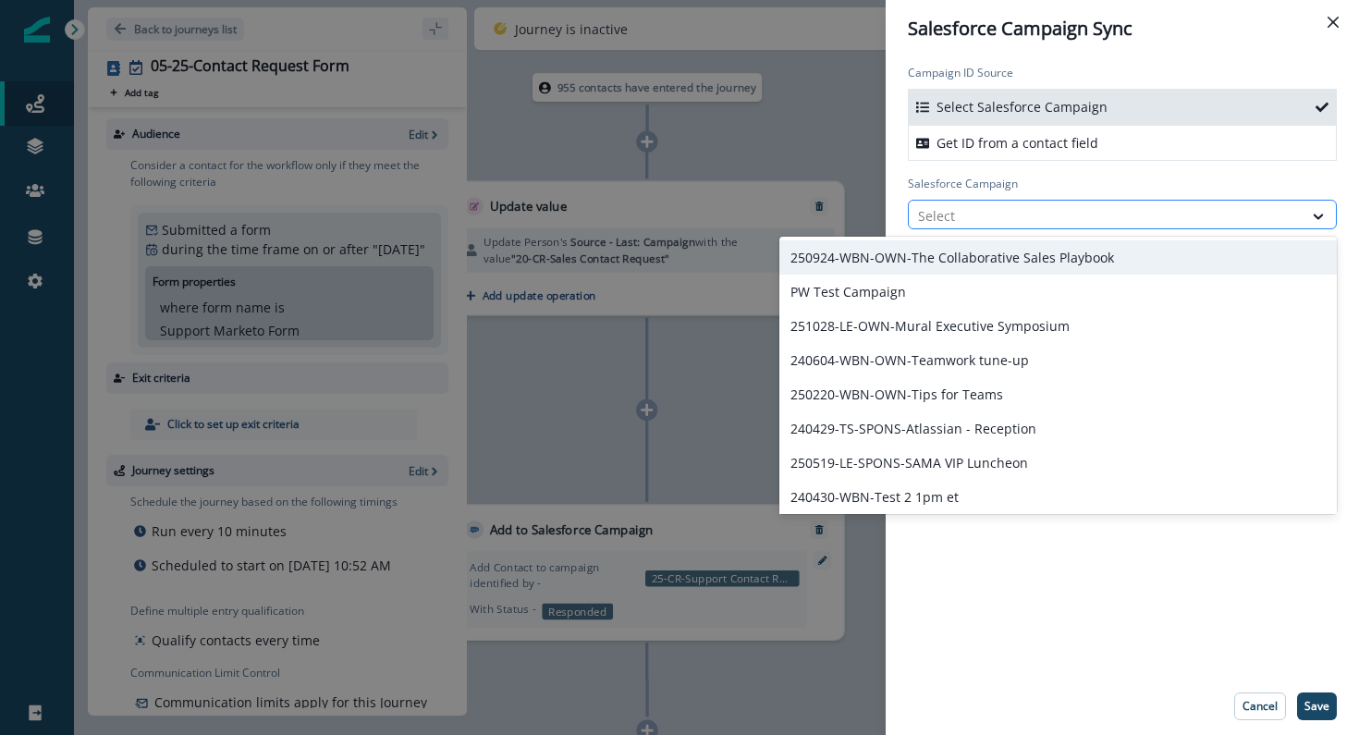
click at [1006, 204] on div at bounding box center [1105, 215] width 375 height 23
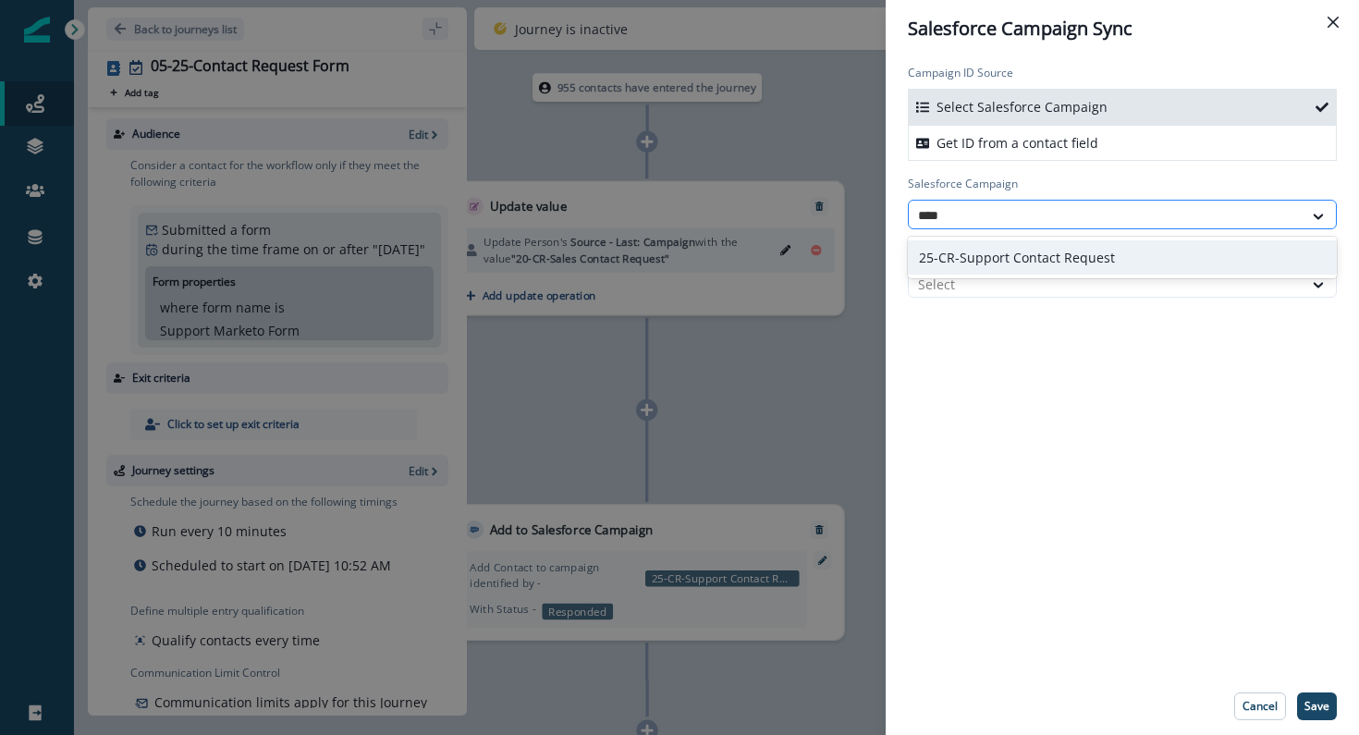
type input "*****"
click at [1023, 263] on div "25-CR-Support Contact Request" at bounding box center [1122, 257] width 429 height 34
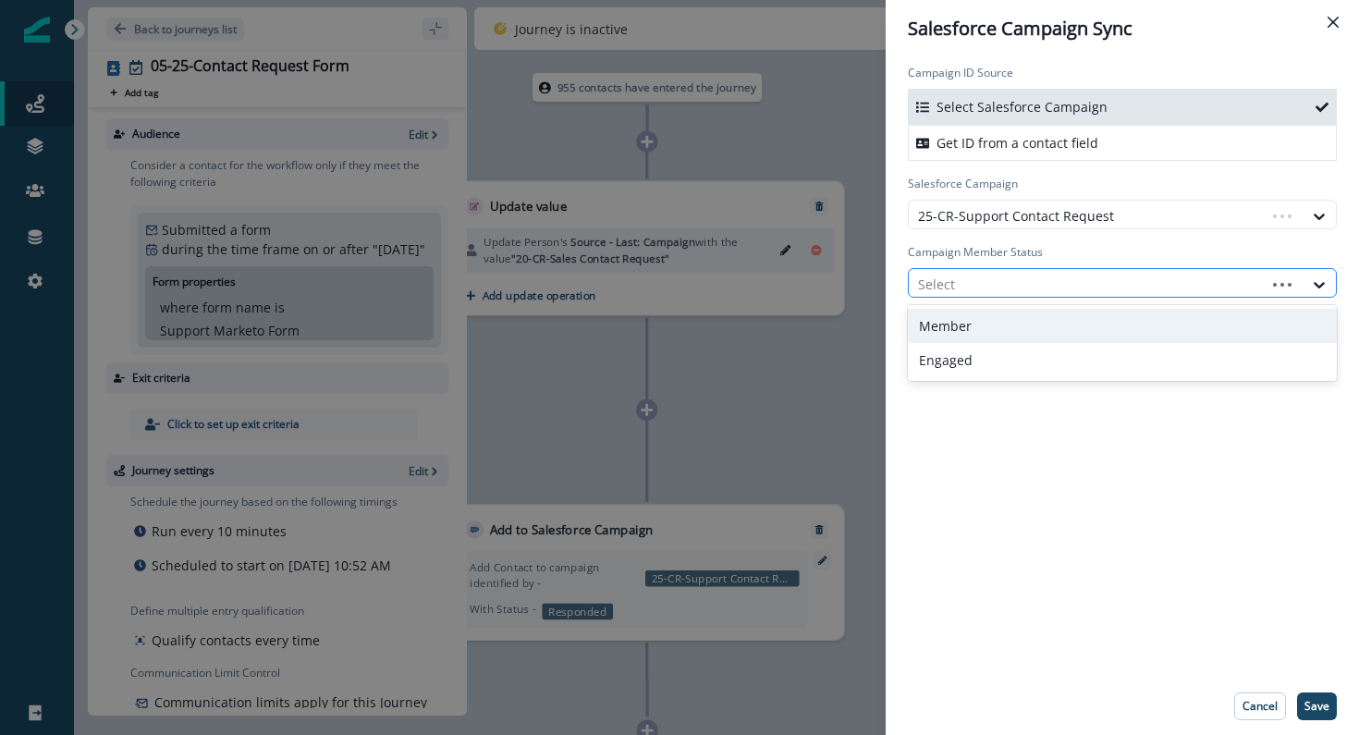
click at [1023, 275] on div at bounding box center [1087, 284] width 338 height 23
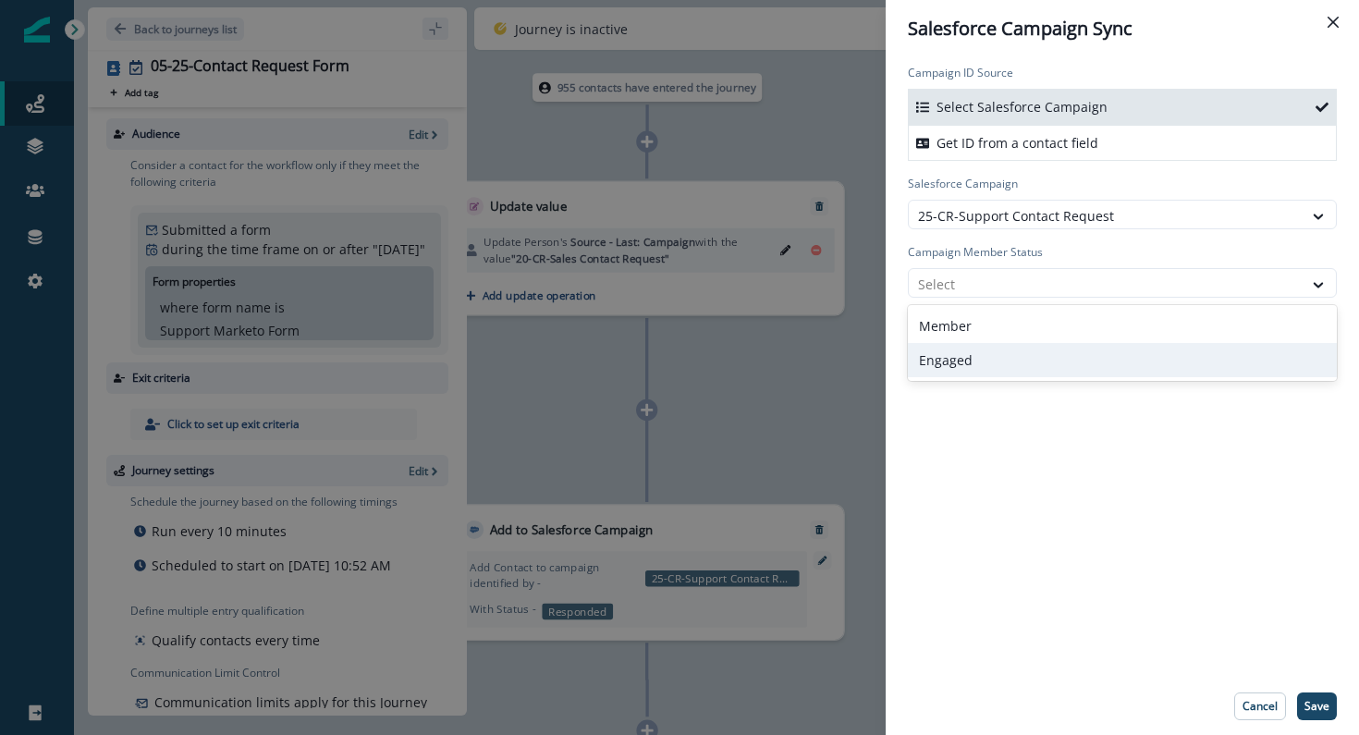
click at [1021, 357] on div "Engaged" at bounding box center [1122, 360] width 429 height 34
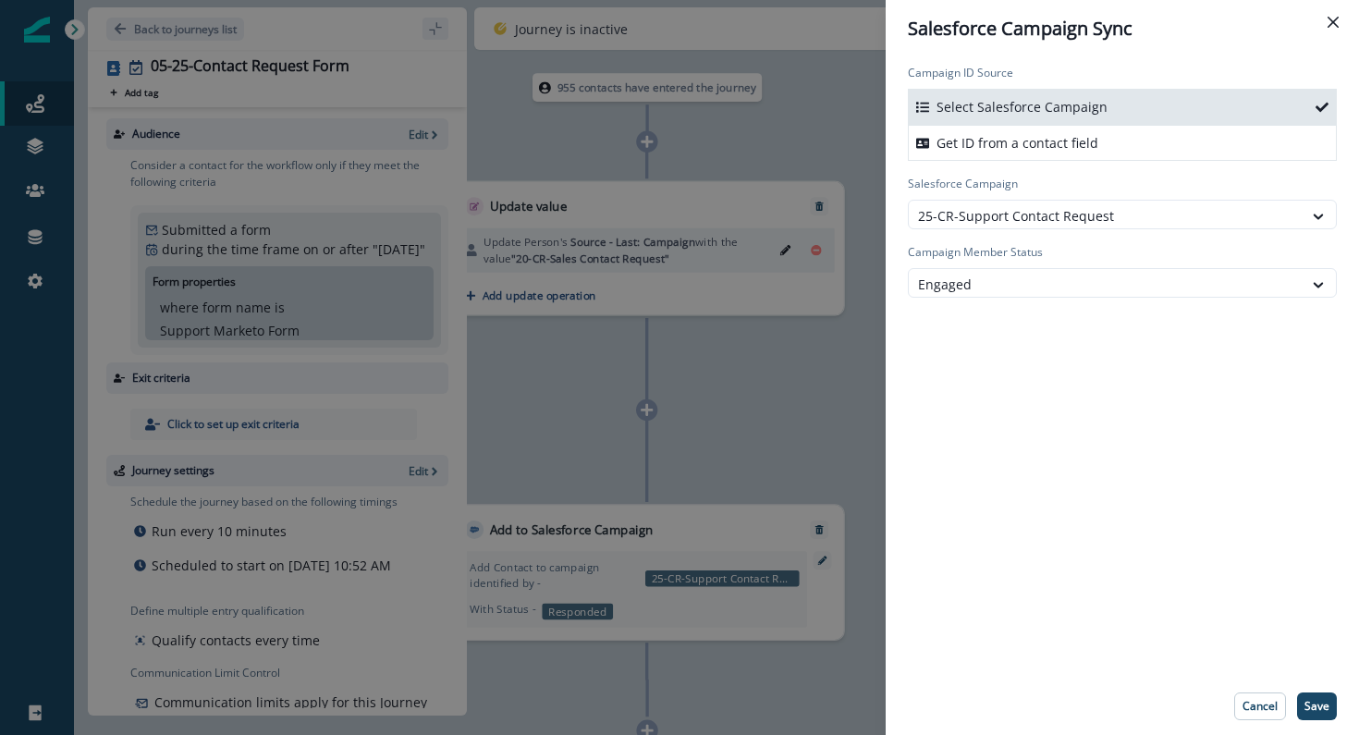
click at [1020, 357] on div "Campaign ID Source Select Salesforce Campaign Get ID from a contact field Sales…" at bounding box center [1122, 367] width 473 height 620
click at [1321, 696] on button "Save" at bounding box center [1317, 707] width 40 height 28
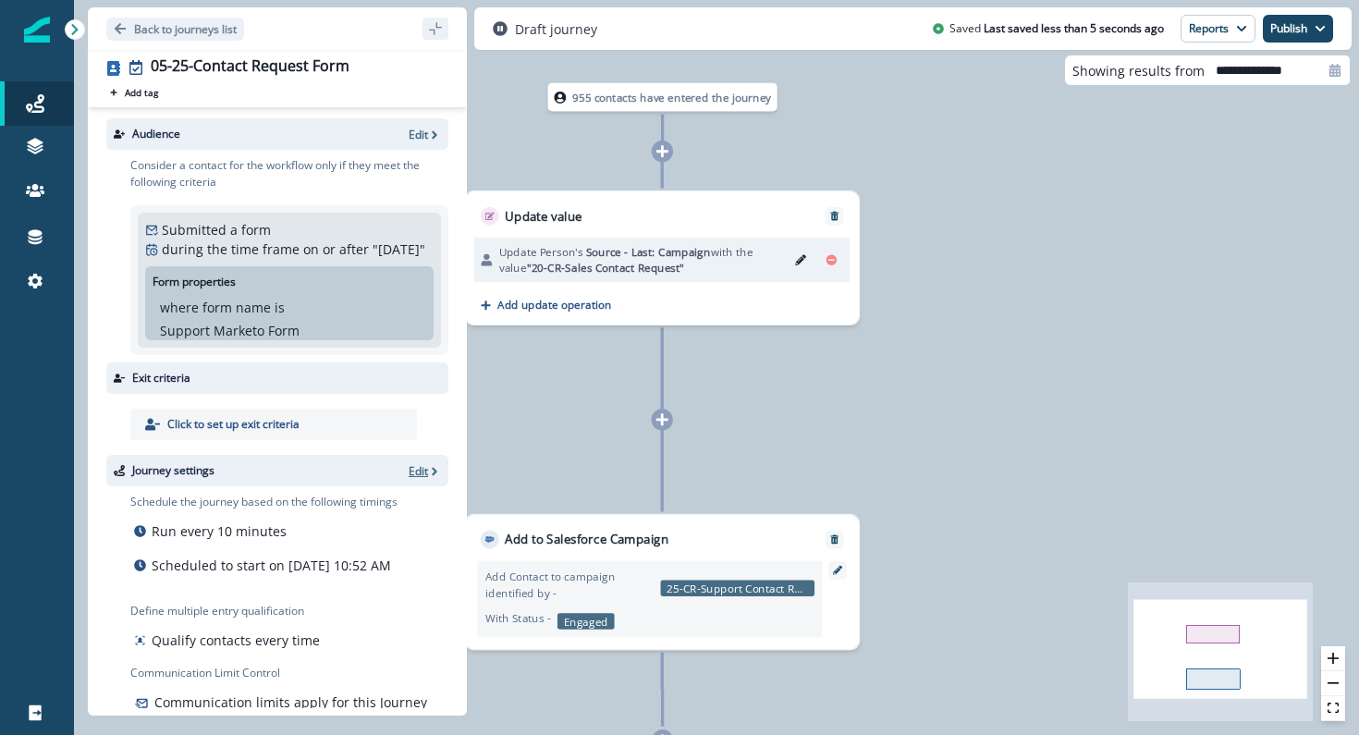
click at [409, 479] on p "Edit" at bounding box center [418, 471] width 19 height 16
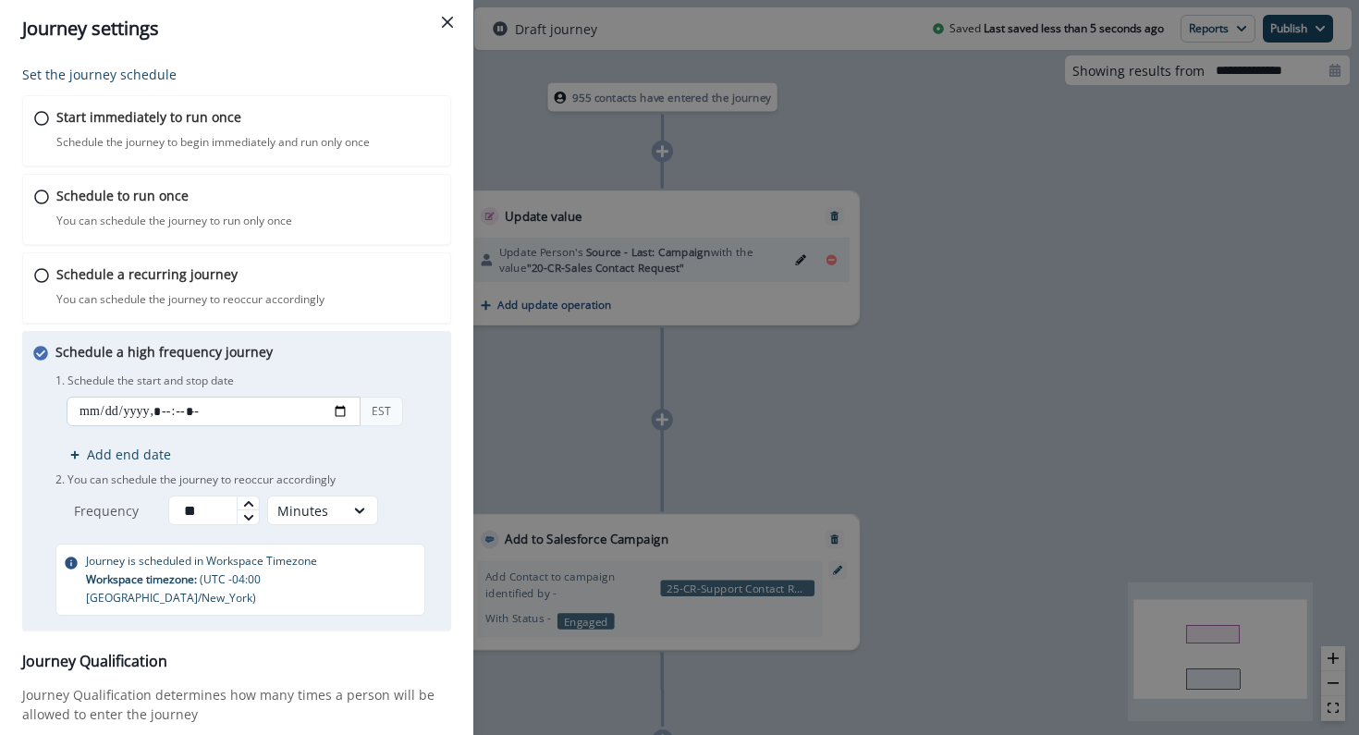
click at [345, 417] on input "datetime-local" at bounding box center [214, 412] width 294 height 30
type input "**********"
click at [436, 488] on div "1. Schedule the start and stop date EST Add end date 2. You can schedule the jo…" at bounding box center [247, 447] width 385 height 156
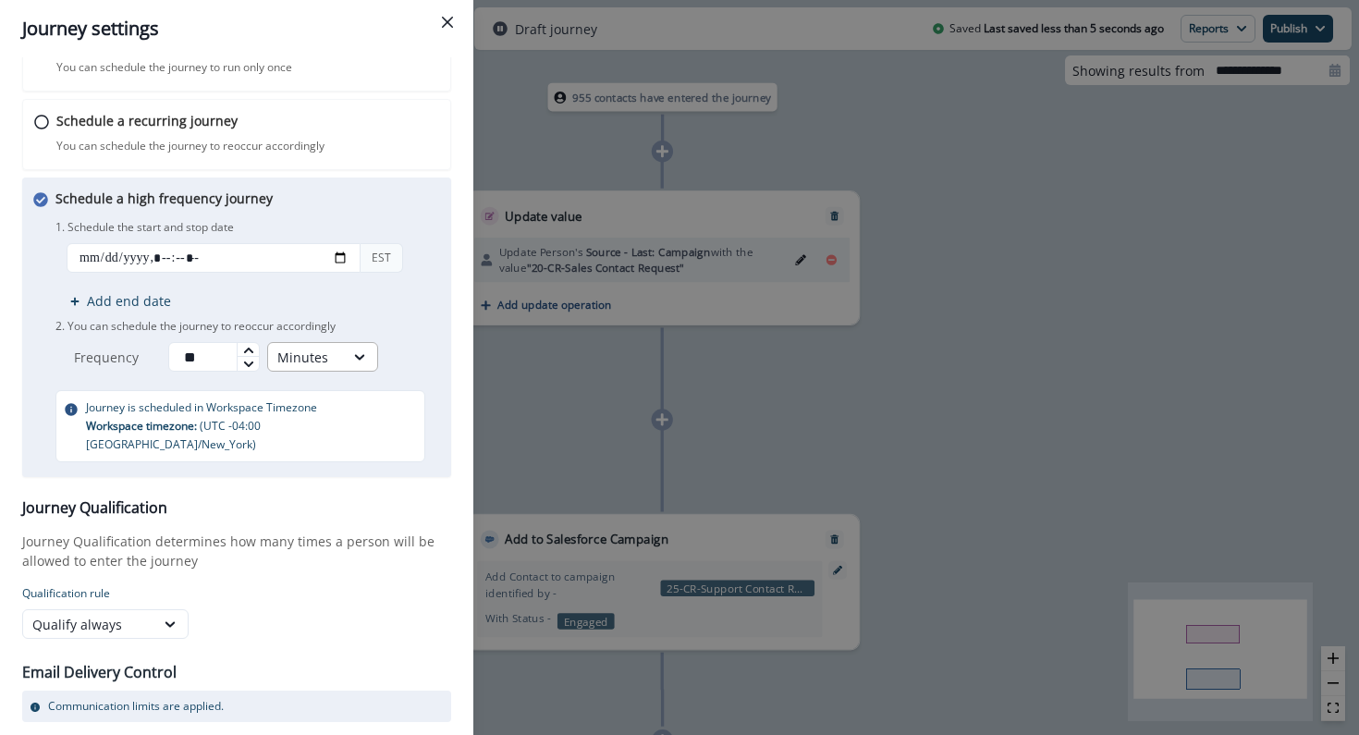
scroll to position [202, 0]
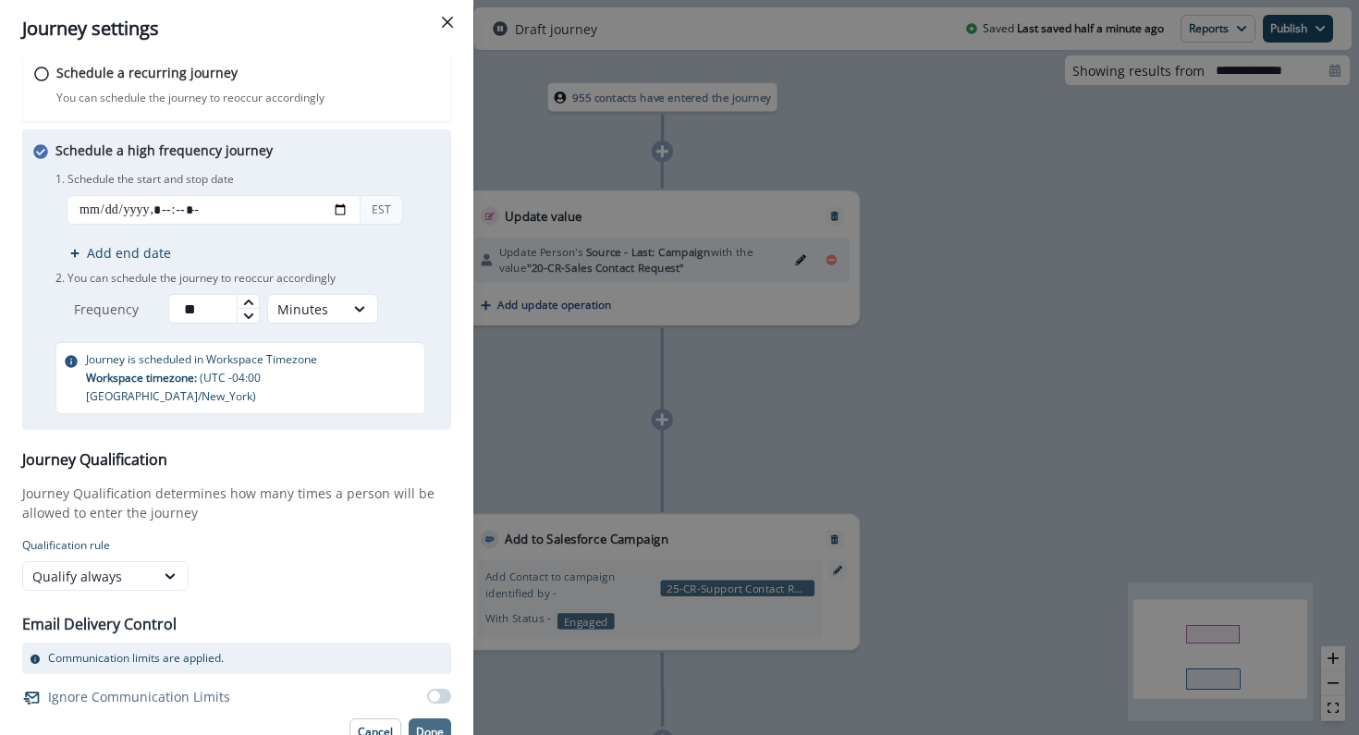
click at [428, 726] on p "Done" at bounding box center [430, 732] width 28 height 13
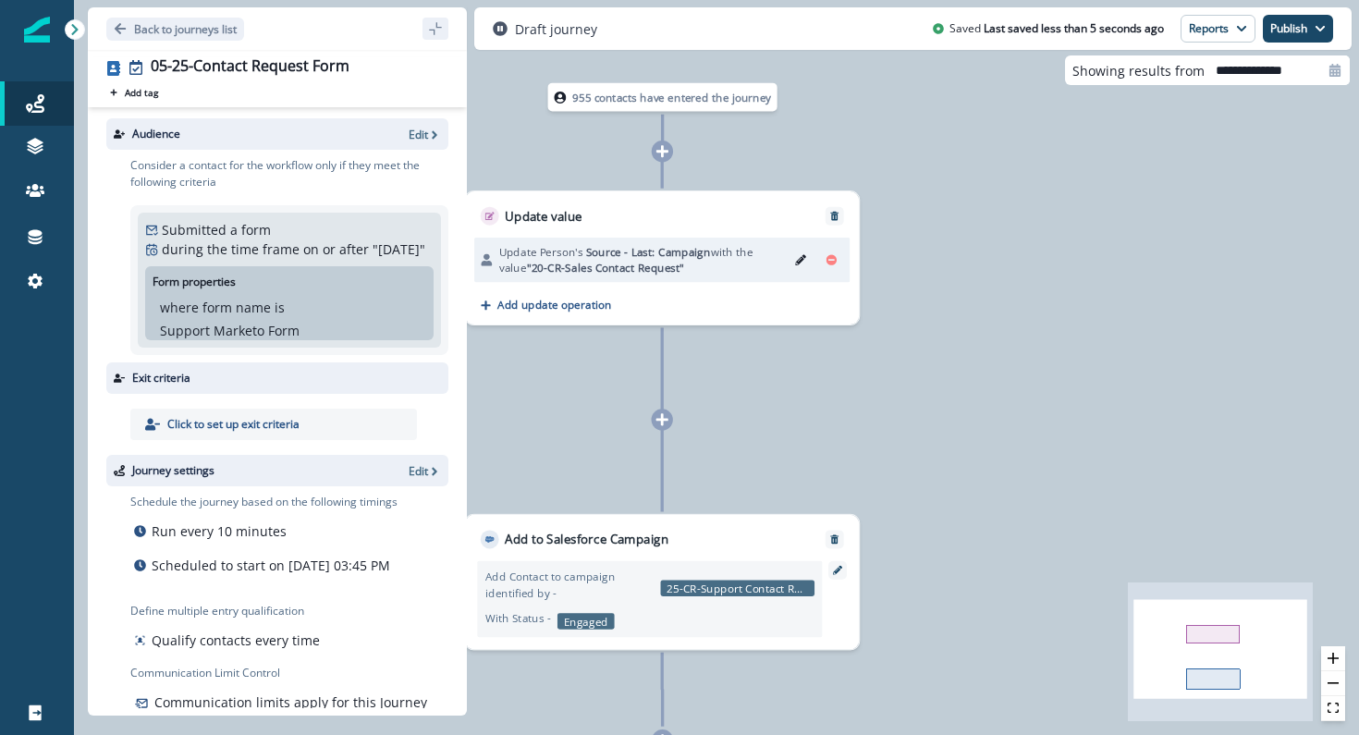
click at [1296, 43] on div "Draft journey Saved Last saved less than 5 seconds ago Reports Email Report Jou…" at bounding box center [913, 28] width 878 height 43
click at [1290, 22] on button "Publish" at bounding box center [1298, 29] width 70 height 28
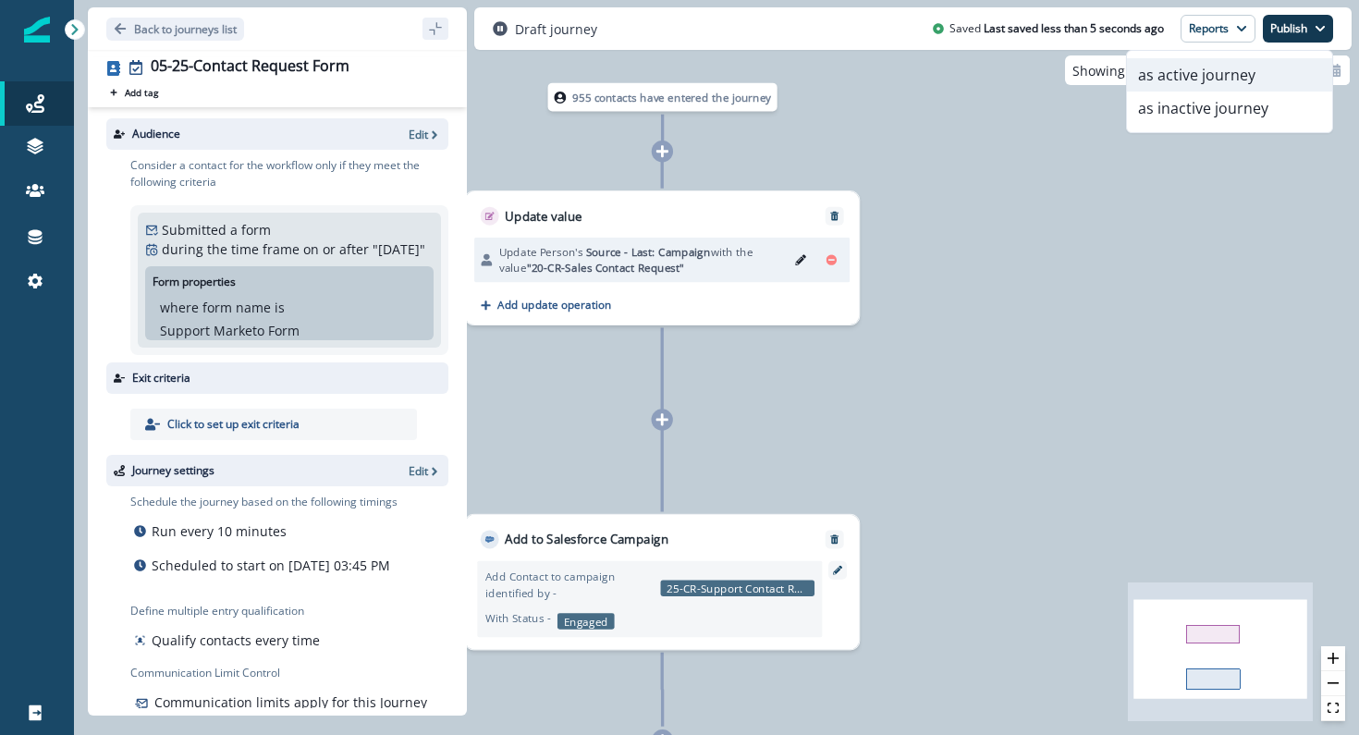
click at [1279, 72] on button "as active journey" at bounding box center [1229, 74] width 205 height 33
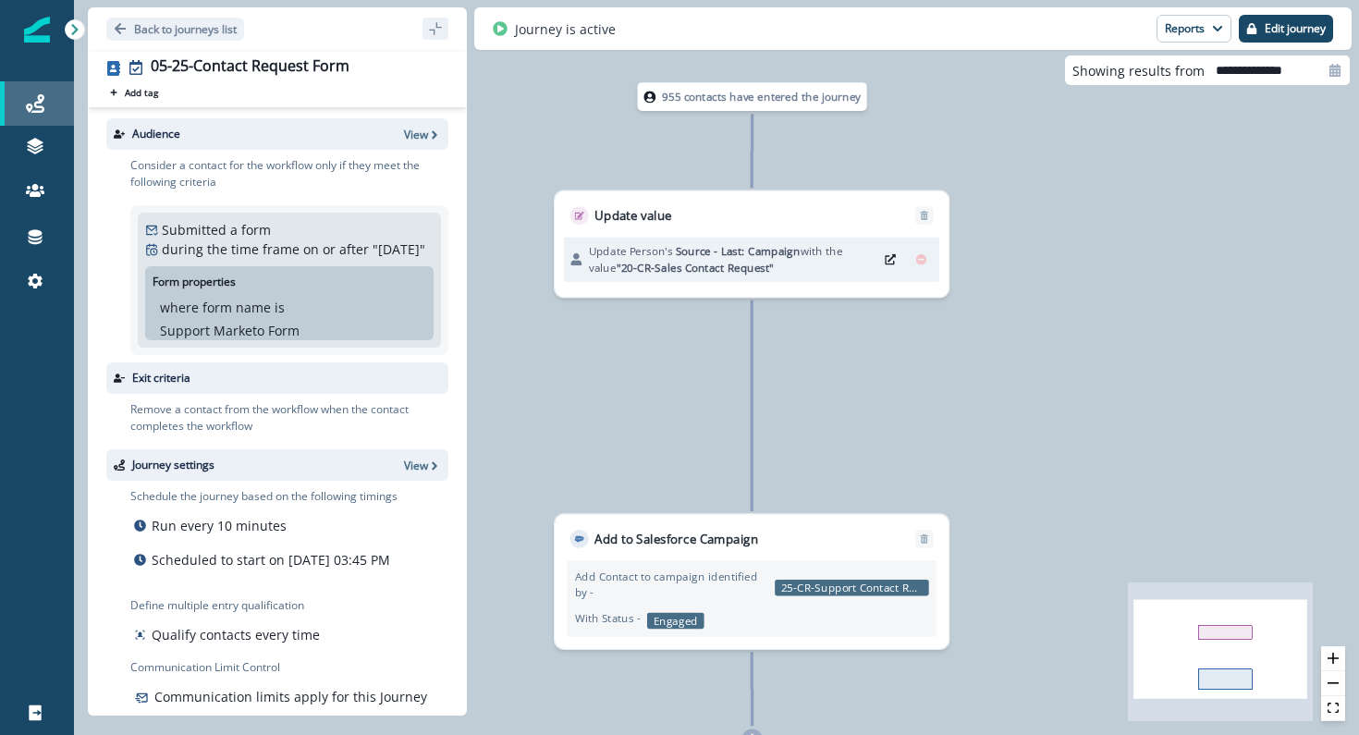
click at [43, 113] on div "Journeys" at bounding box center [36, 103] width 59 height 22
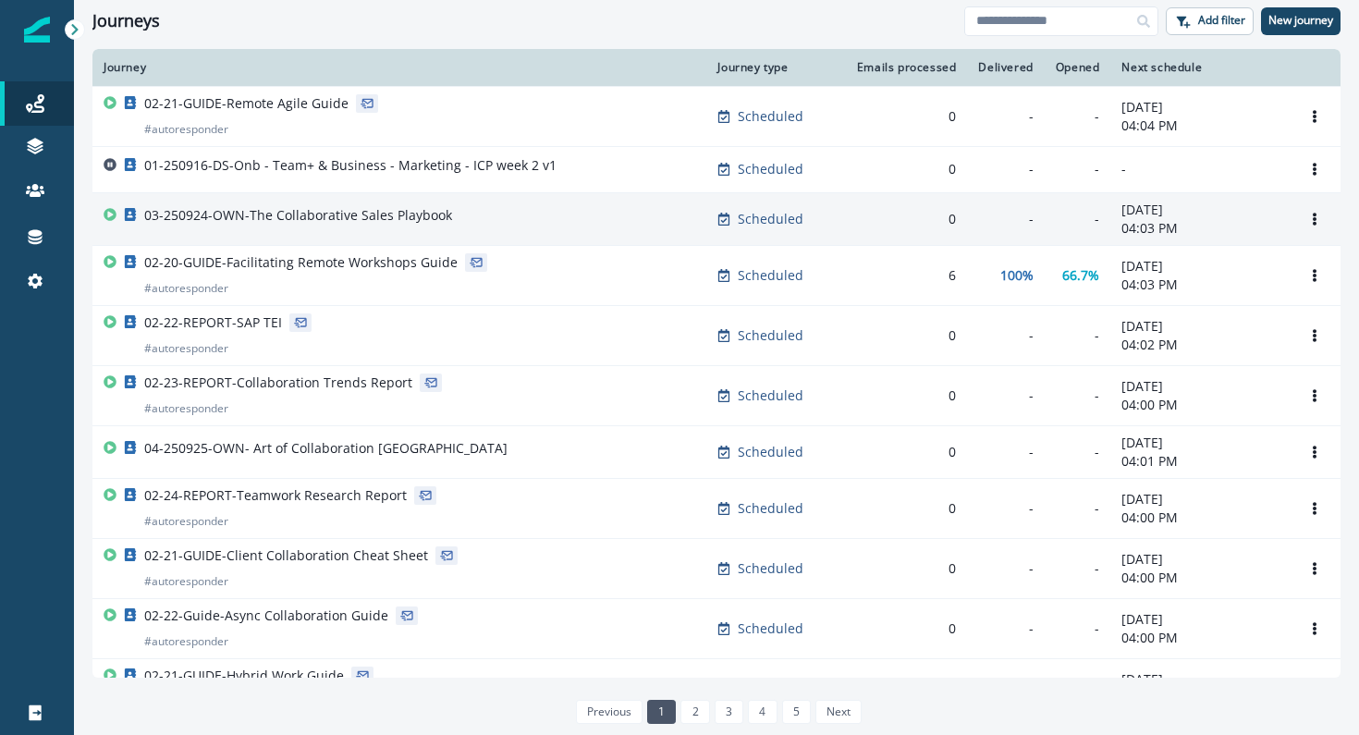
click at [264, 214] on p "03-250924-OWN-The Collaborative Sales Playbook" at bounding box center [298, 215] width 308 height 18
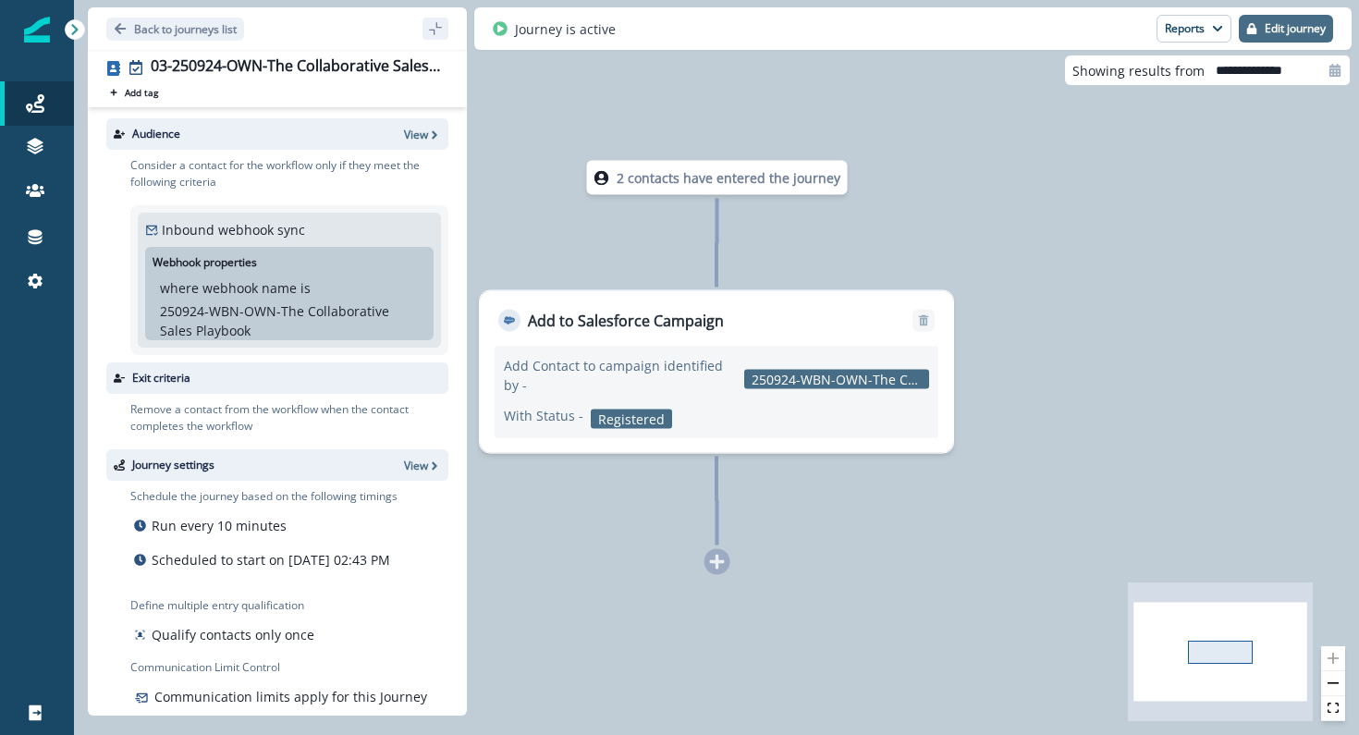
click at [1254, 36] on button "Edit journey" at bounding box center [1286, 29] width 94 height 28
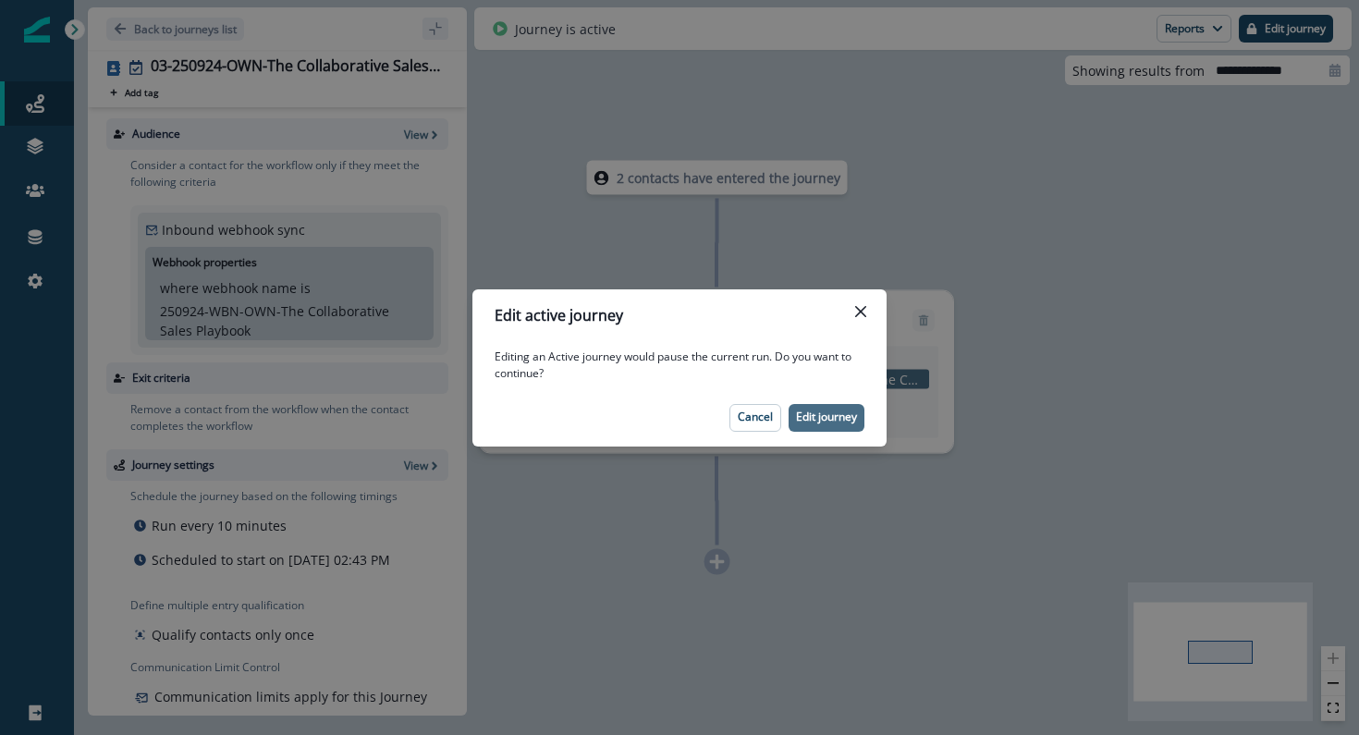
click at [841, 412] on p "Edit journey" at bounding box center [826, 417] width 61 height 13
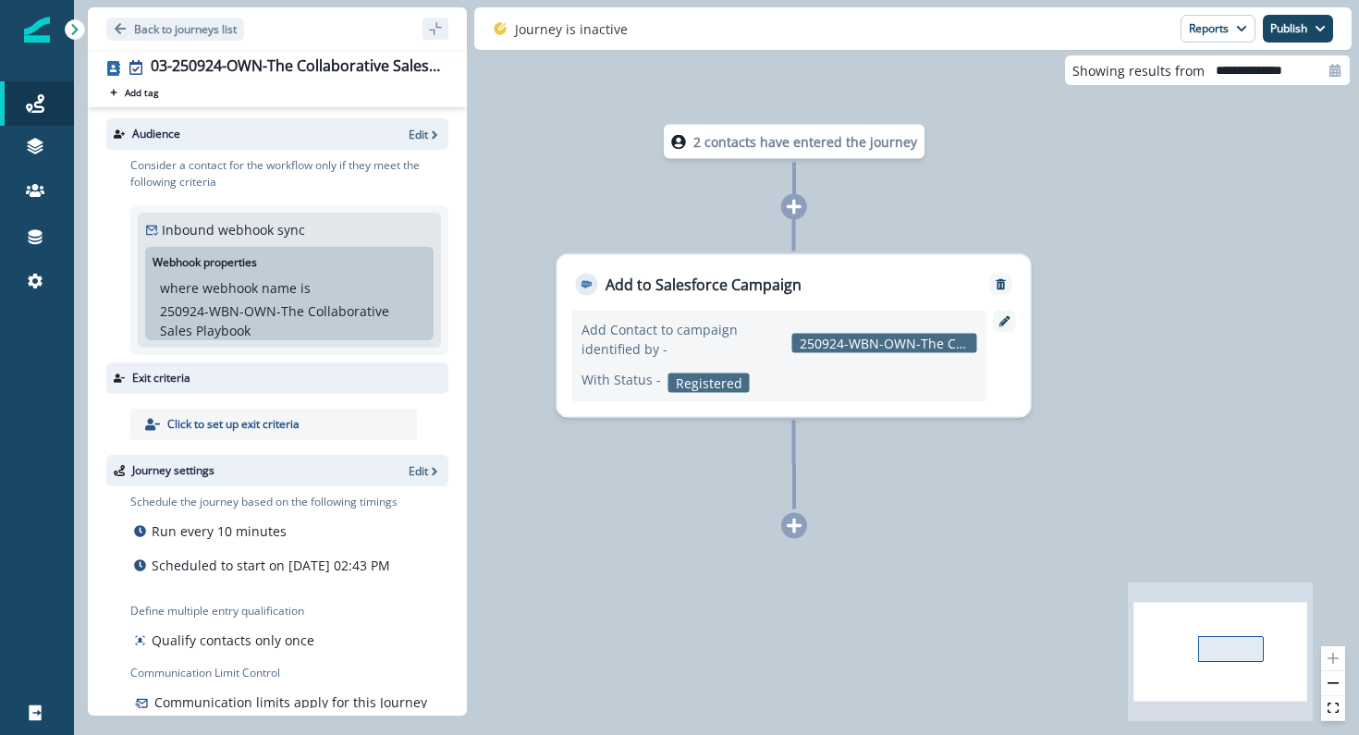
click at [794, 529] on icon at bounding box center [794, 526] width 15 height 15
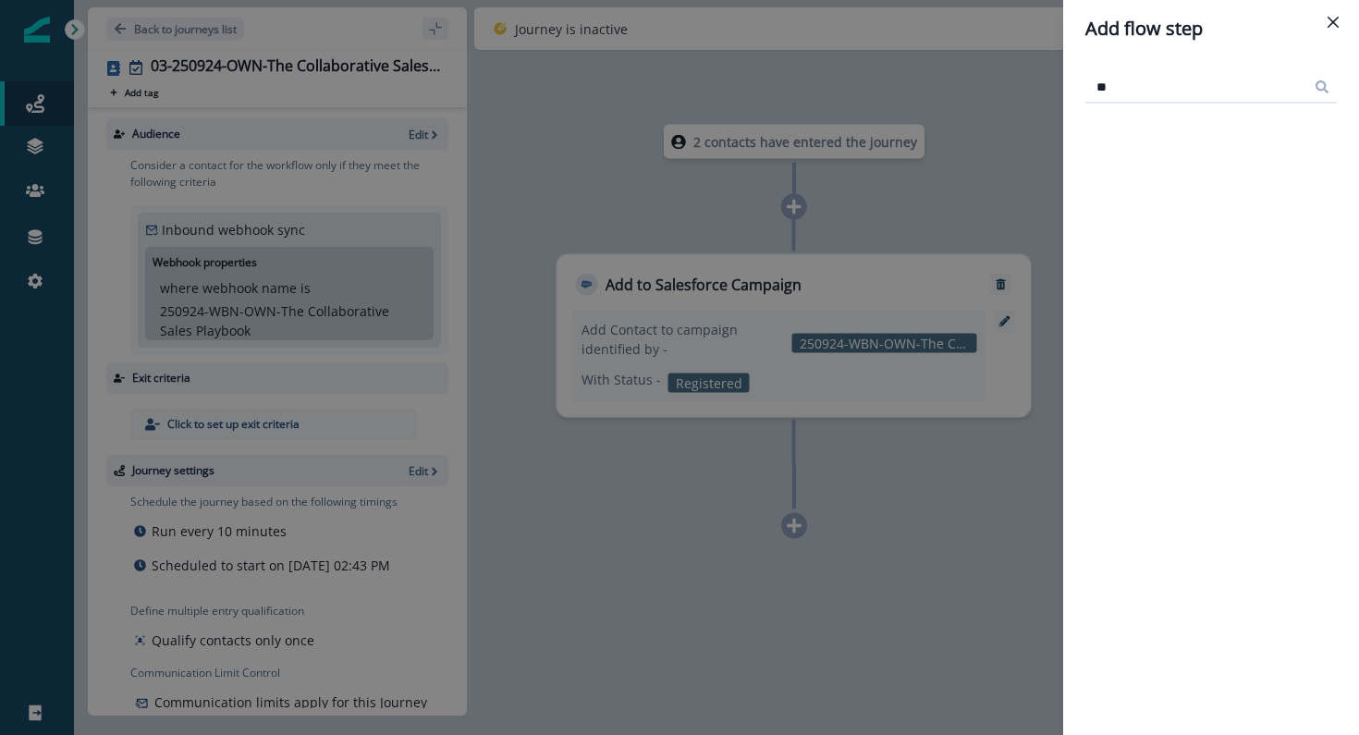
type input "*"
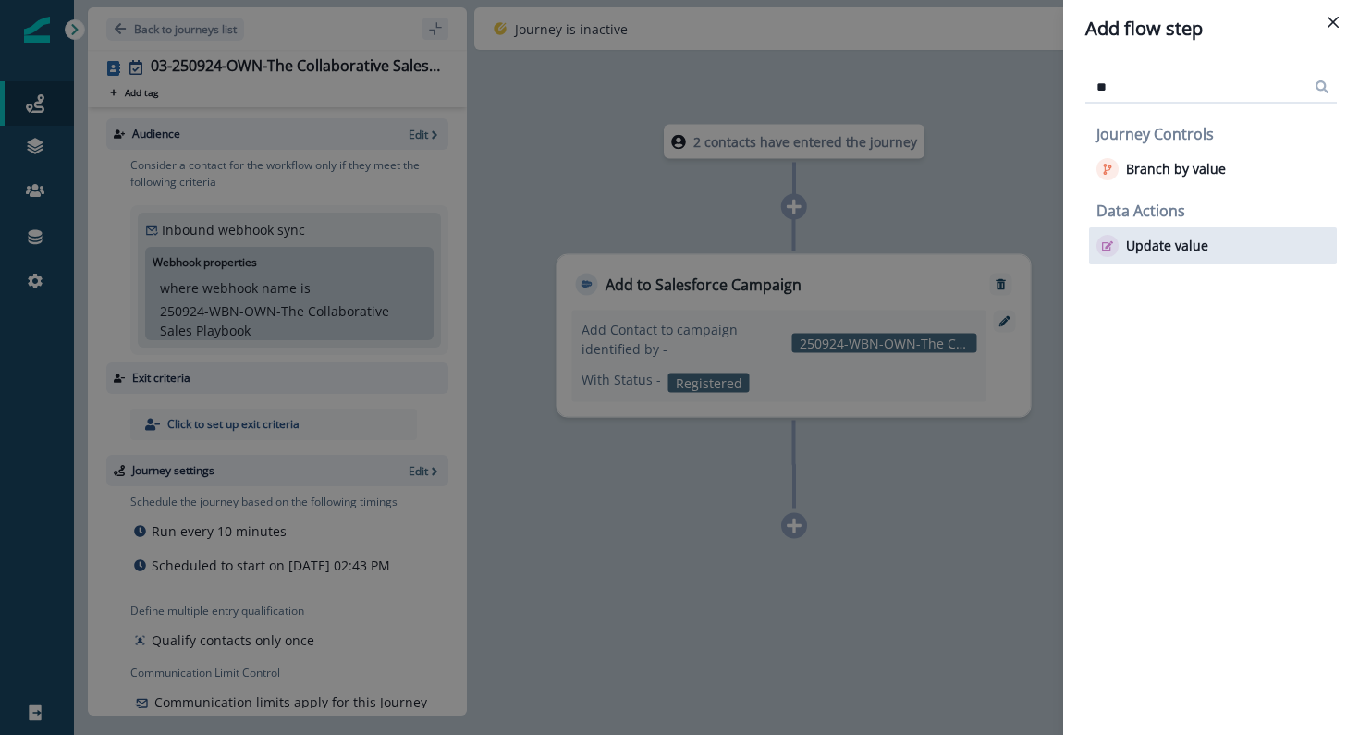
type input "**"
click at [1162, 239] on p "Update value" at bounding box center [1167, 247] width 82 height 16
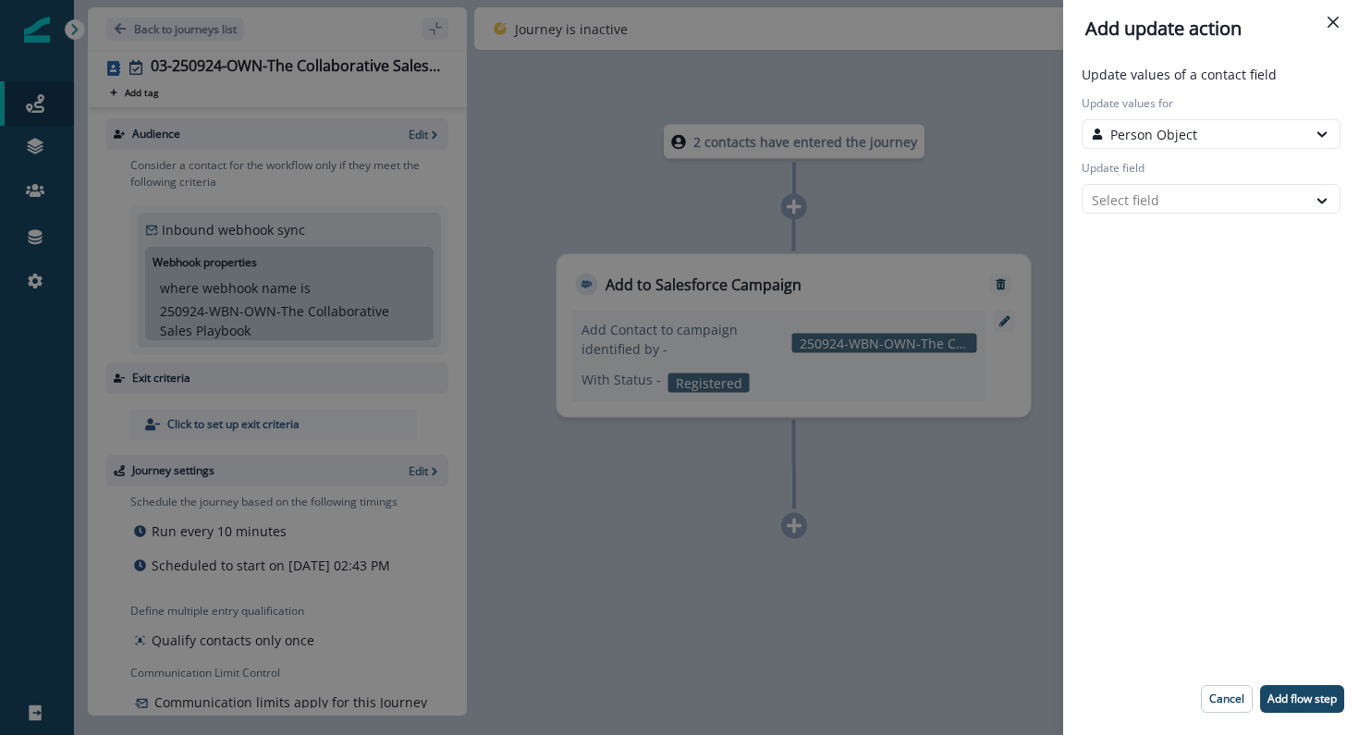
click at [1136, 215] on div "Update values of a contact field Update values for Person Object Update field S…" at bounding box center [1211, 145] width 266 height 160
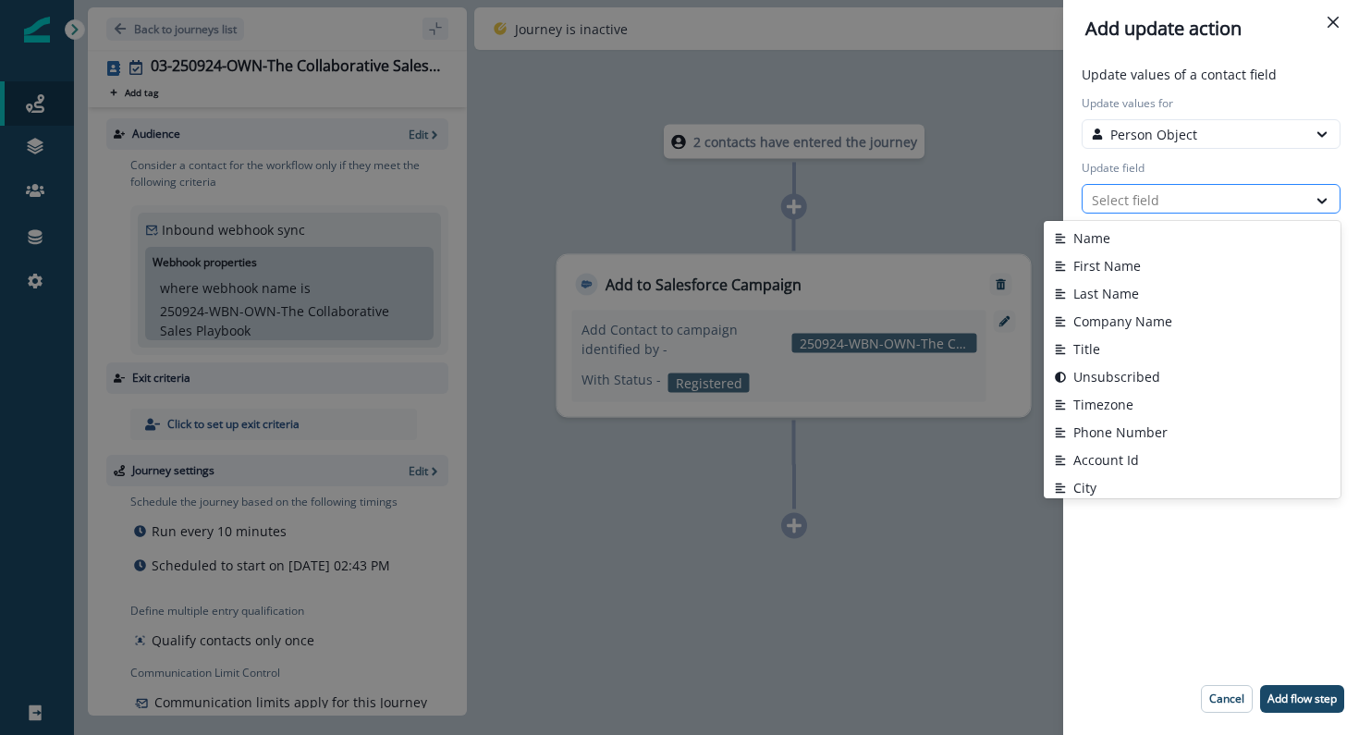
click at [1136, 204] on div at bounding box center [1194, 200] width 205 height 23
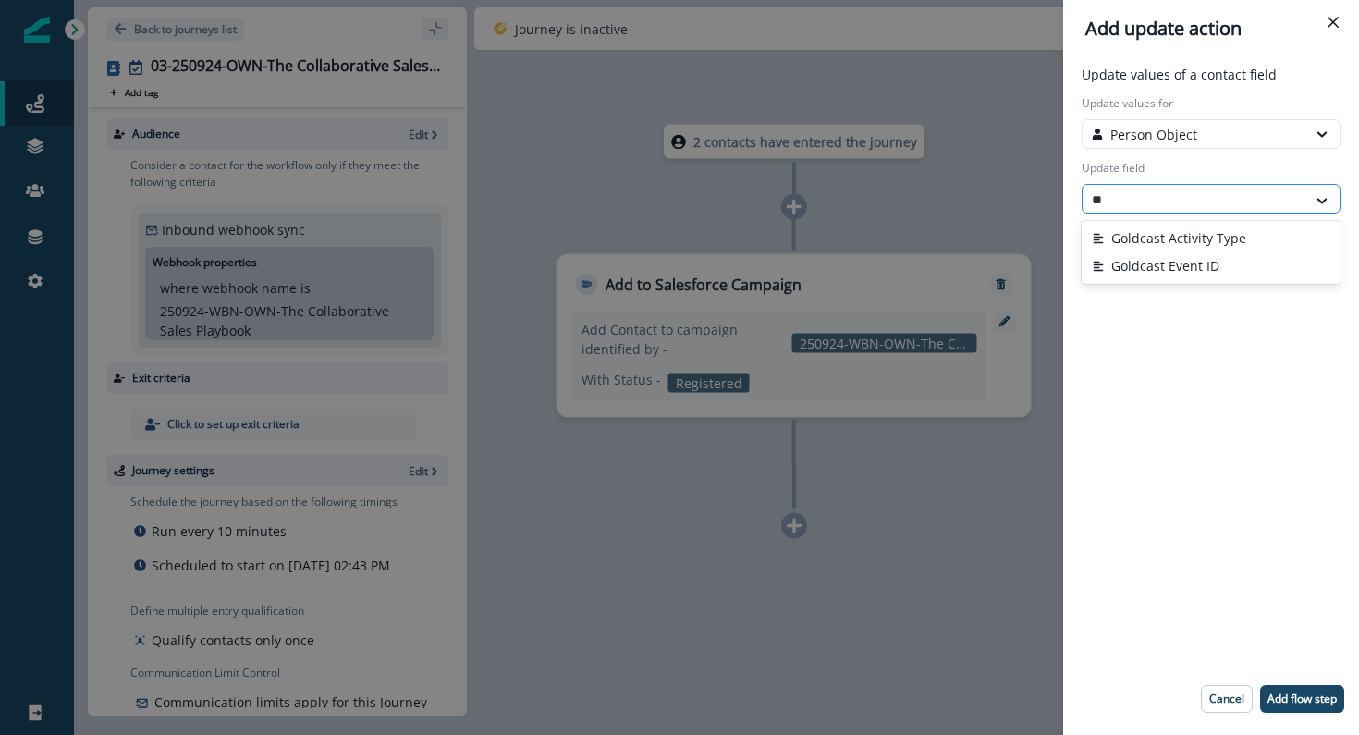
type input "***"
click at [1172, 227] on button "Goldcast Activity Type" at bounding box center [1211, 239] width 259 height 28
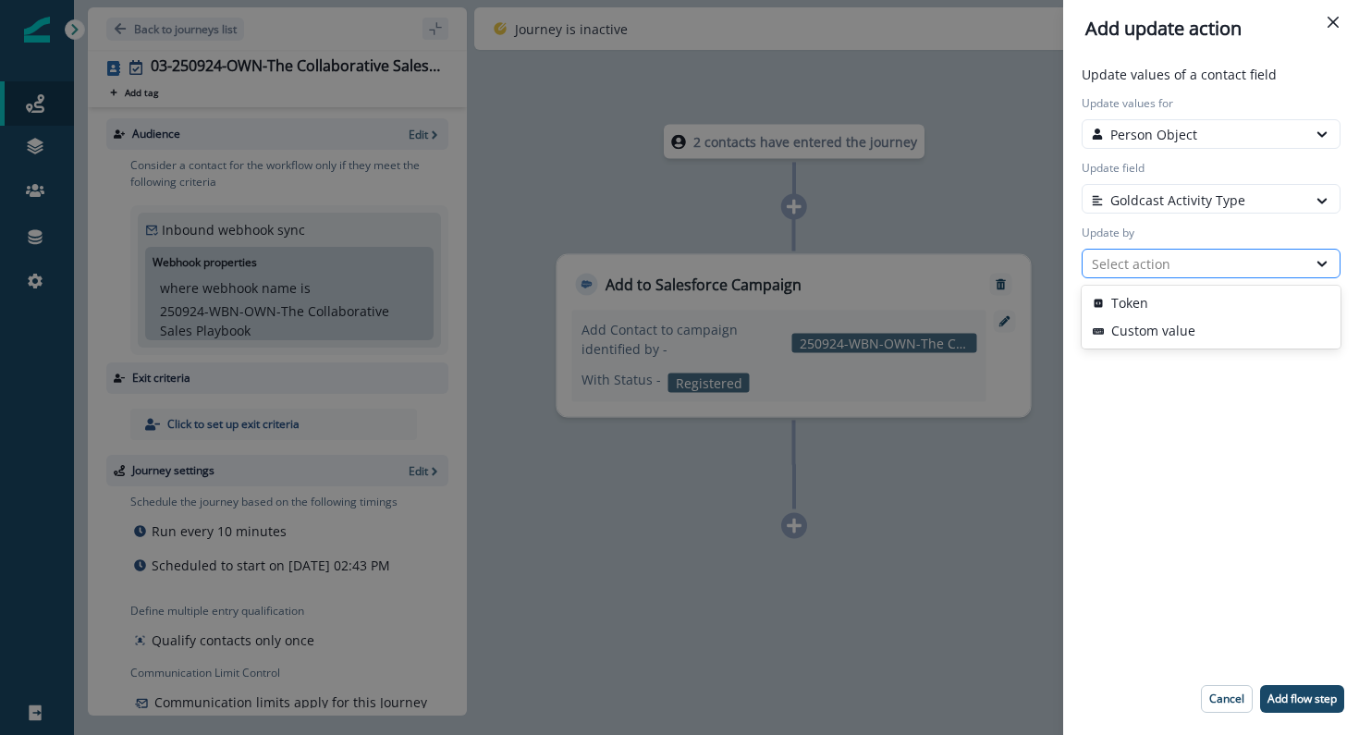
click at [1168, 259] on div "Select action" at bounding box center [1194, 263] width 205 height 19
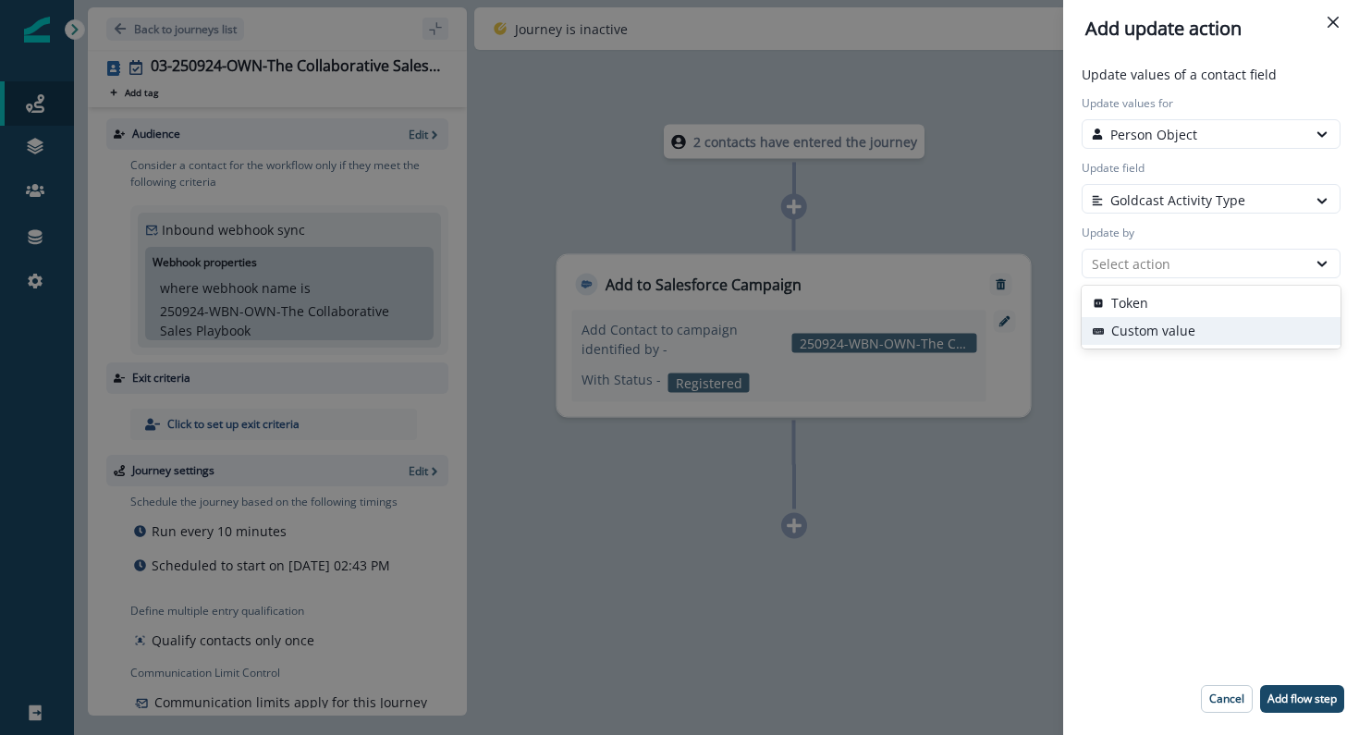
click at [1160, 324] on button "Custom value" at bounding box center [1211, 331] width 259 height 28
click at [1160, 324] on input "New value" at bounding box center [1211, 328] width 259 height 30
click at [1222, 690] on button "Cancel" at bounding box center [1227, 699] width 52 height 28
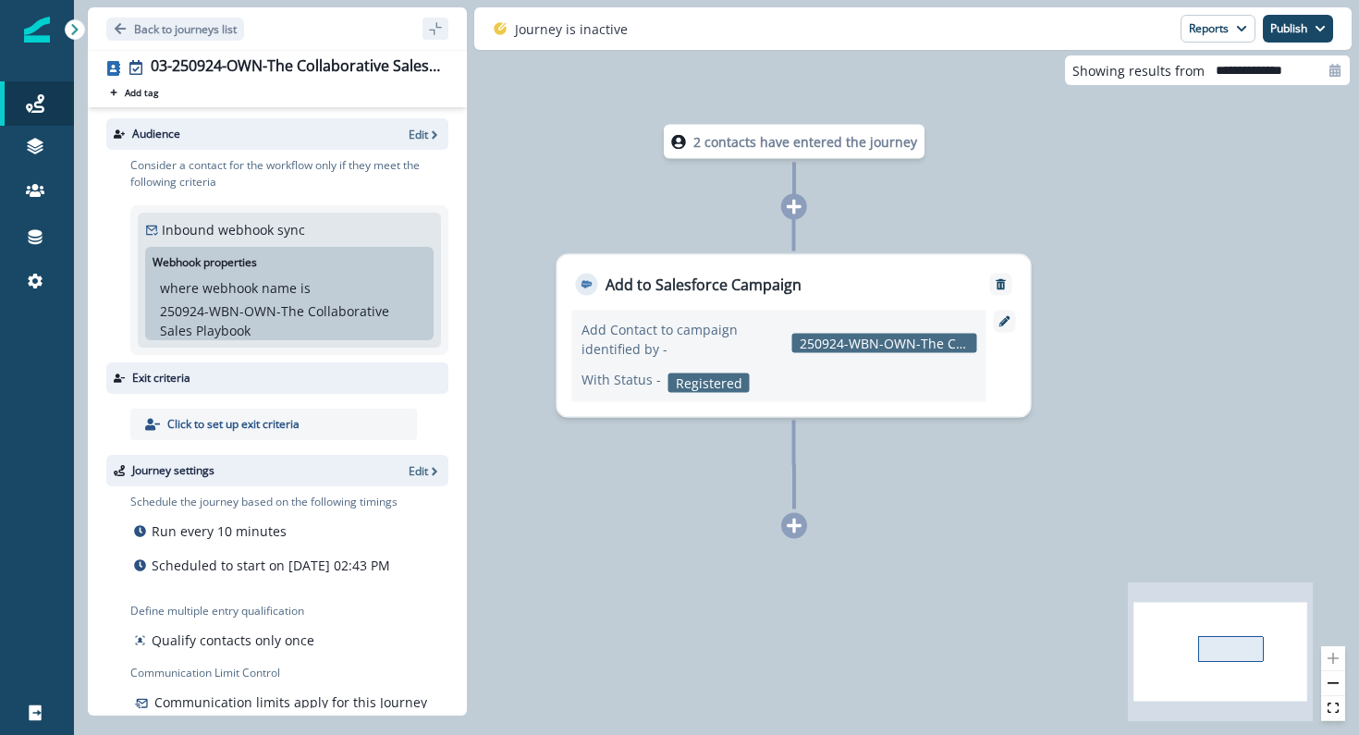
click at [792, 525] on icon at bounding box center [794, 526] width 15 height 15
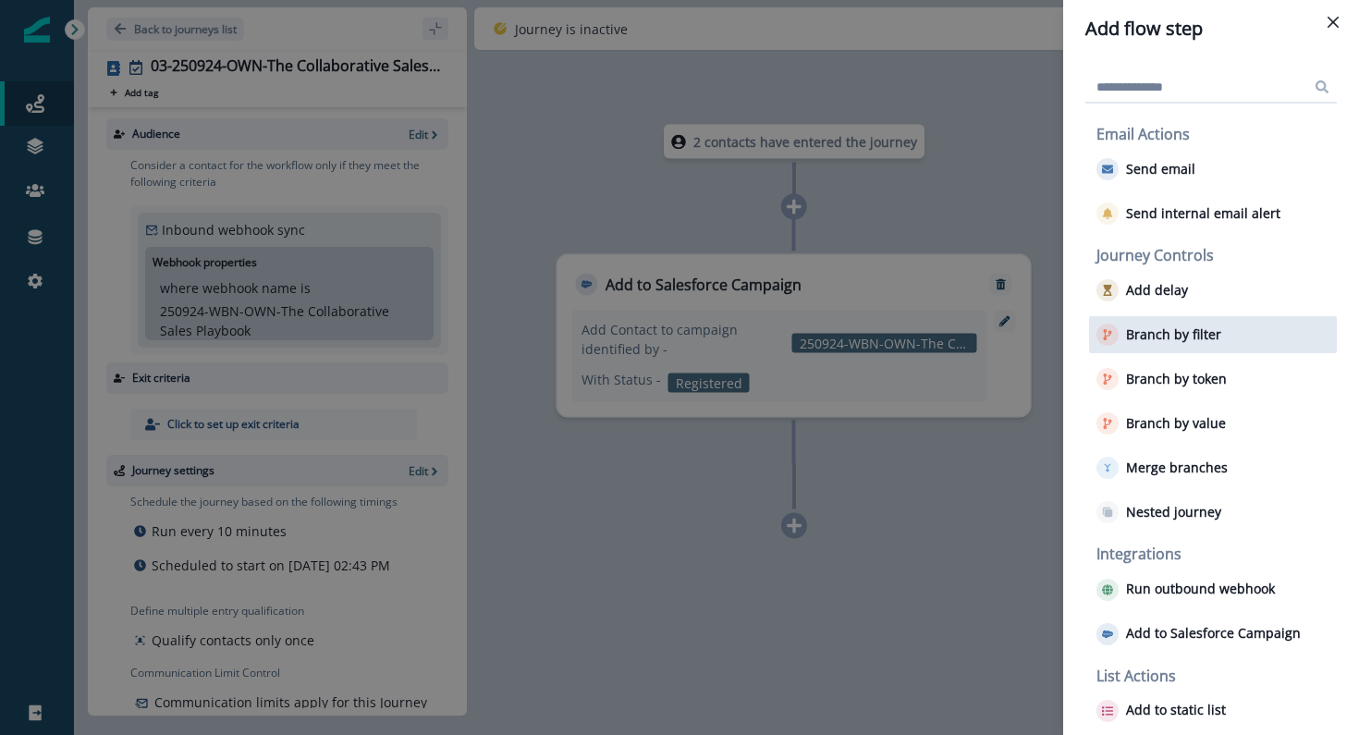
click at [1154, 342] on p "Branch by filter" at bounding box center [1173, 335] width 95 height 16
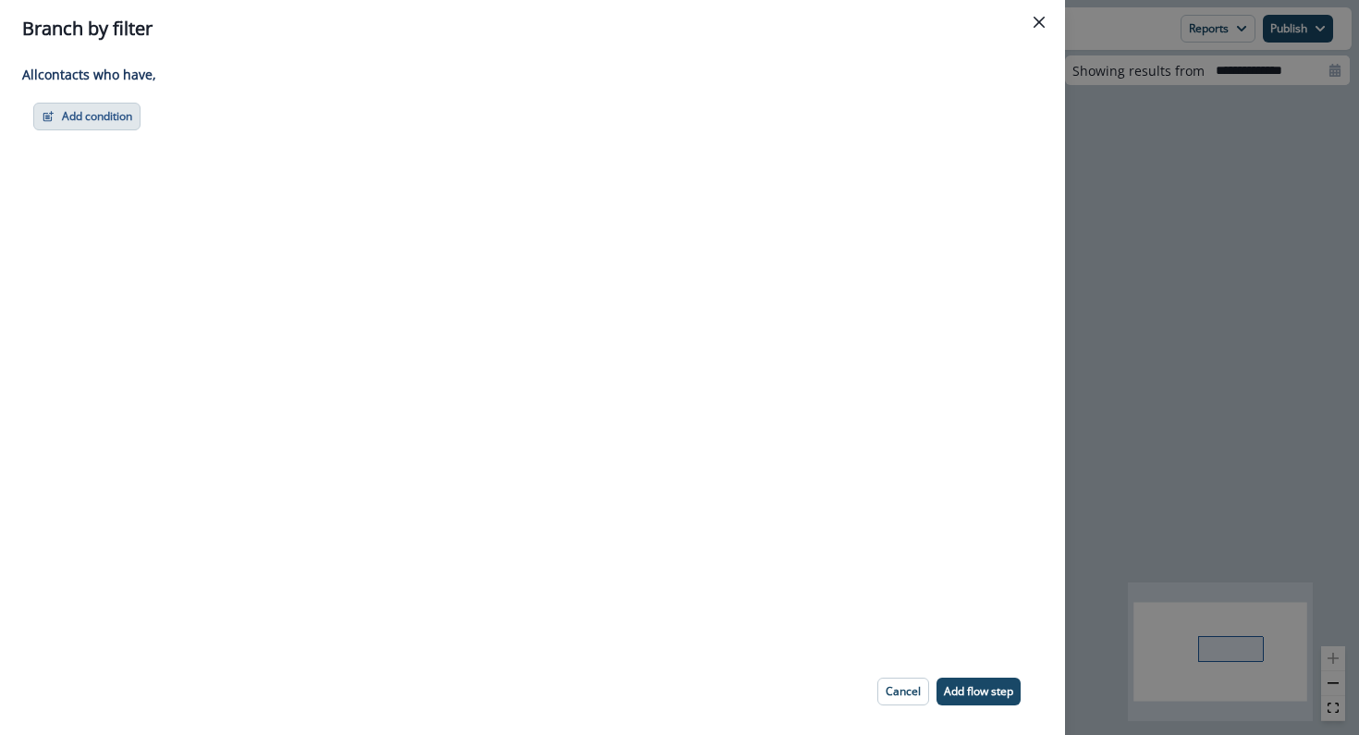
click at [71, 121] on button "Add condition" at bounding box center [86, 117] width 107 height 28
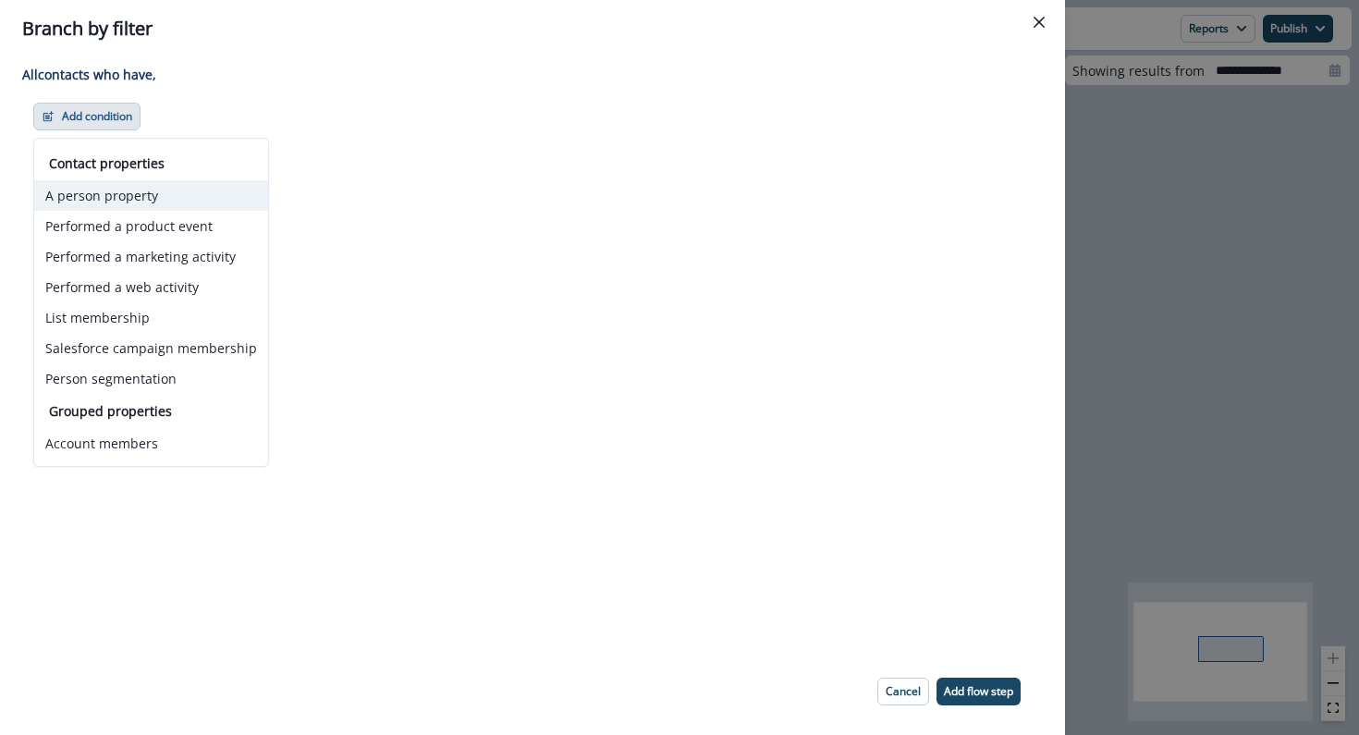
click at [92, 196] on button "A person property" at bounding box center [151, 195] width 234 height 31
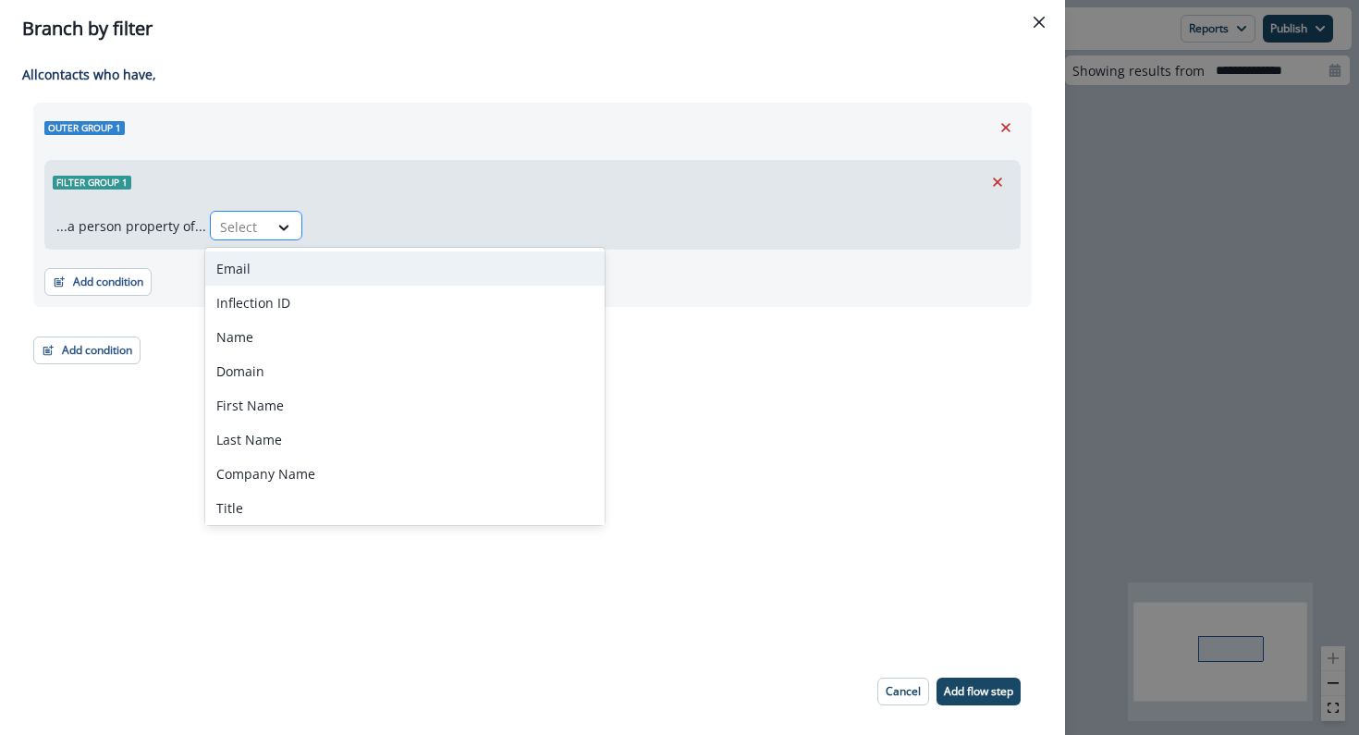
click at [246, 223] on div at bounding box center [239, 226] width 39 height 23
type input "***"
click at [282, 267] on div "Goldcast Activity Type" at bounding box center [283, 269] width 157 height 34
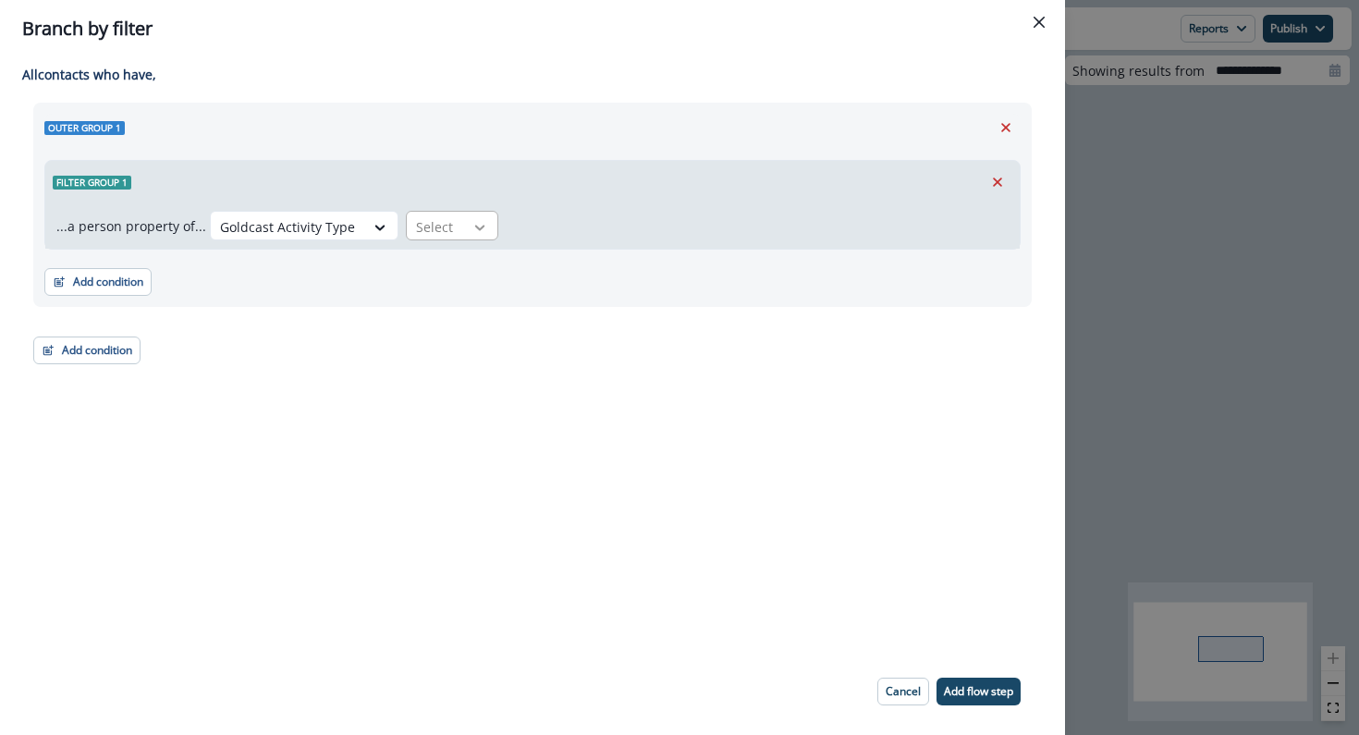
click at [472, 227] on icon at bounding box center [480, 227] width 17 height 18
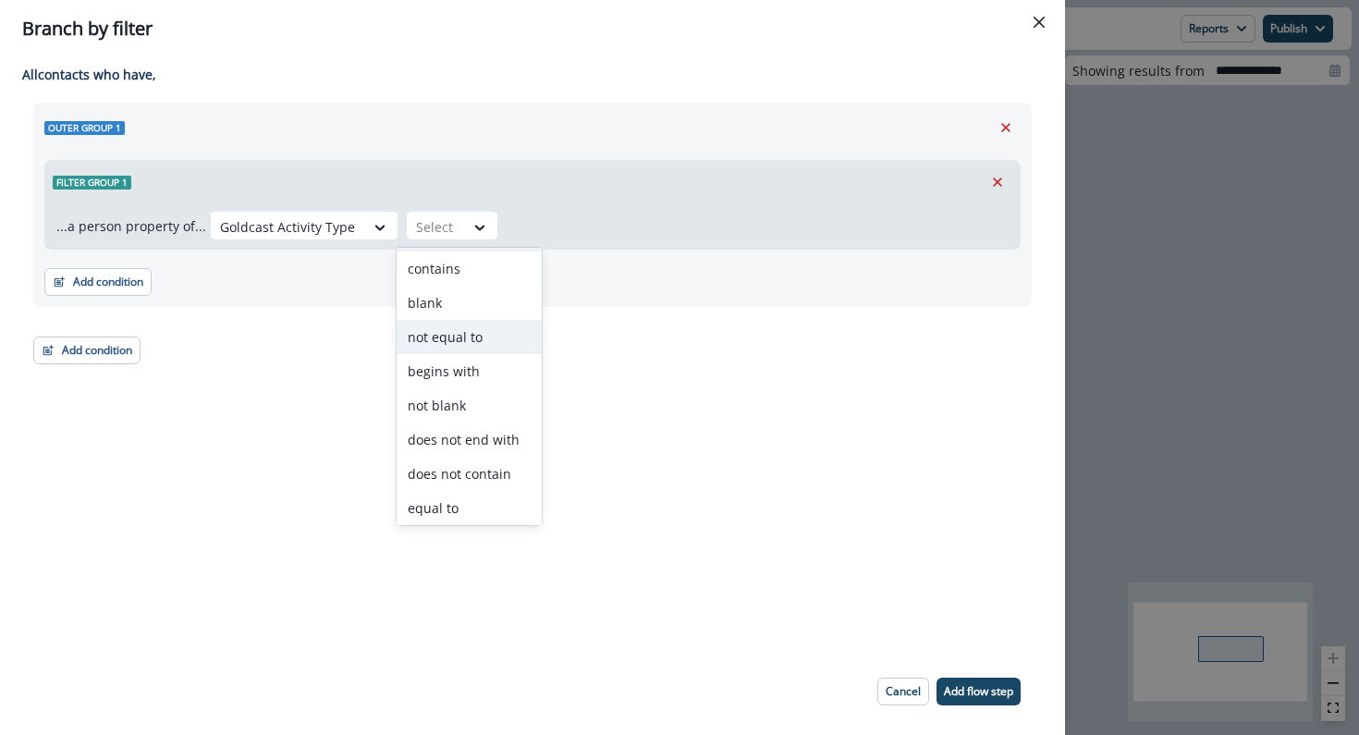
scroll to position [72, 0]
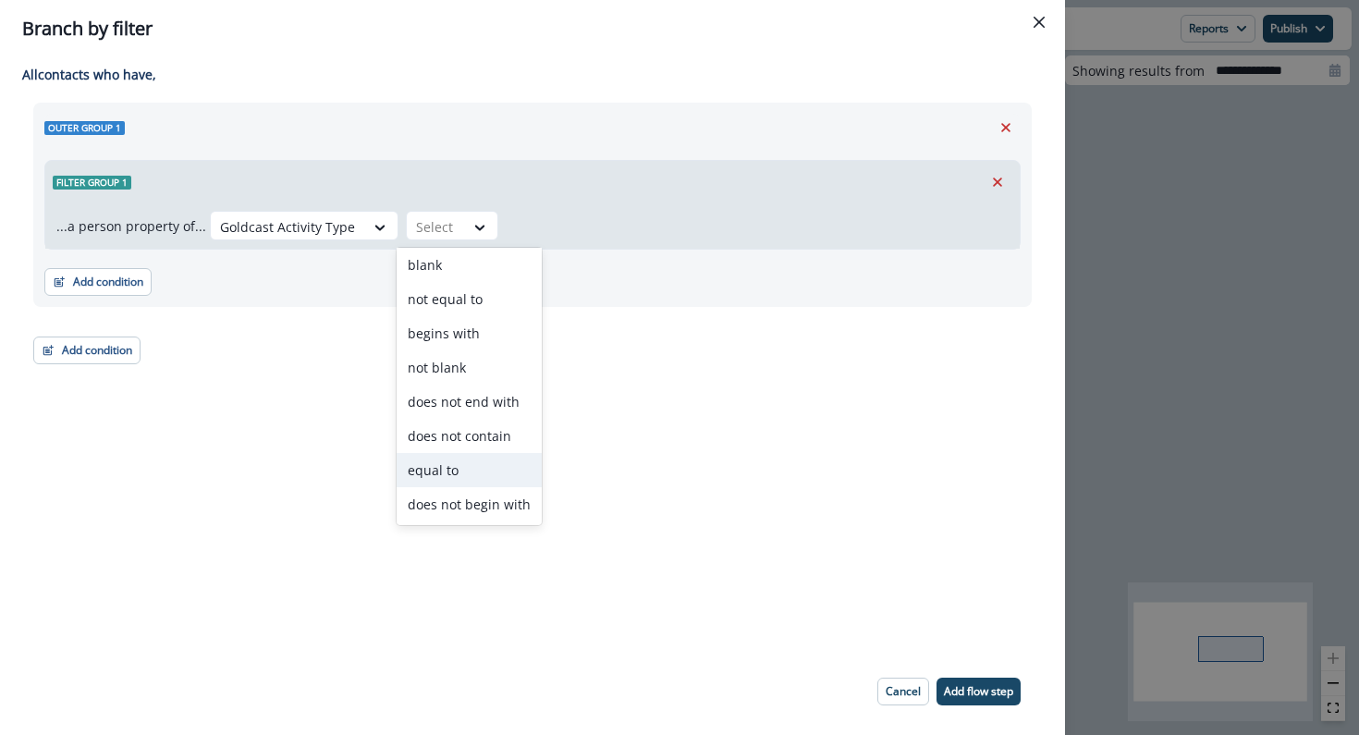
click at [460, 459] on div "equal to" at bounding box center [469, 470] width 145 height 34
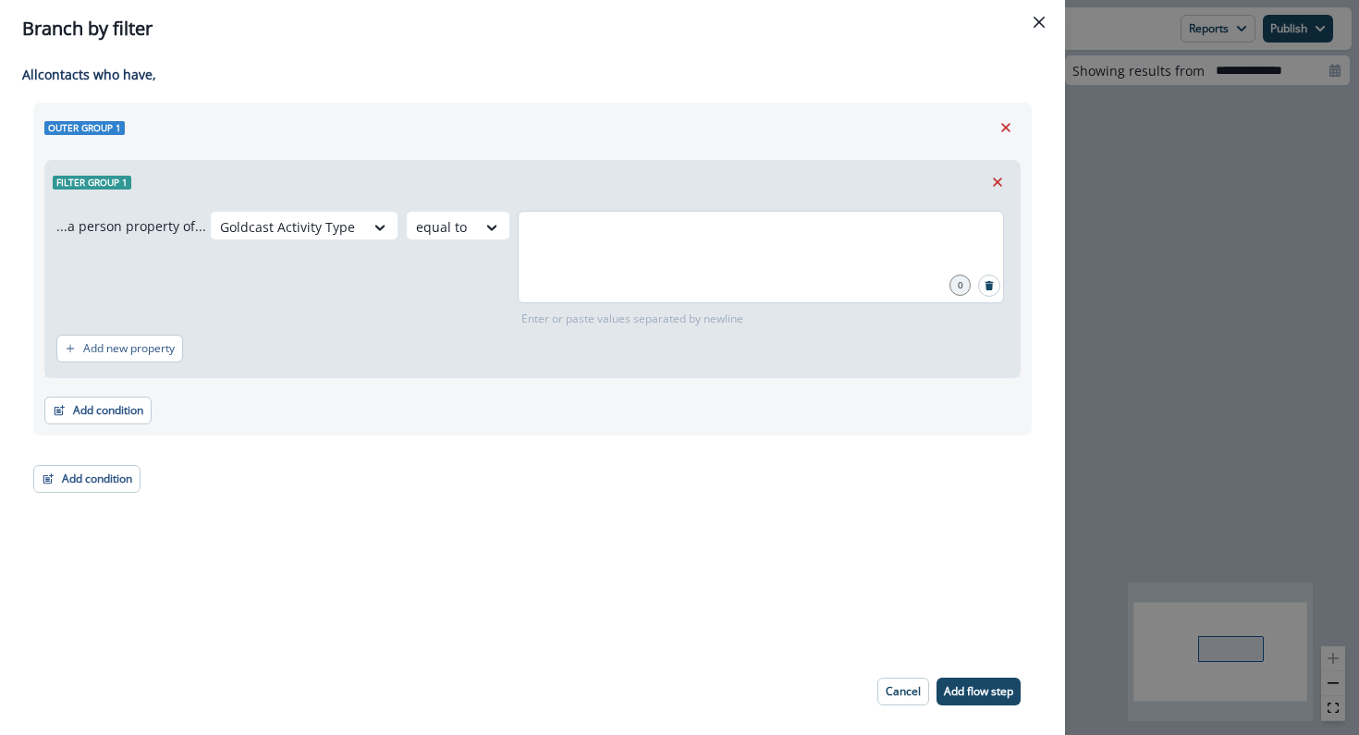
click at [597, 283] on div at bounding box center [761, 257] width 486 height 92
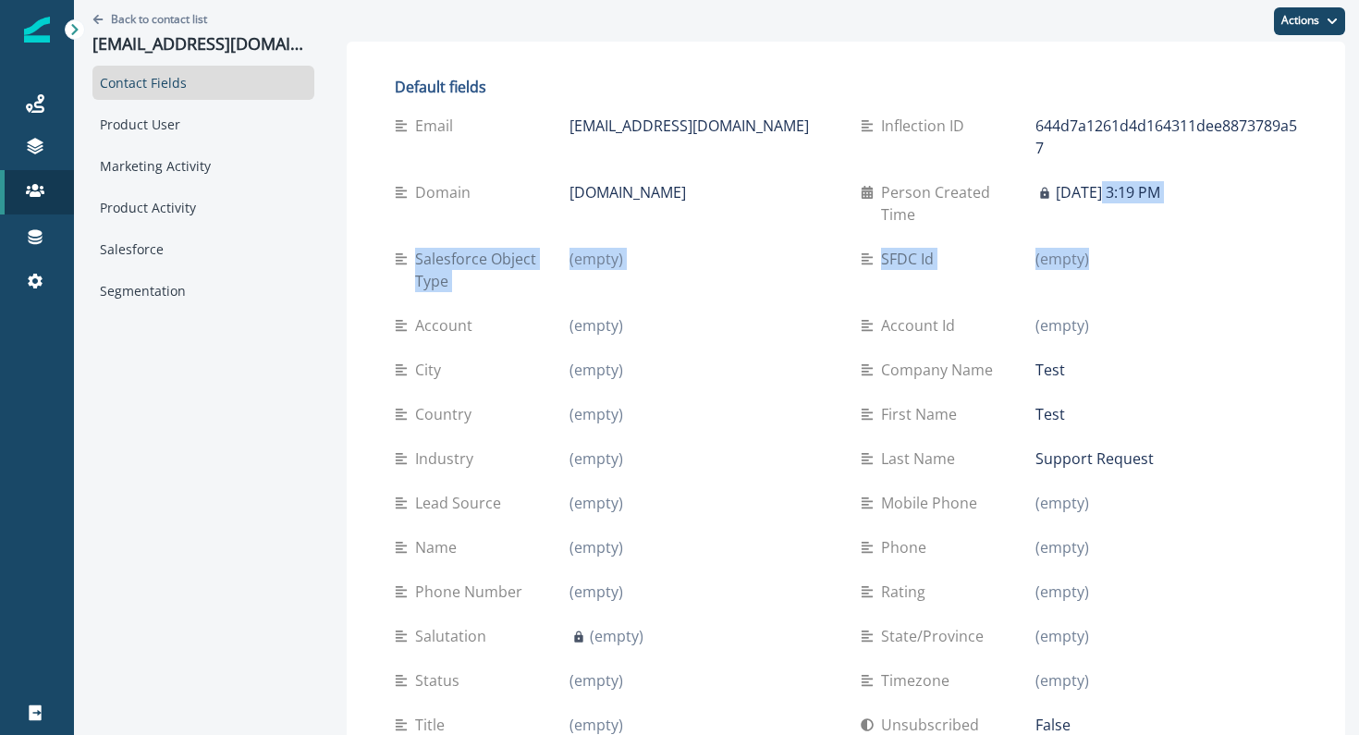
drag, startPoint x: 1097, startPoint y: 185, endPoint x: 1111, endPoint y: 236, distance: 53.0
click at [1111, 237] on div "Email [EMAIL_ADDRESS][DOMAIN_NAME] Inflection ID 644d7a1261d4d164311dee8873789a…" at bounding box center [846, 448] width 902 height 688
click at [1111, 248] on div "(empty)" at bounding box center [1167, 259] width 262 height 22
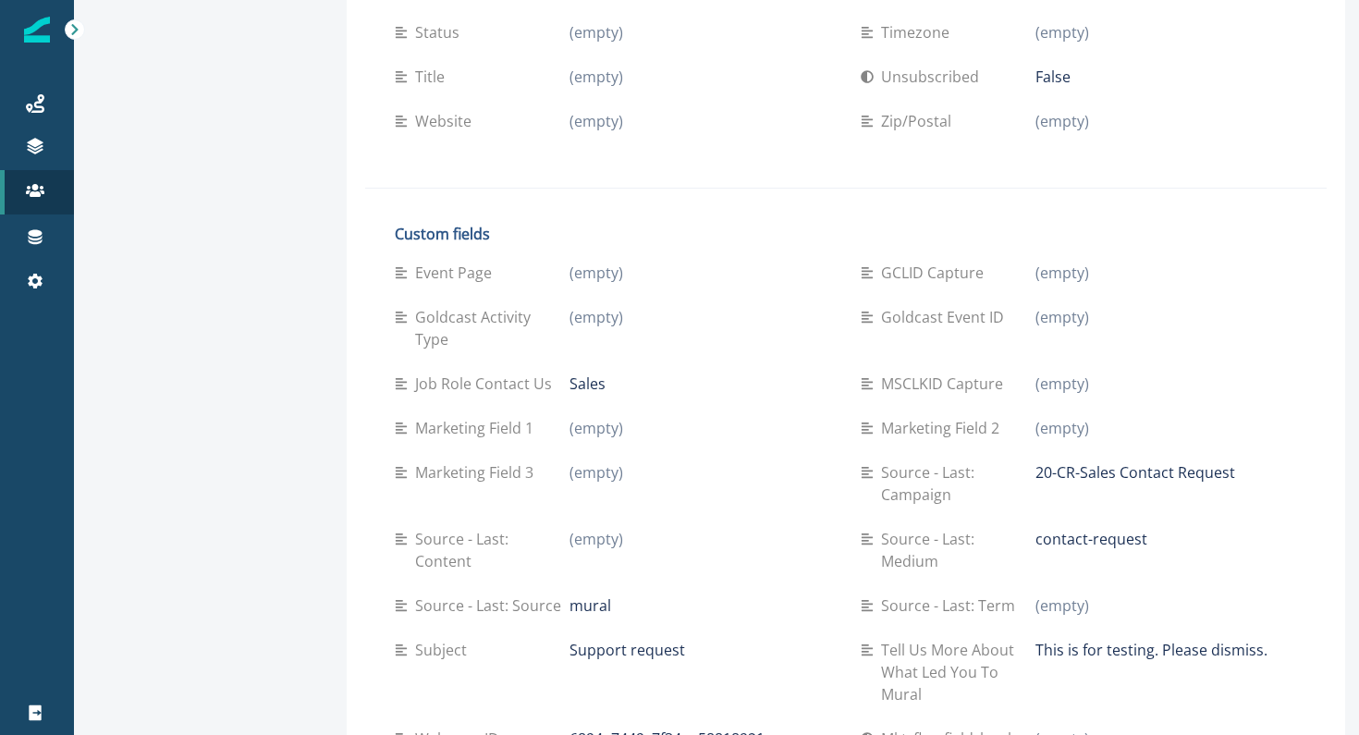
scroll to position [702, 0]
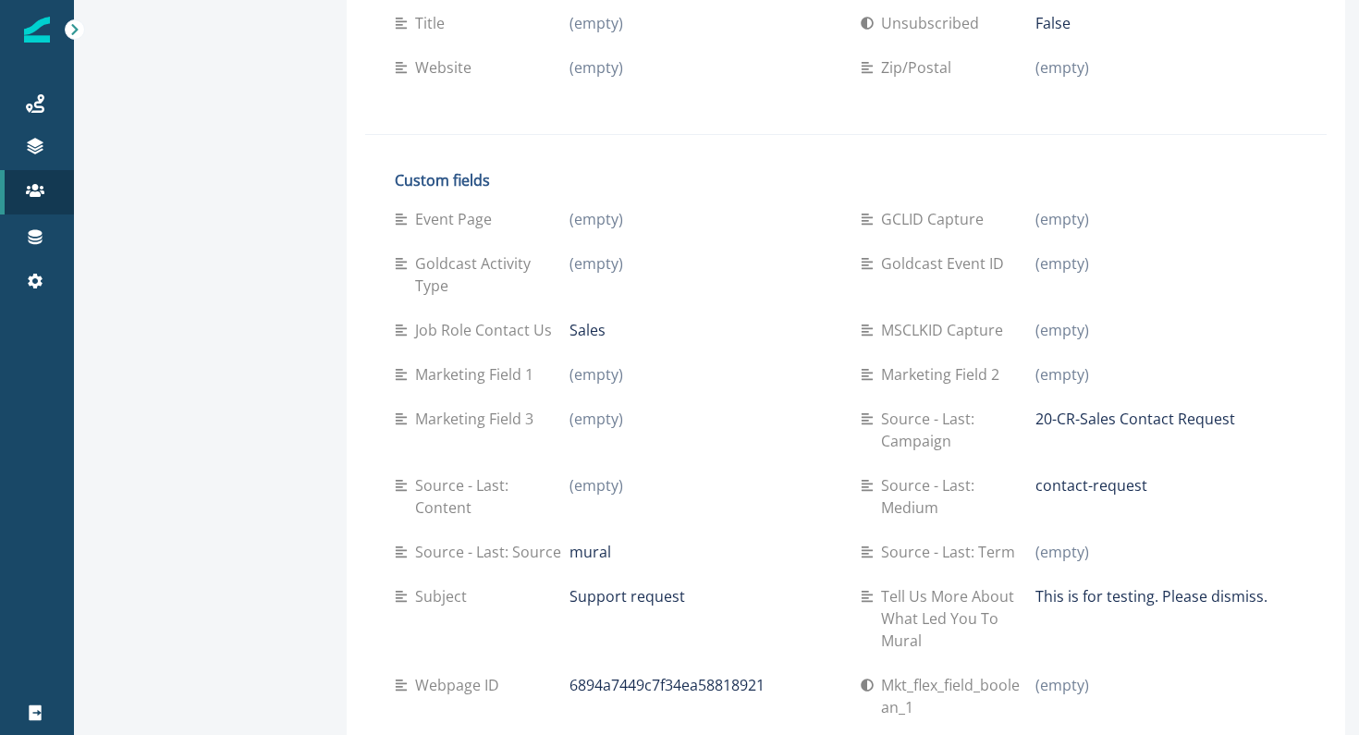
click at [583, 241] on div "Goldcast Activity Type (empty)" at bounding box center [613, 274] width 436 height 67
click at [583, 252] on p "(empty)" at bounding box center [597, 263] width 54 height 22
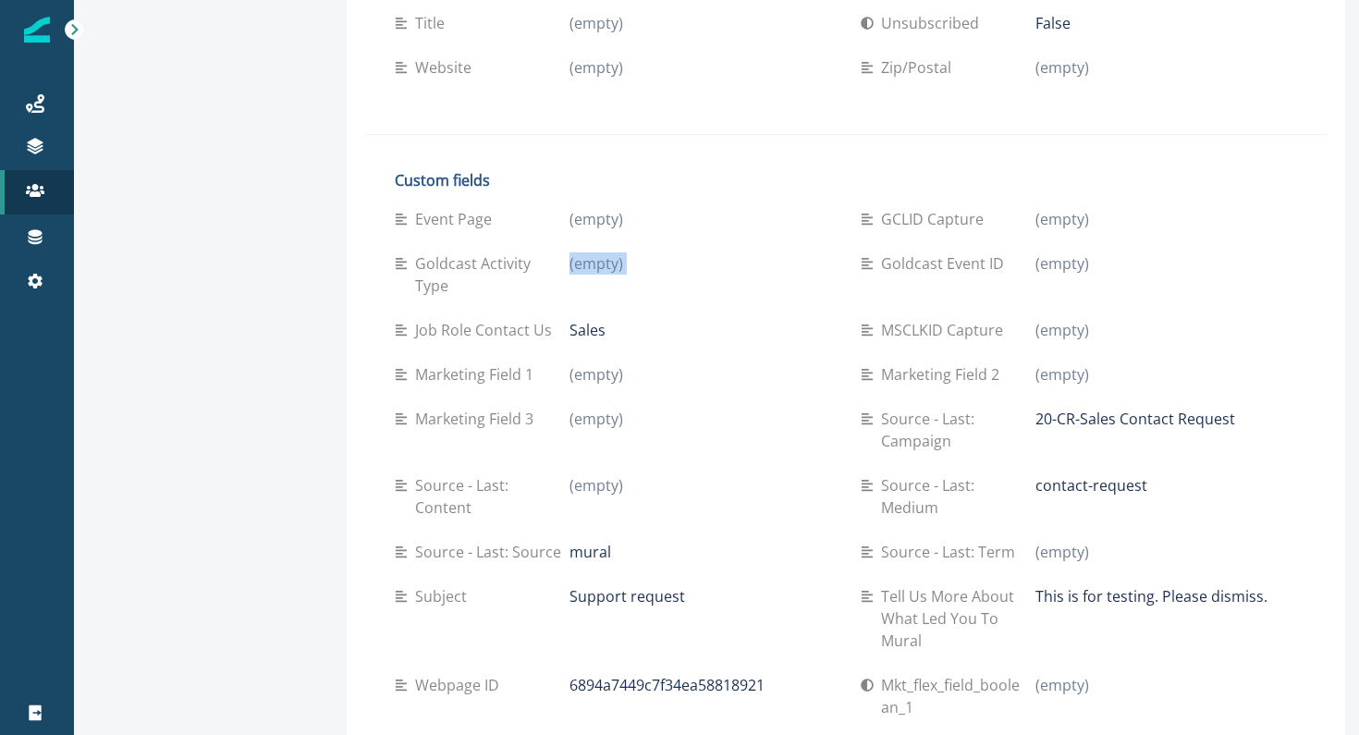
click at [583, 252] on p "(empty)" at bounding box center [597, 263] width 54 height 22
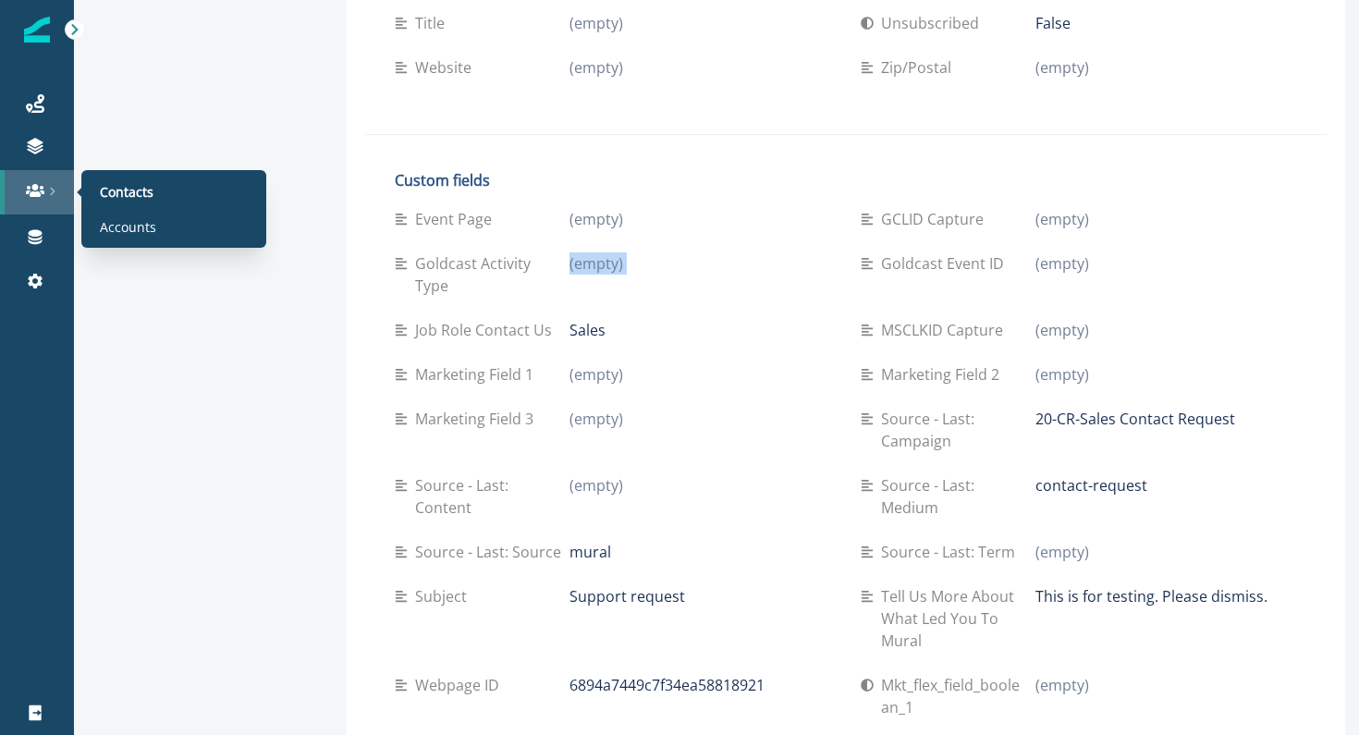
click at [27, 178] on link at bounding box center [37, 192] width 74 height 44
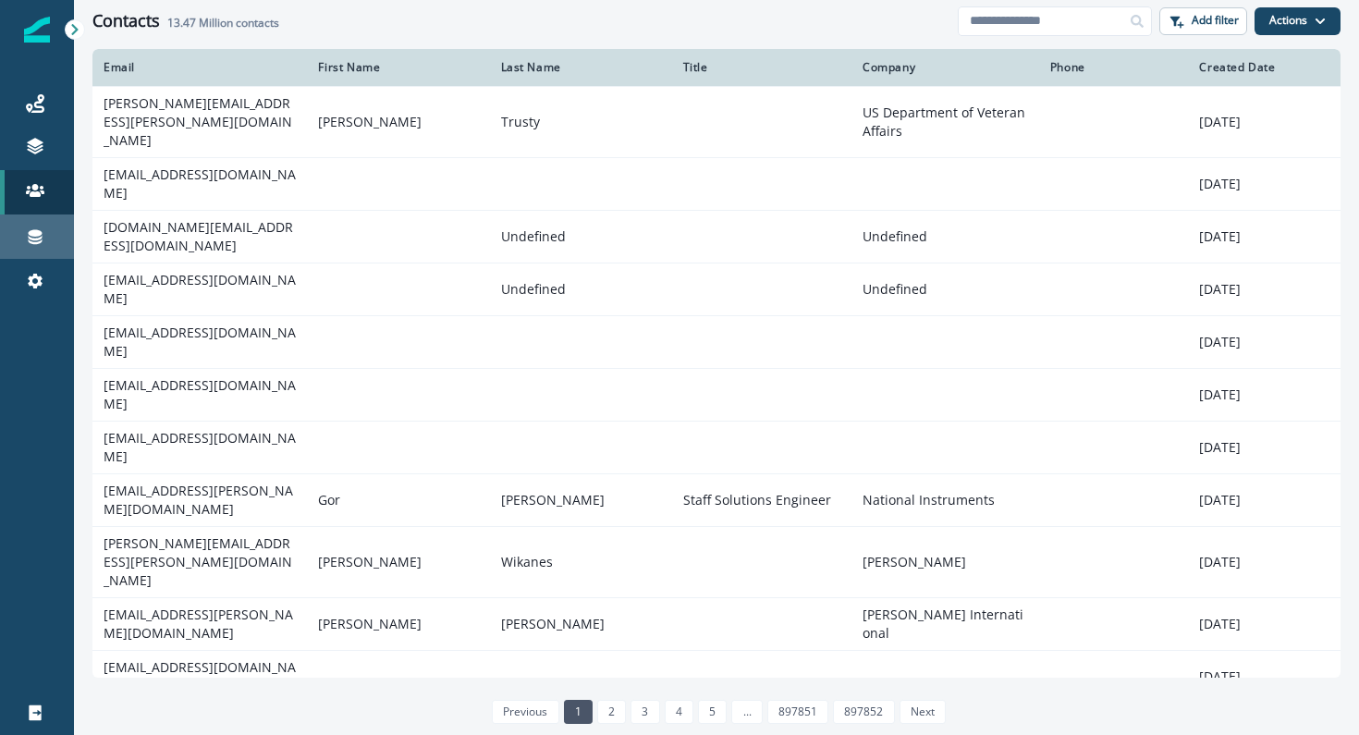
click at [46, 227] on div "Connections" at bounding box center [36, 237] width 59 height 22
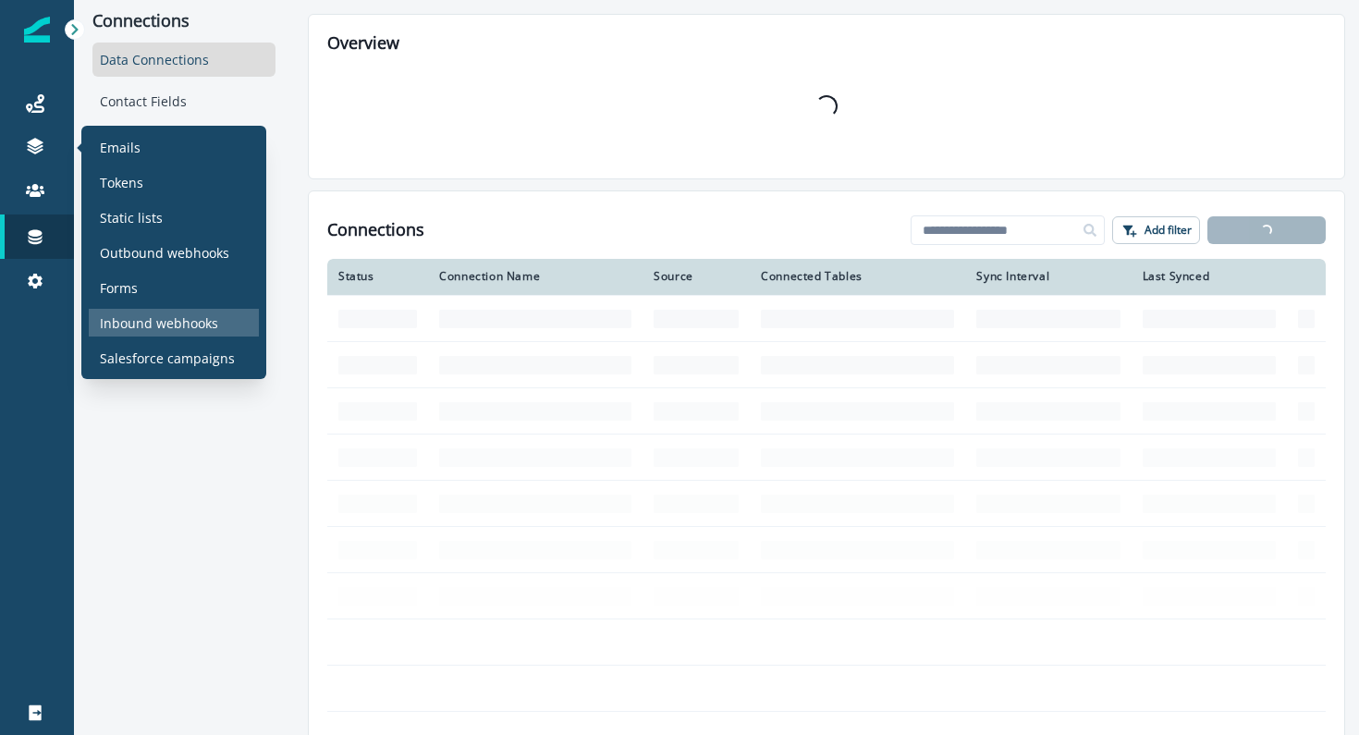
click at [119, 319] on p "Inbound webhooks" at bounding box center [159, 322] width 118 height 19
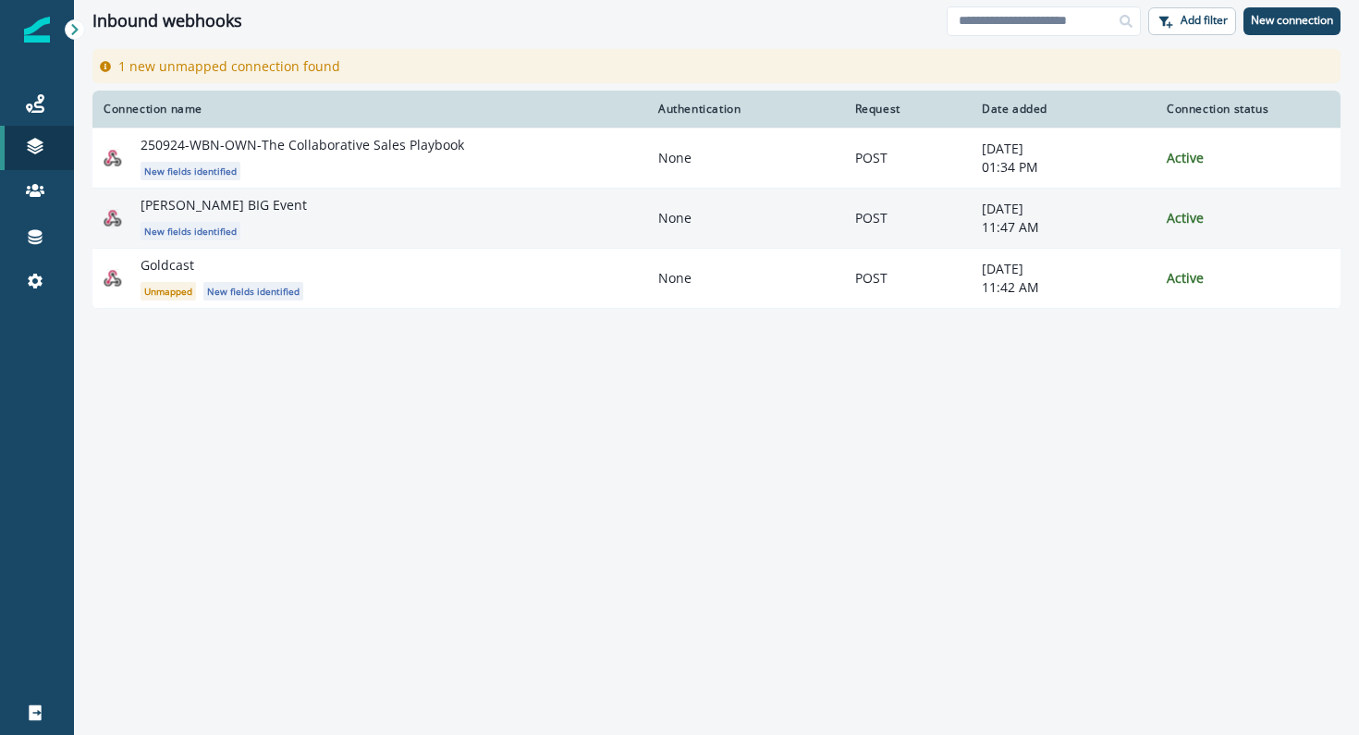
click at [365, 202] on div "[PERSON_NAME] BIG Event New fields identified" at bounding box center [389, 218] width 496 height 44
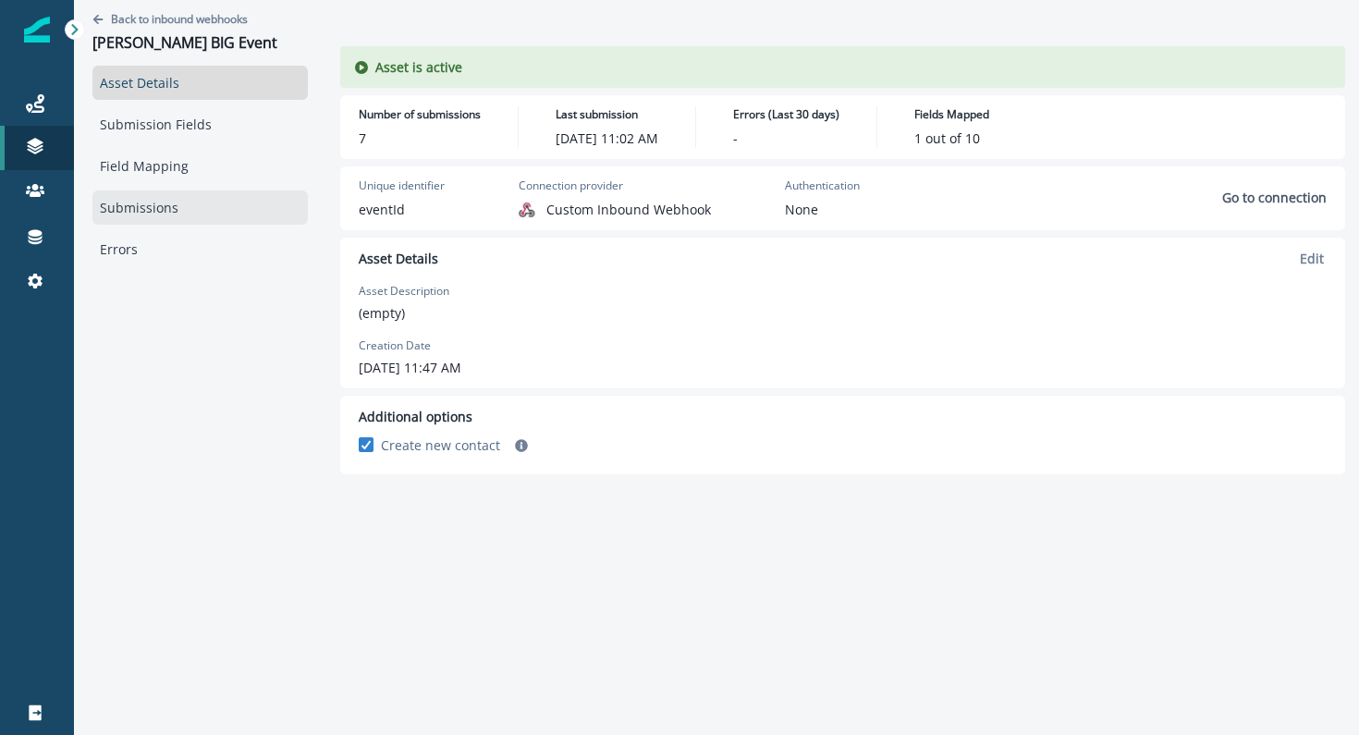
click at [145, 199] on link "Submissions" at bounding box center [199, 207] width 215 height 34
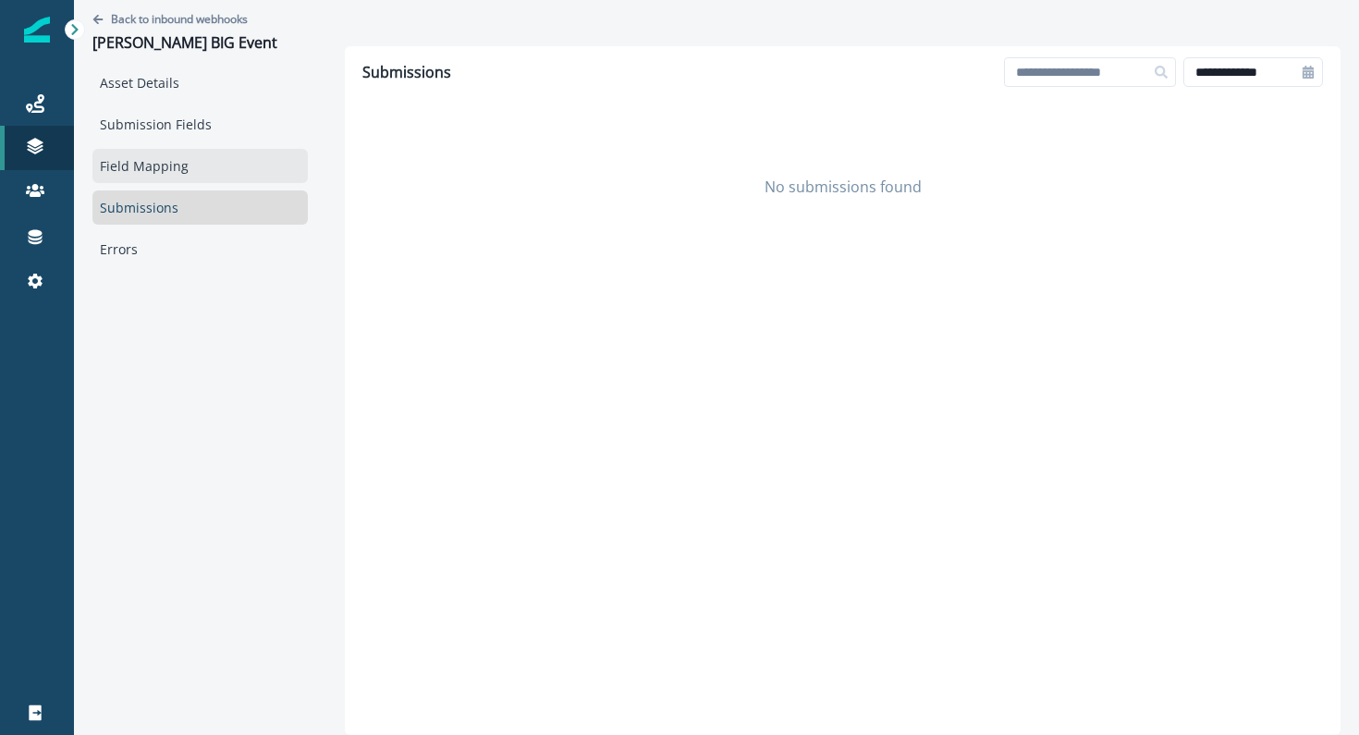
click at [163, 166] on link "Field Mapping" at bounding box center [199, 166] width 215 height 34
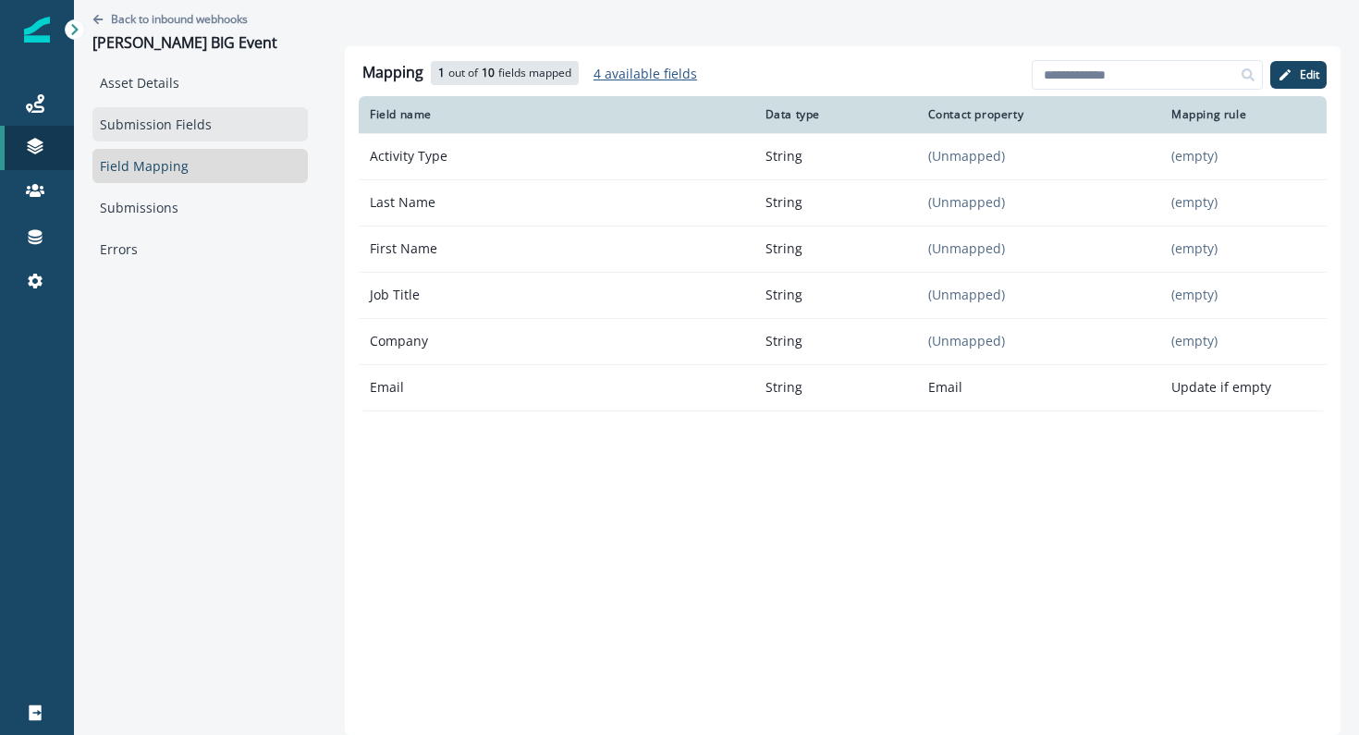
click at [157, 129] on link "Submission Fields" at bounding box center [199, 124] width 215 height 34
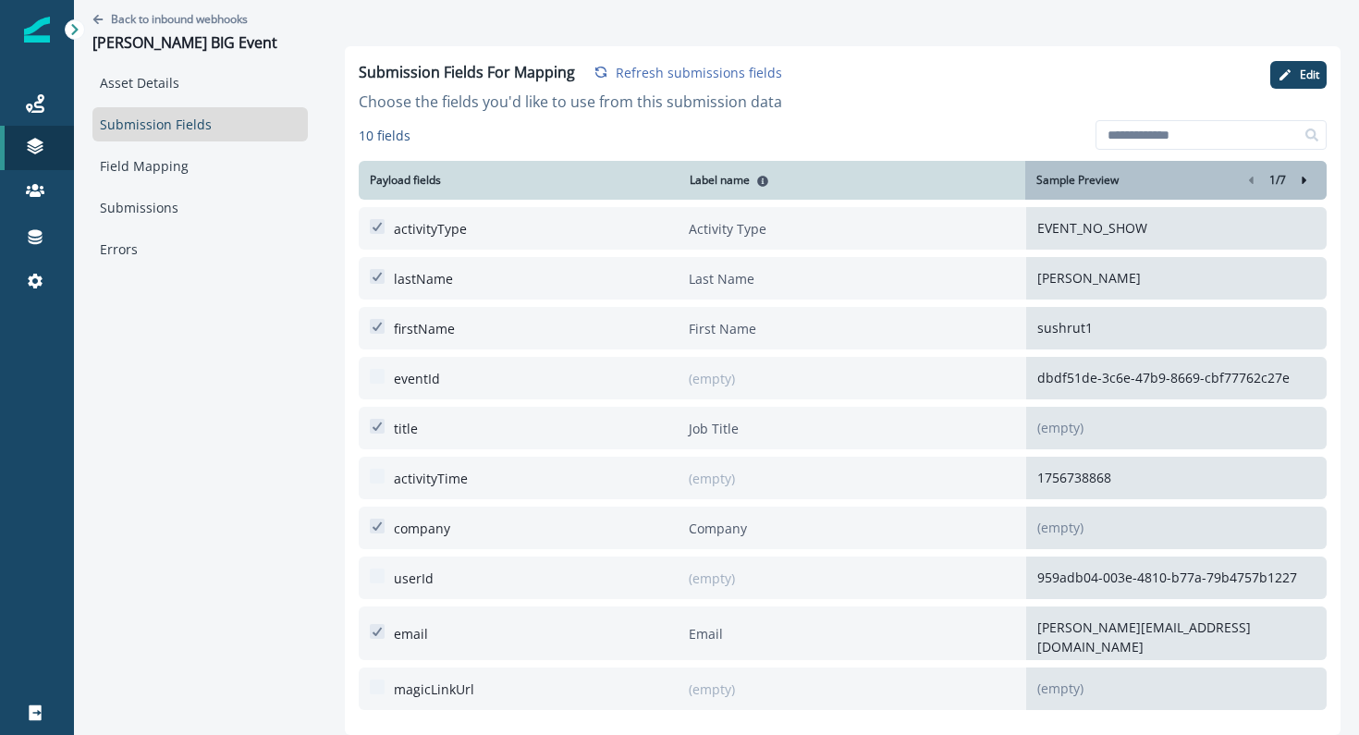
click at [1054, 225] on p "EVENT_NO_SHOW" at bounding box center [1176, 227] width 278 height 19
click at [1307, 180] on icon "Right-forward-icon" at bounding box center [1304, 180] width 13 height 13
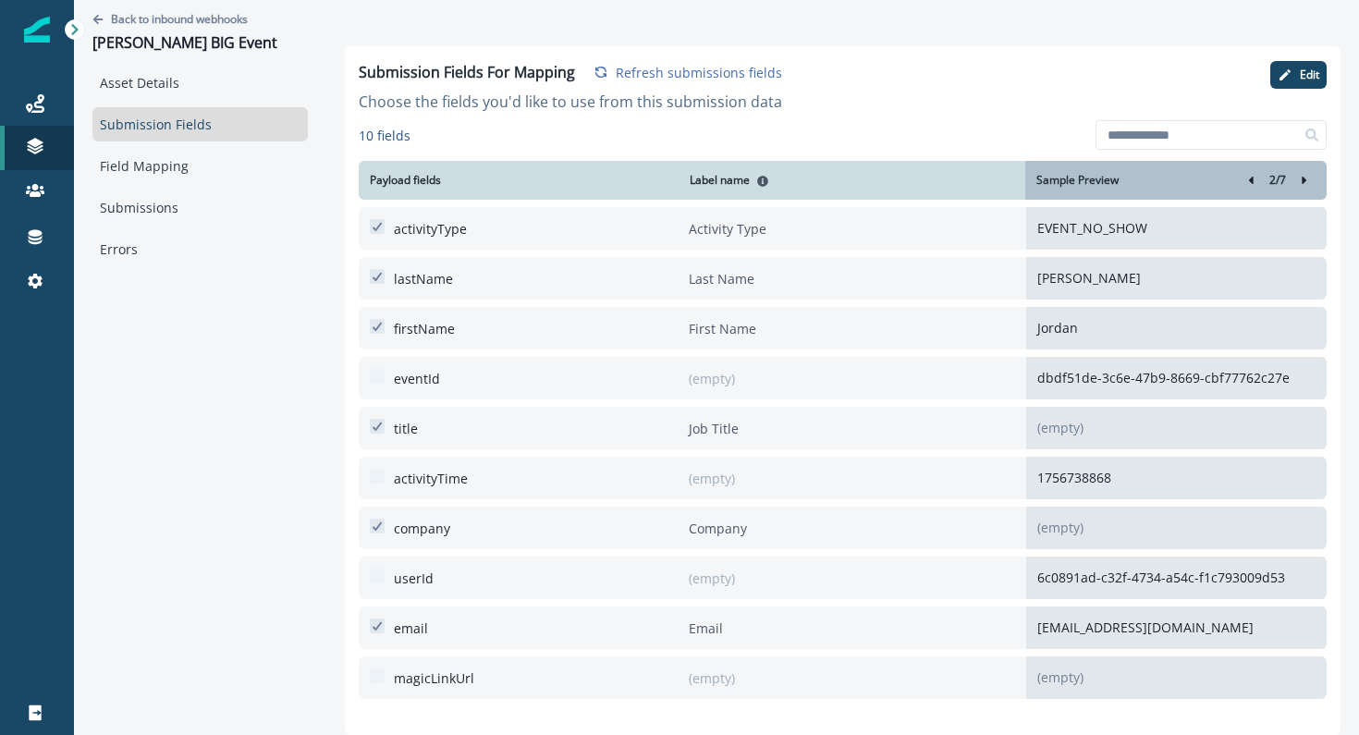
click at [1307, 180] on icon "Right-forward-icon" at bounding box center [1304, 180] width 13 height 13
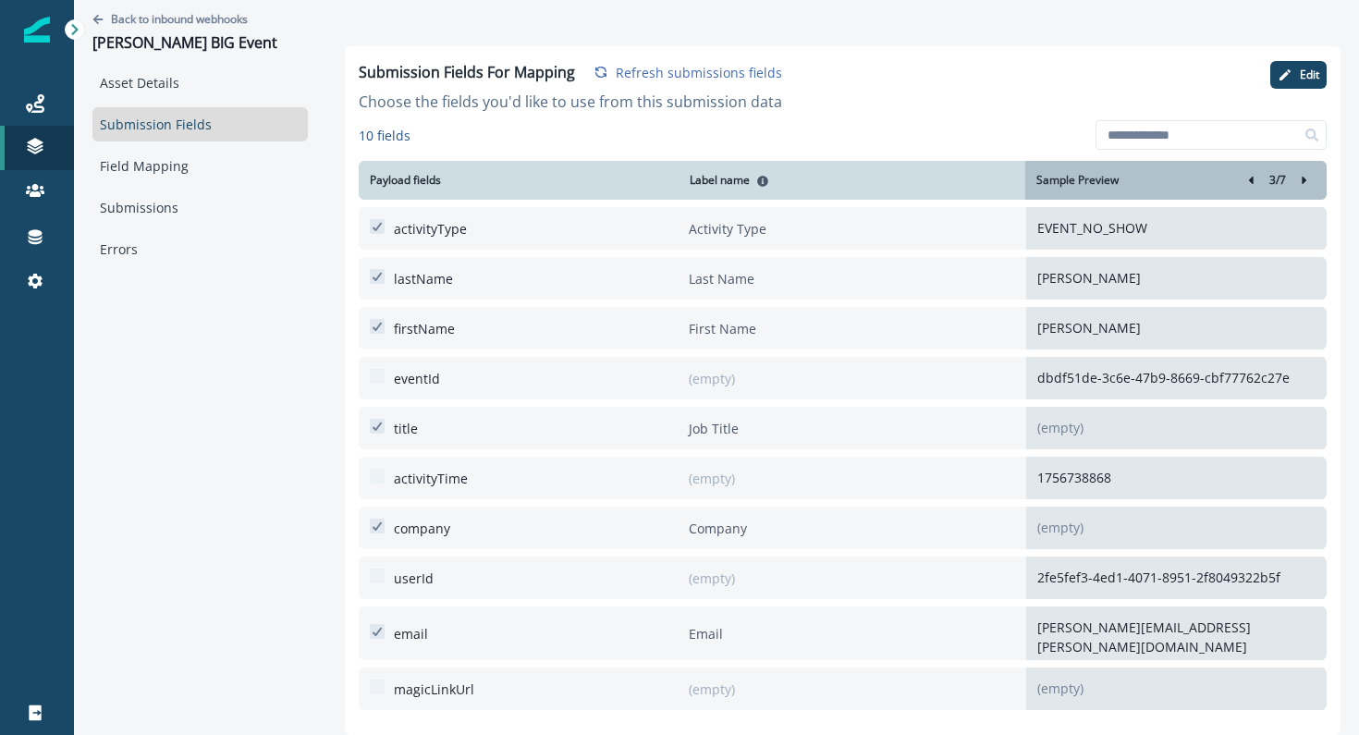
click at [1240, 179] on div "3 / 7" at bounding box center [1278, 180] width 76 height 22
click at [1249, 179] on icon "left-icon" at bounding box center [1251, 180] width 5 height 7
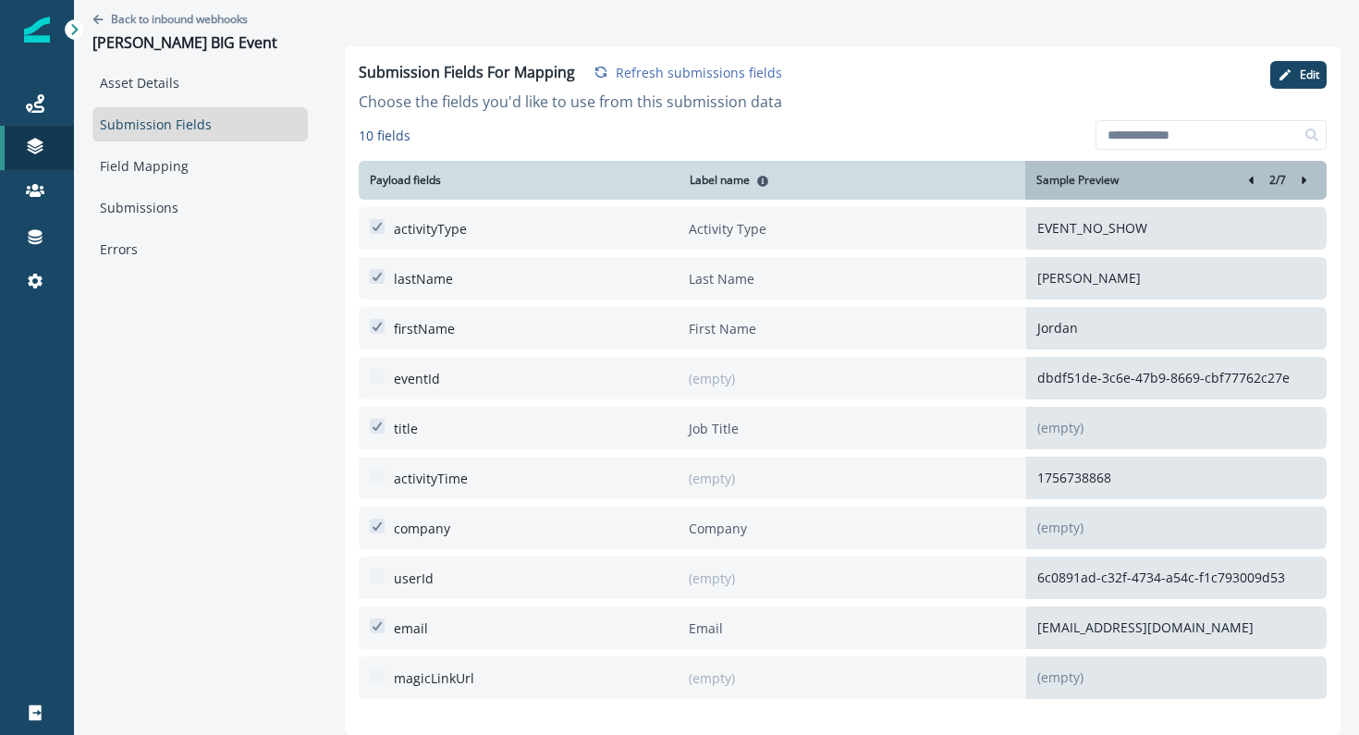
click at [1249, 179] on icon "left-icon" at bounding box center [1251, 180] width 5 height 7
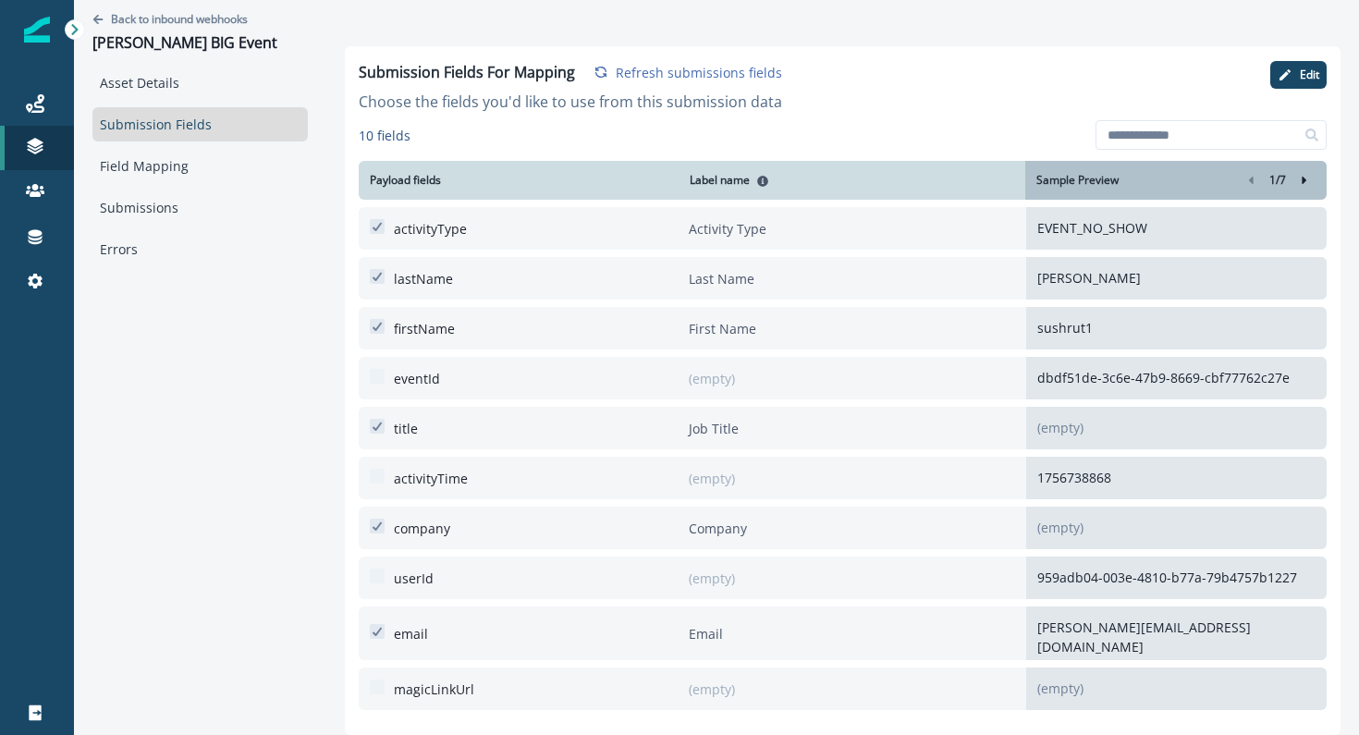
click at [1131, 229] on p "EVENT_NO_SHOW" at bounding box center [1176, 227] width 278 height 19
